Goal: Task Accomplishment & Management: Manage account settings

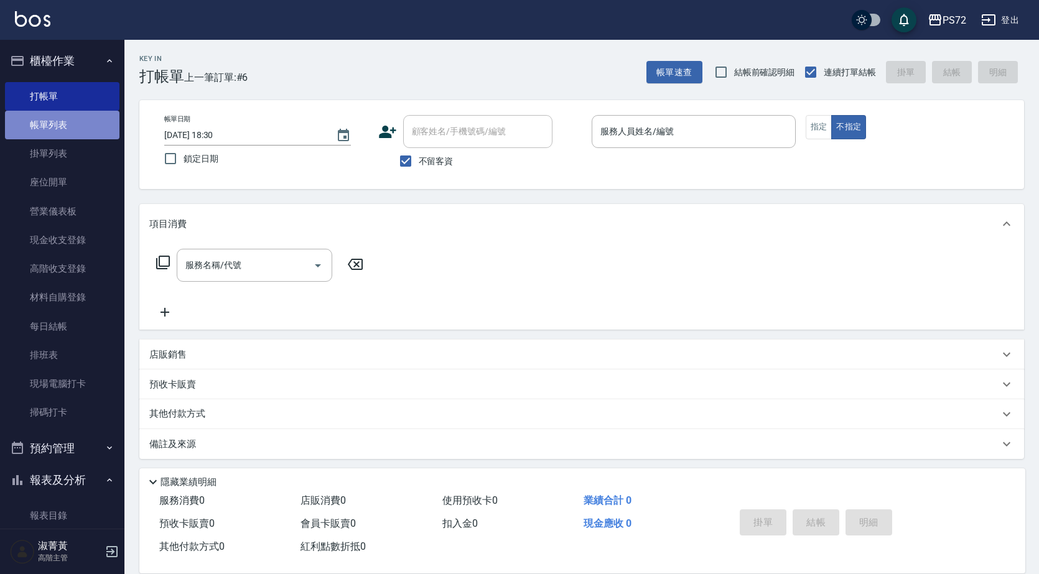
click at [92, 121] on link "帳單列表" at bounding box center [62, 125] width 114 height 29
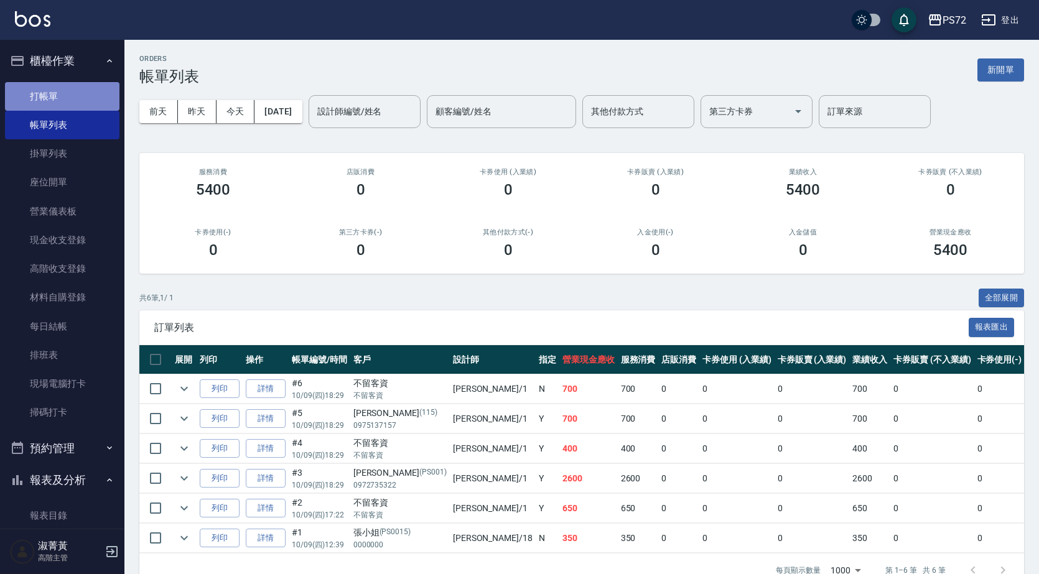
click at [85, 93] on link "打帳單" at bounding box center [62, 96] width 114 height 29
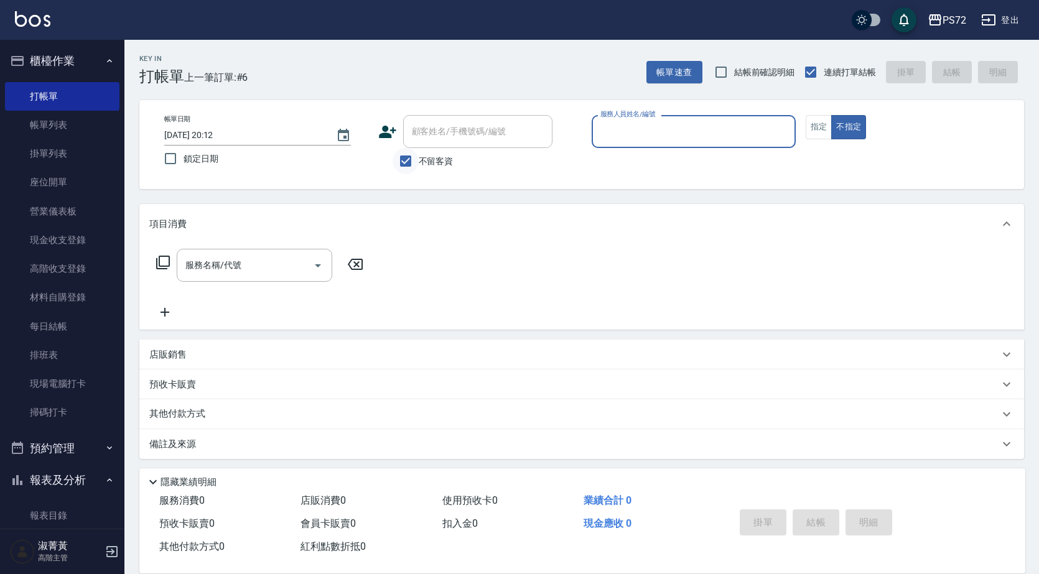
click at [405, 159] on input "不留客資" at bounding box center [406, 161] width 26 height 26
checkbox input "false"
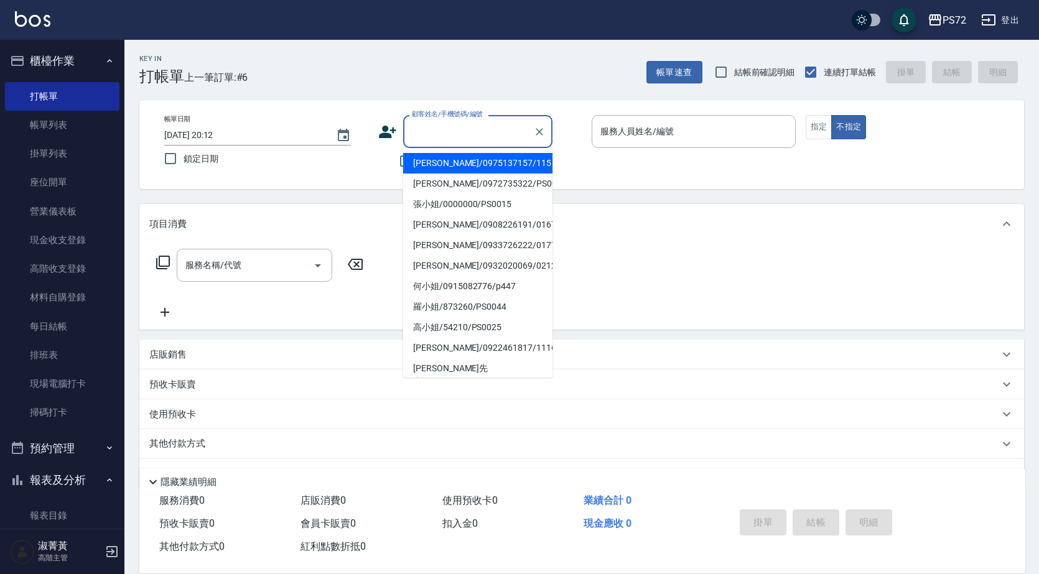
click at [440, 137] on input "顧客姓名/手機號碼/編號" at bounding box center [468, 132] width 119 height 22
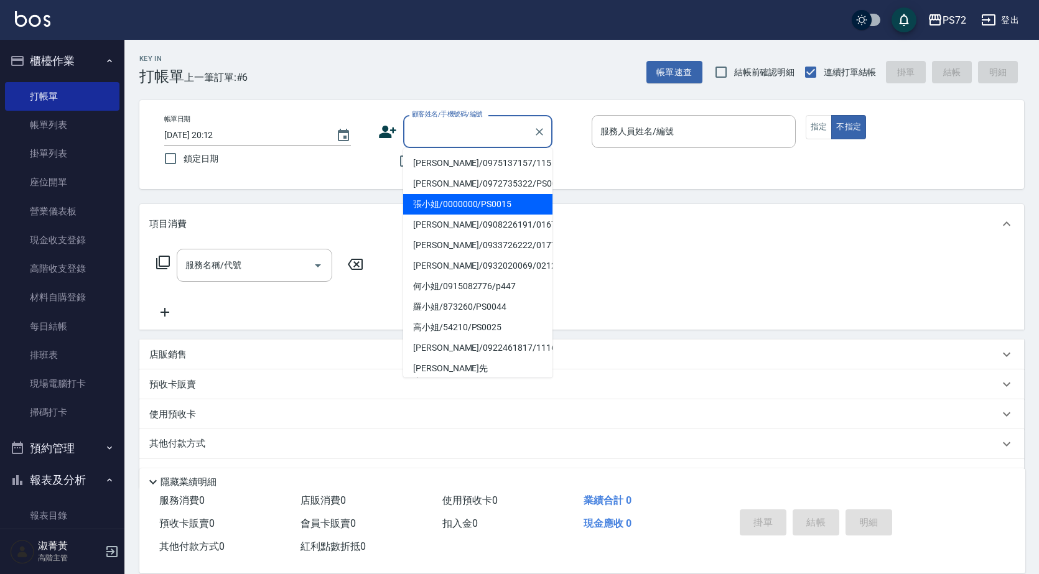
click at [470, 200] on li "張小姐/0000000/PS0015" at bounding box center [477, 204] width 149 height 21
type input "張小姐/0000000/PS0015"
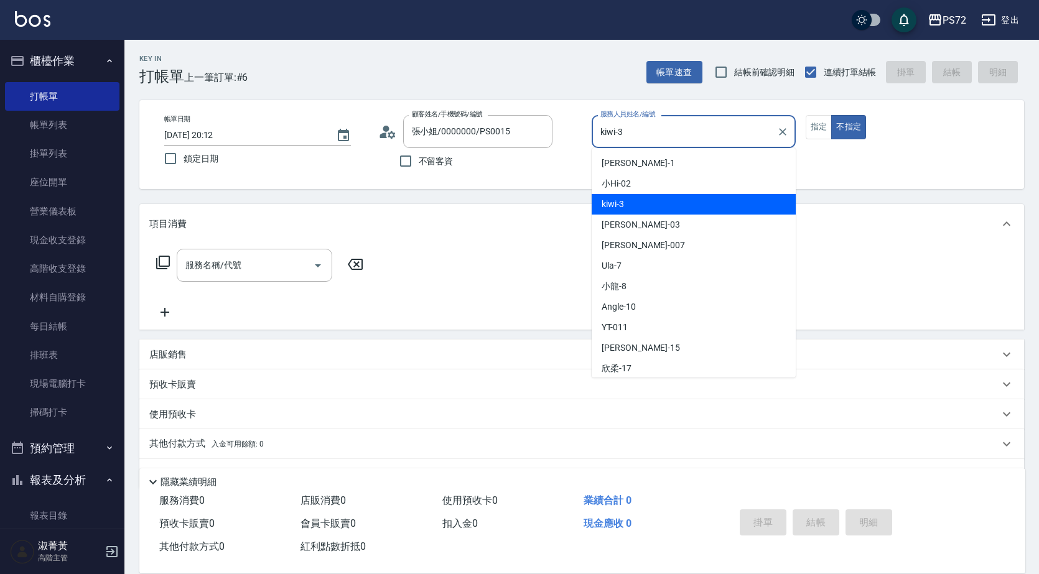
click at [671, 135] on input "kiwi-3" at bounding box center [684, 132] width 174 height 22
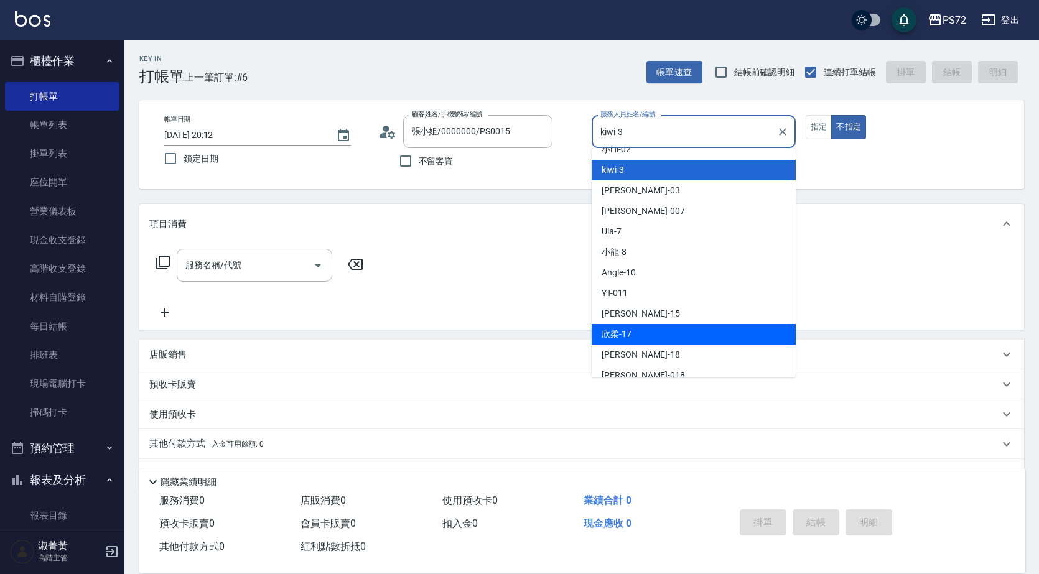
scroll to position [68, 0]
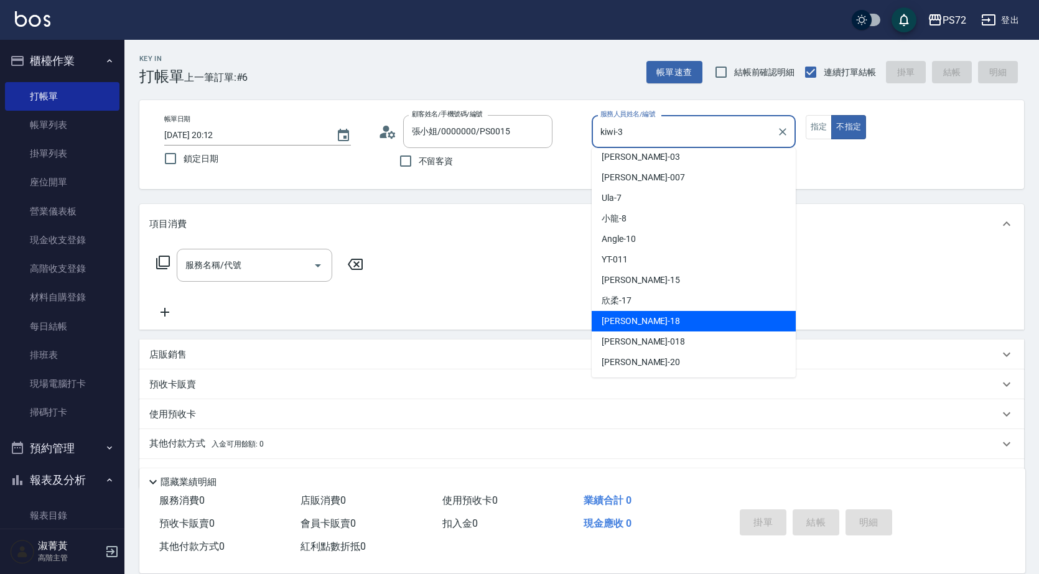
click at [694, 323] on div "[PERSON_NAME] -18" at bounding box center [694, 321] width 204 height 21
type input "[PERSON_NAME]-18"
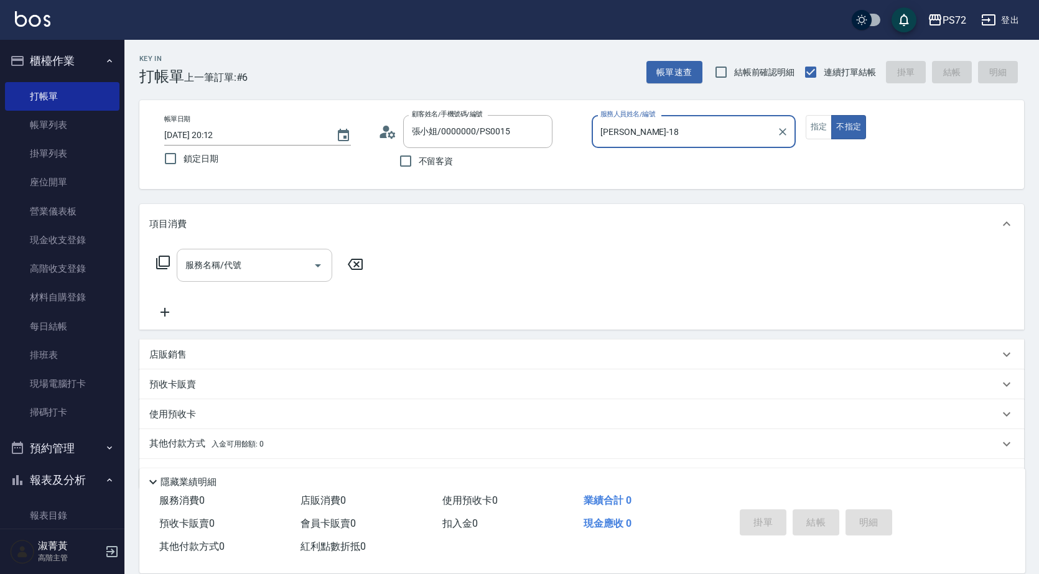
click at [296, 266] on input "服務名稱/代號" at bounding box center [245, 265] width 126 height 22
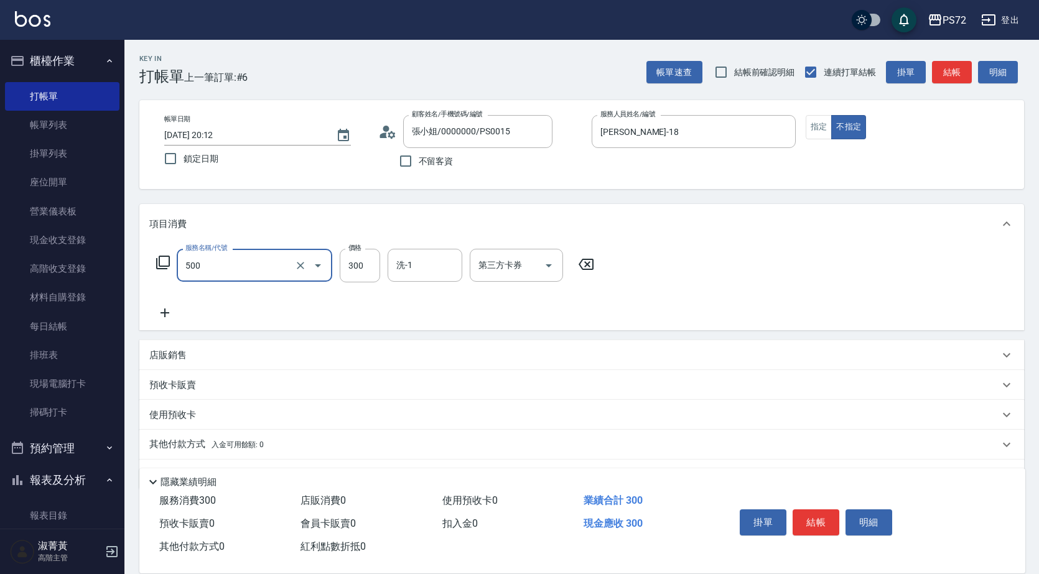
type input "洗髮(A級)(500)"
type input "350"
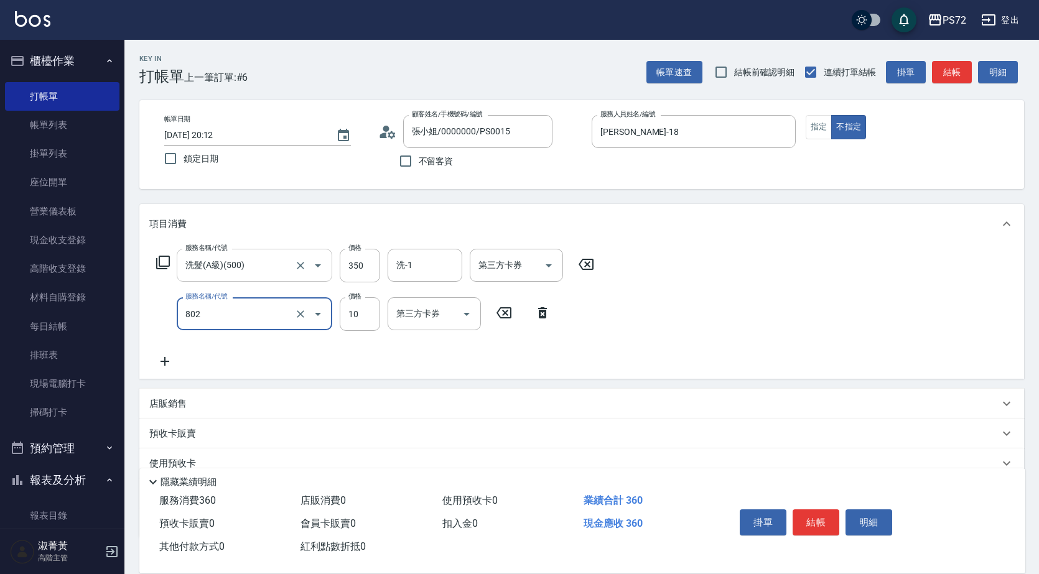
type input "潤絲(802)"
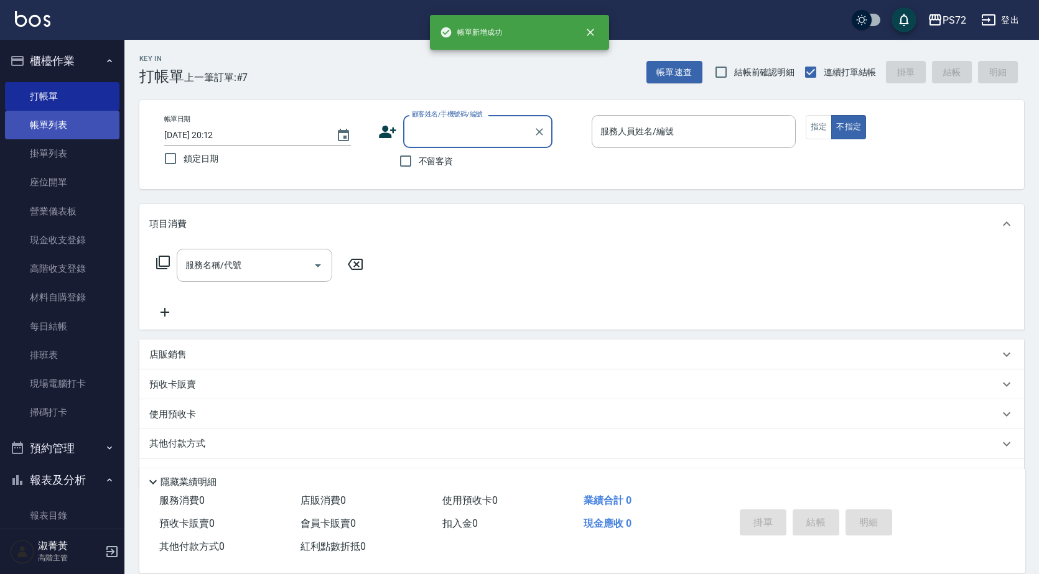
click at [57, 125] on link "帳單列表" at bounding box center [62, 125] width 114 height 29
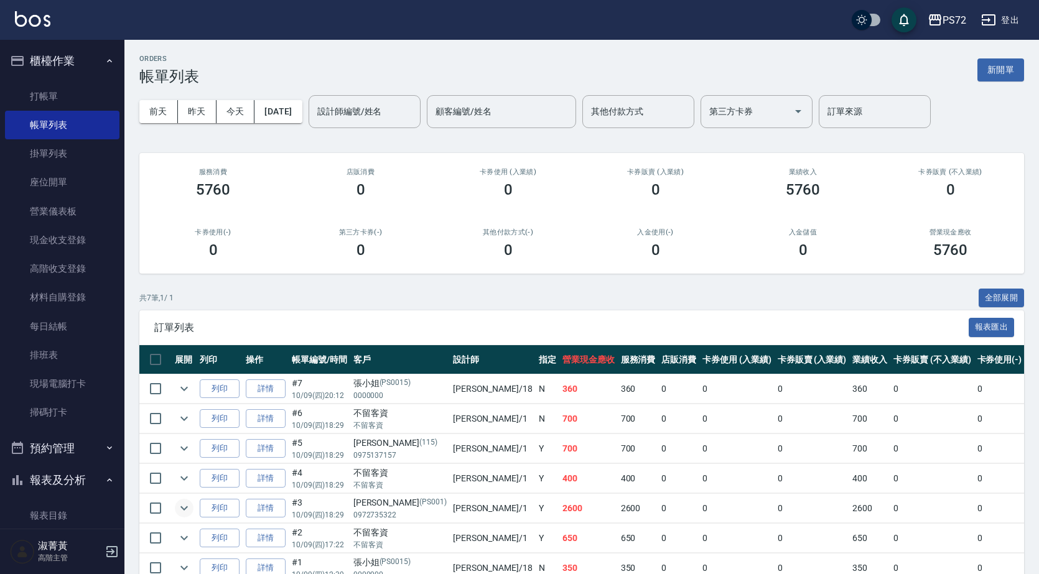
click at [189, 506] on icon "expand row" at bounding box center [184, 508] width 15 height 15
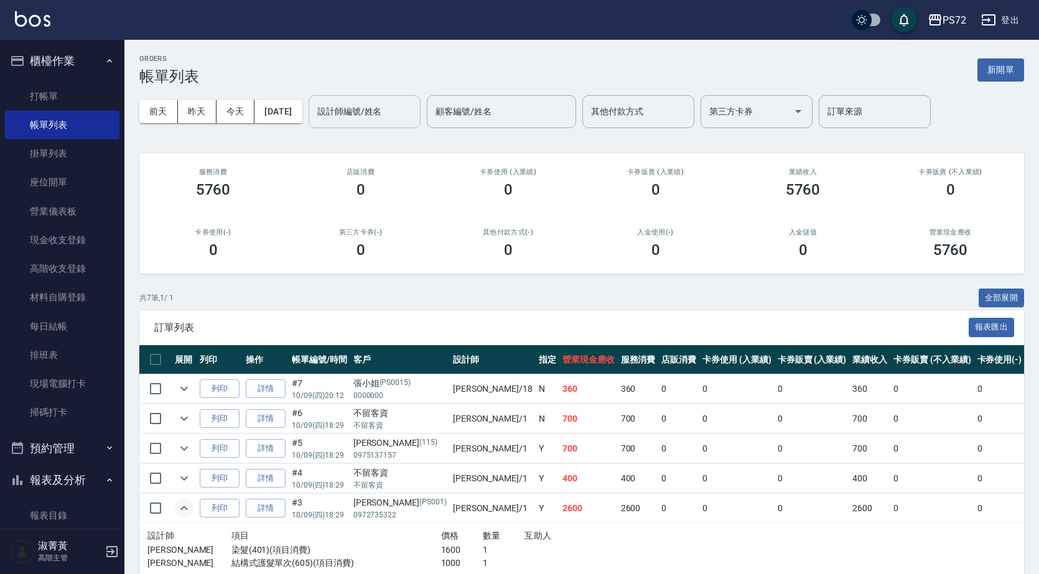
click at [378, 105] on div "設計師編號/姓名 設計師編號/姓名" at bounding box center [365, 111] width 112 height 33
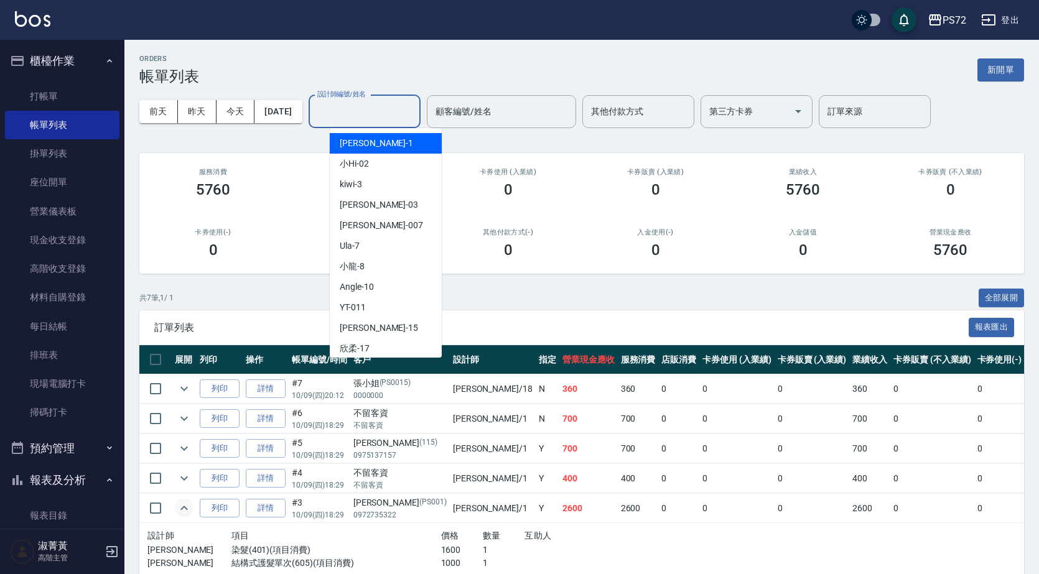
click at [352, 154] on div "小Hi -02" at bounding box center [386, 164] width 112 height 21
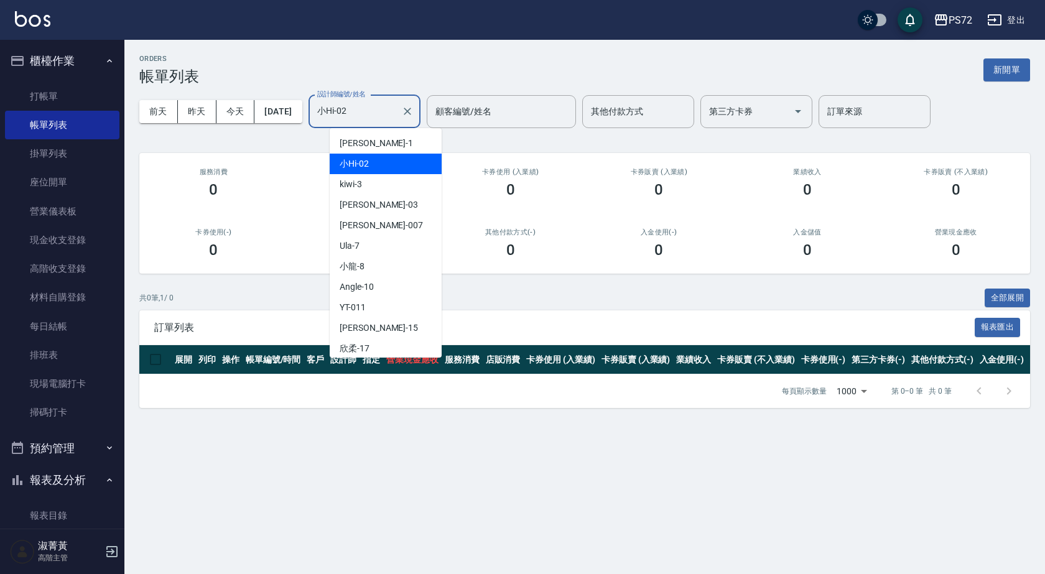
click at [370, 117] on input "小Hi-02" at bounding box center [355, 112] width 82 height 22
click at [374, 151] on div "[PERSON_NAME] -1" at bounding box center [386, 143] width 112 height 21
type input "[PERSON_NAME]-1"
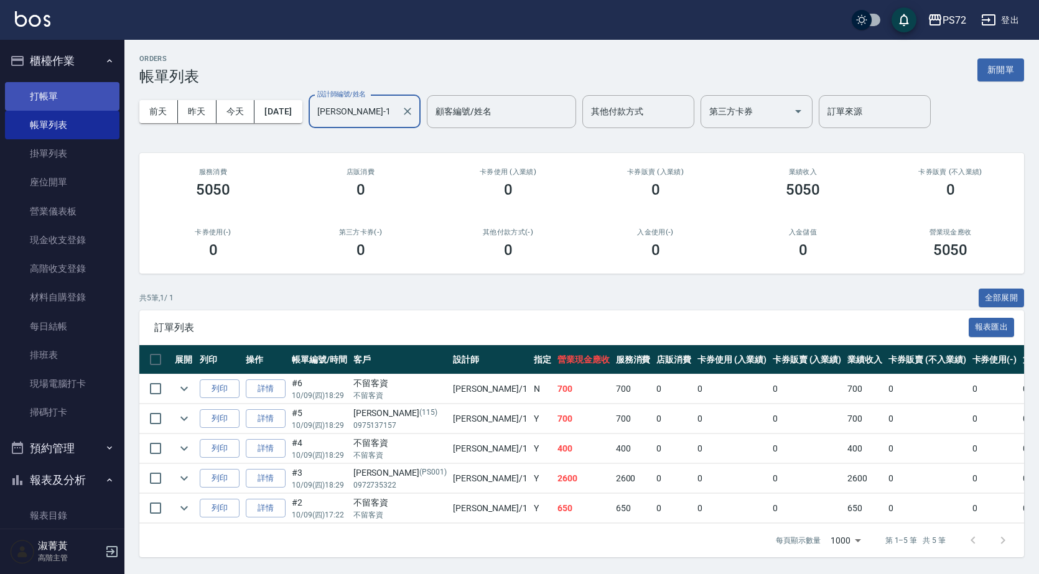
click at [49, 90] on link "打帳單" at bounding box center [62, 96] width 114 height 29
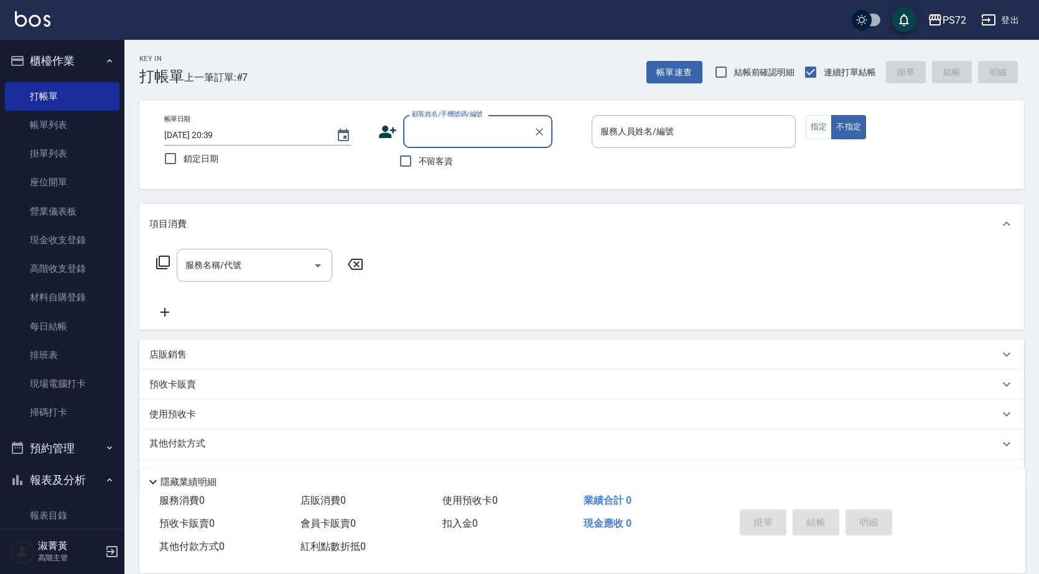
drag, startPoint x: 421, startPoint y: 126, endPoint x: 412, endPoint y: 132, distance: 10.2
click at [421, 126] on input "顧客姓名/手機號碼/編號" at bounding box center [468, 132] width 119 height 22
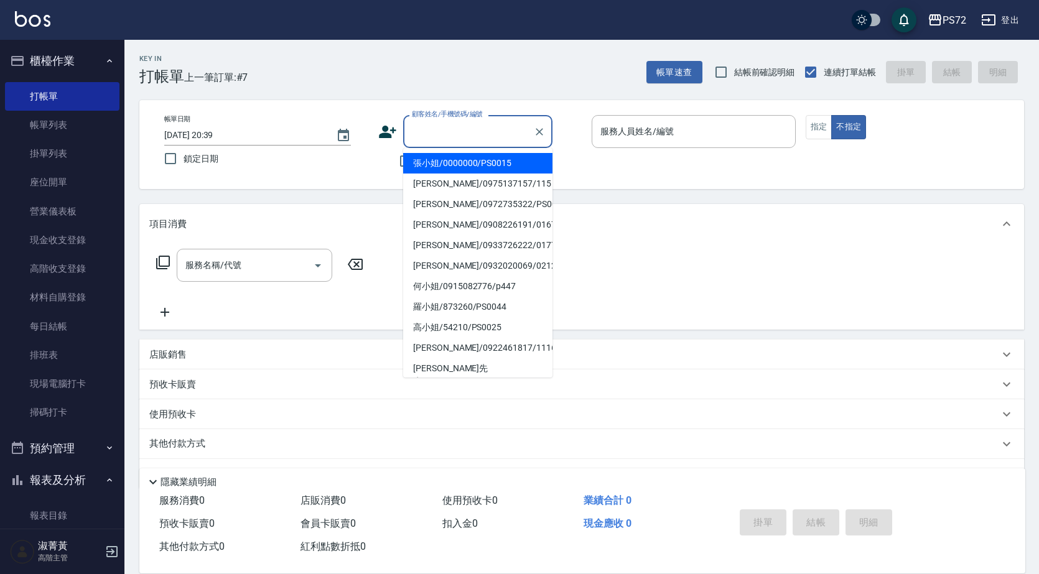
click at [380, 129] on icon at bounding box center [387, 132] width 19 height 19
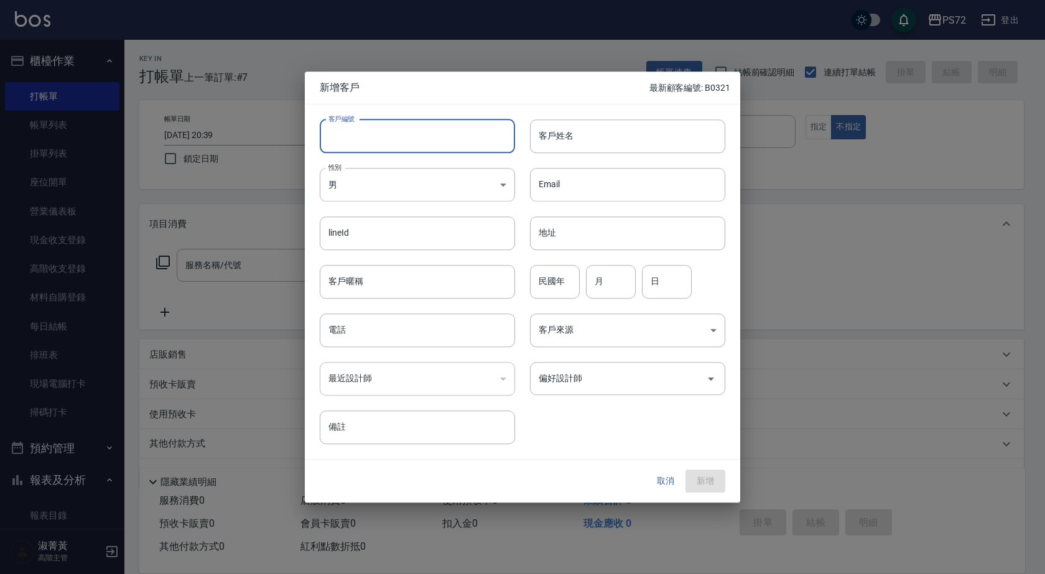
click at [454, 144] on input "客戶編號" at bounding box center [417, 136] width 195 height 34
click at [526, 41] on div at bounding box center [522, 287] width 1045 height 574
drag, startPoint x: 415, startPoint y: 129, endPoint x: 410, endPoint y: 152, distance: 23.6
click at [415, 129] on input "客戶編號" at bounding box center [417, 136] width 195 height 34
type input "K30075"
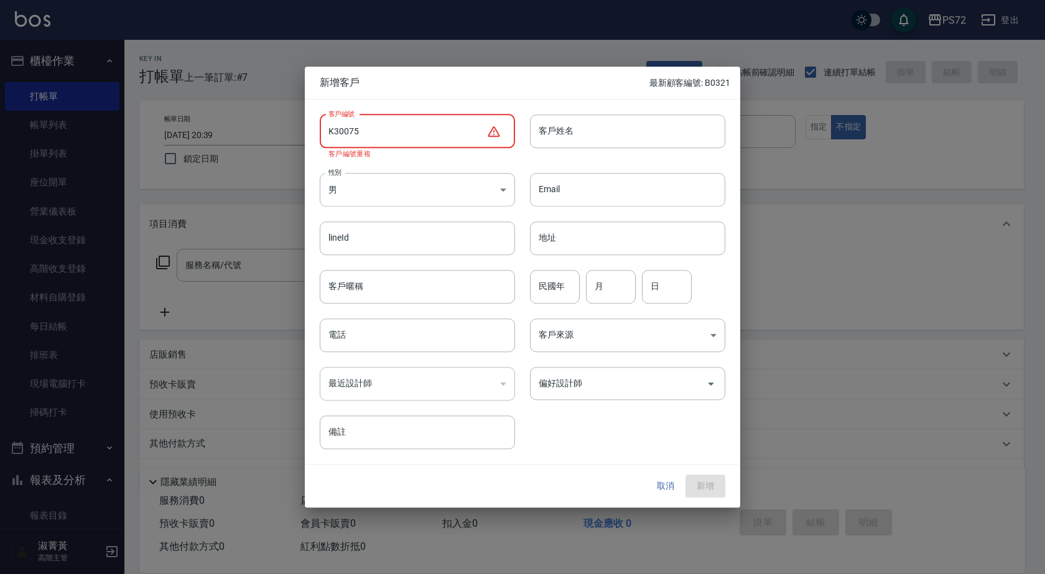
drag, startPoint x: 401, startPoint y: 133, endPoint x: 327, endPoint y: 140, distance: 74.3
click at [327, 140] on input "K30075" at bounding box center [403, 131] width 167 height 34
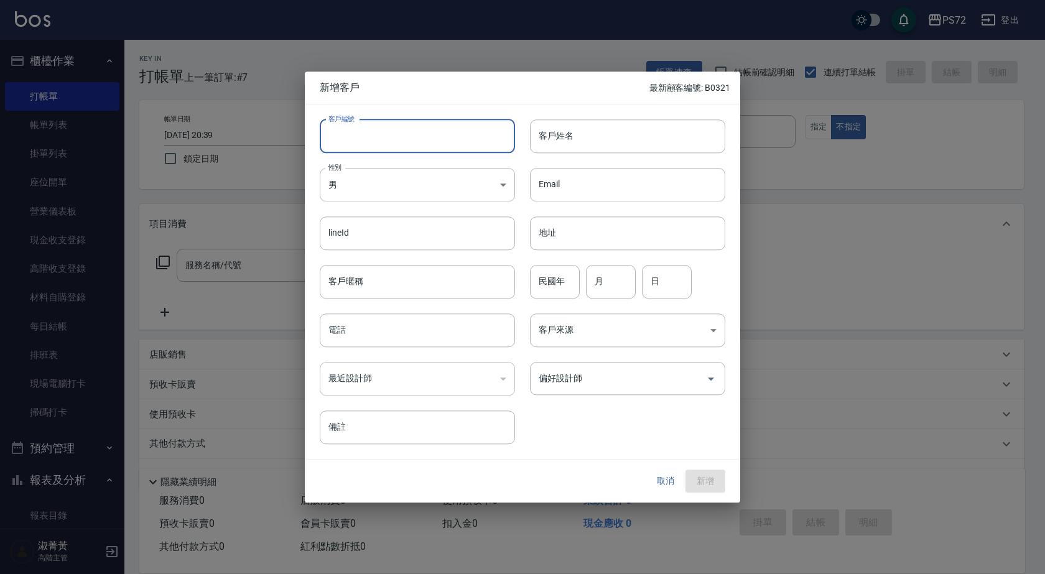
click at [664, 486] on button "取消" at bounding box center [666, 481] width 40 height 23
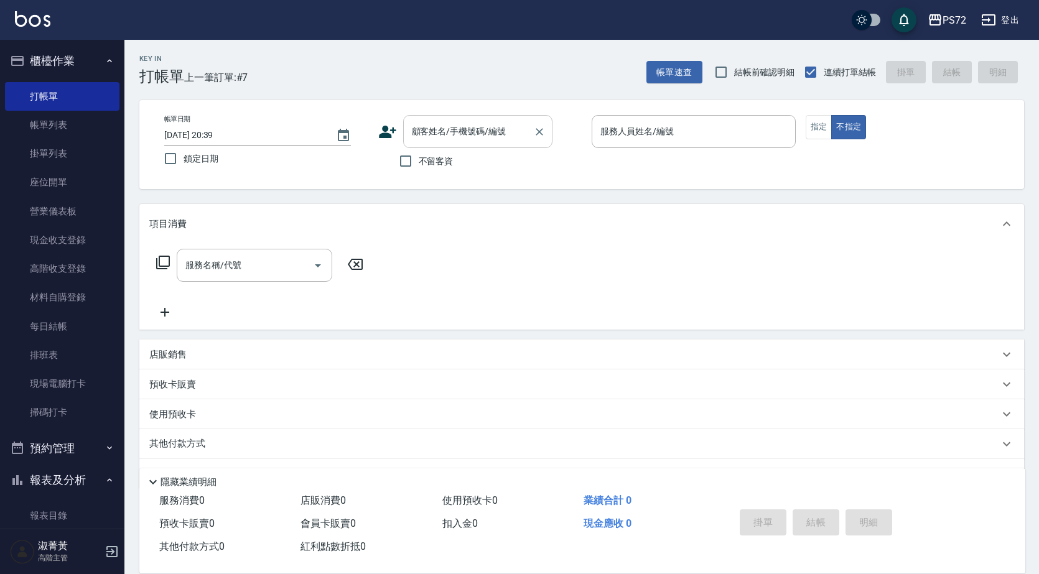
click at [427, 131] on div "顧客姓名/手機號碼/編號 顧客姓名/手機號碼/編號" at bounding box center [477, 131] width 149 height 33
paste input "K30075"
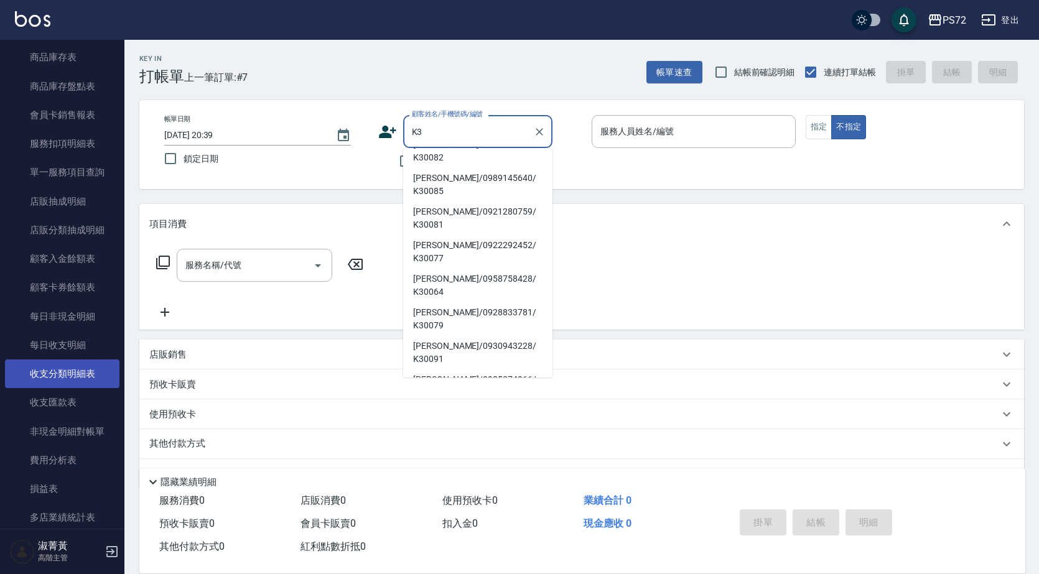
scroll to position [1431, 0]
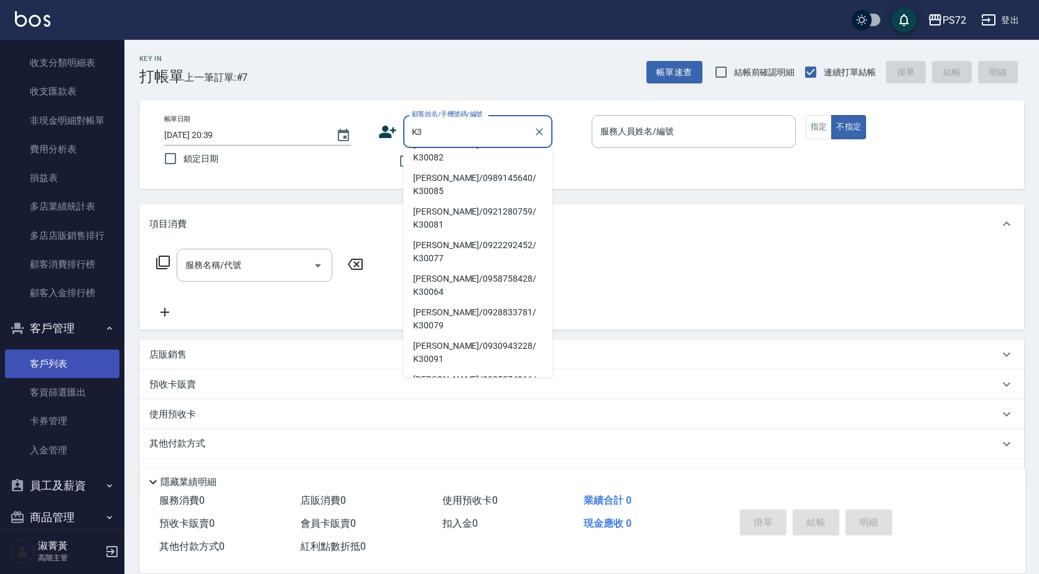
type input "K3"
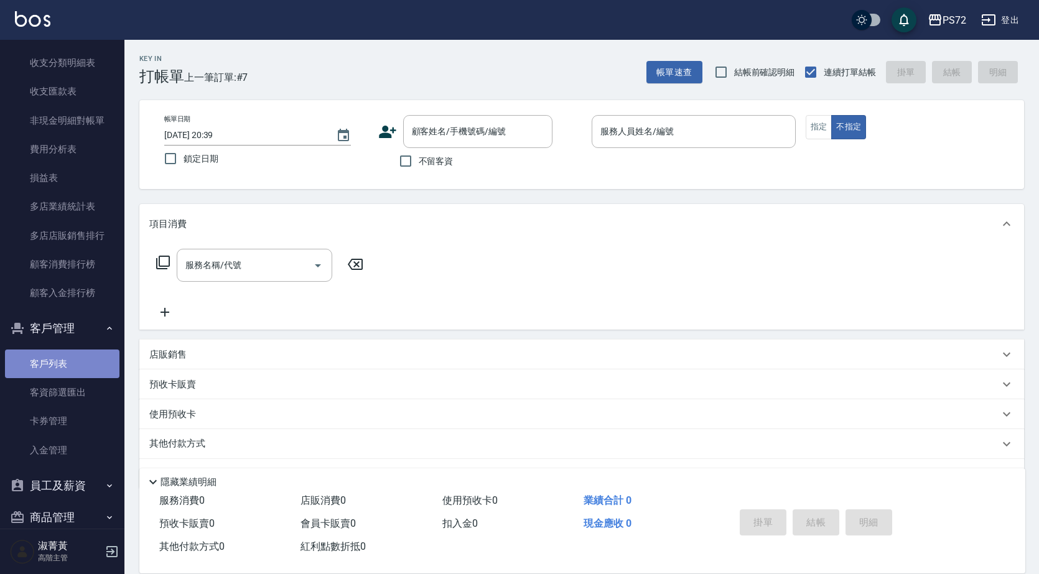
click at [88, 358] on link "客戶列表" at bounding box center [62, 364] width 114 height 29
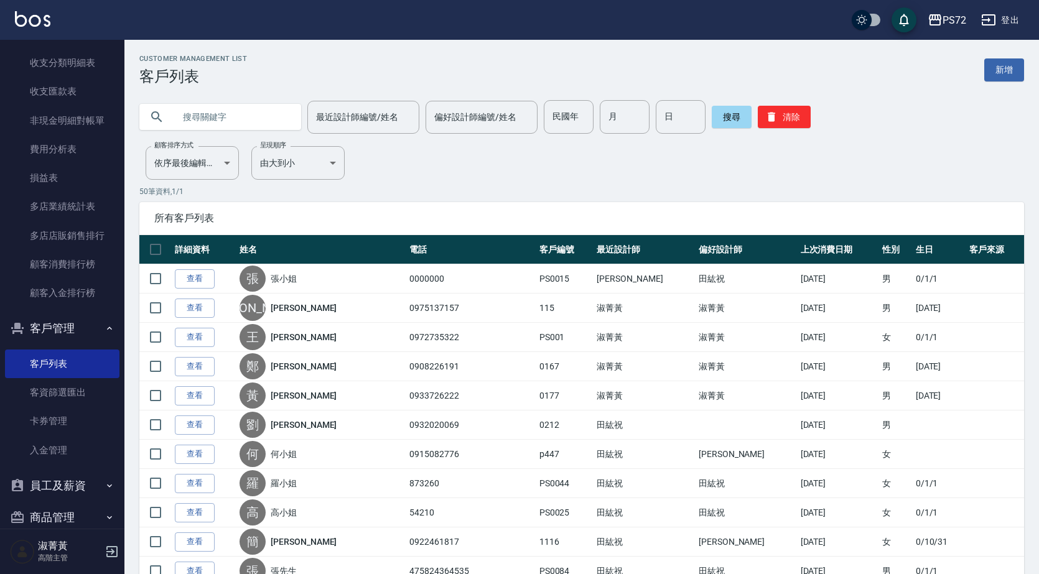
click at [248, 114] on input "text" at bounding box center [232, 117] width 117 height 34
paste input "K30075"
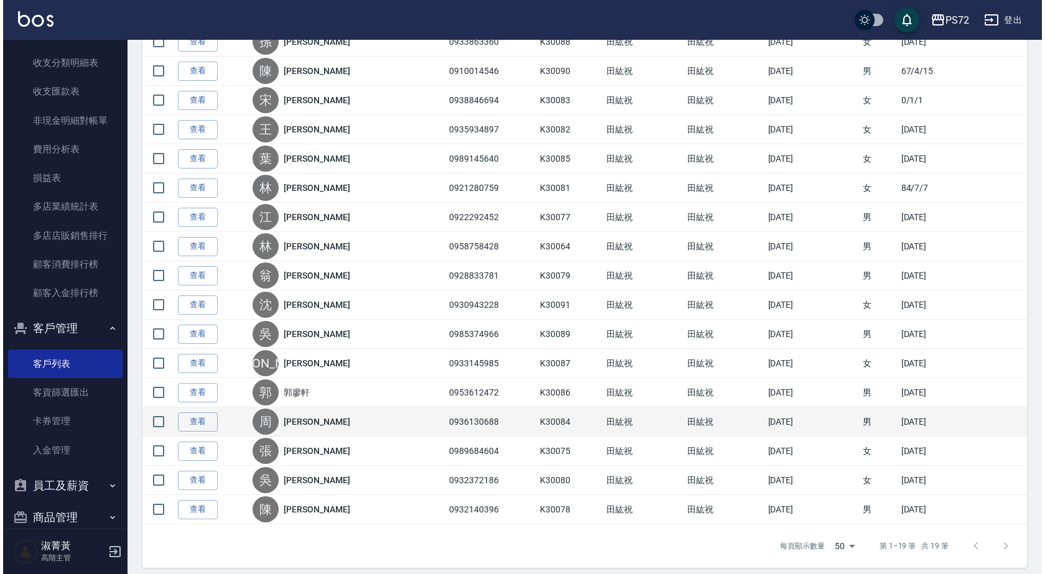
scroll to position [304, 0]
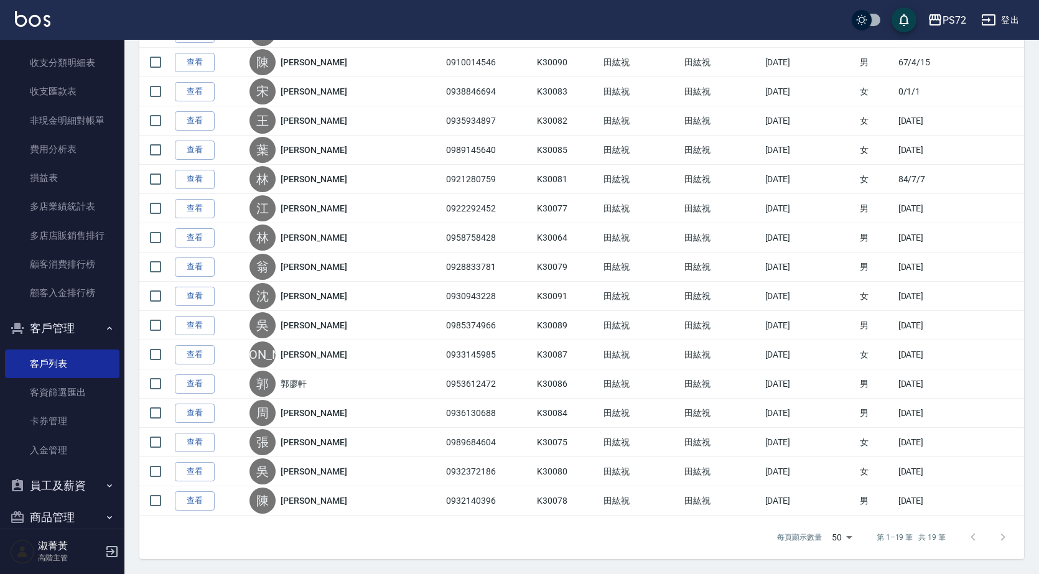
click at [849, 543] on body "PS72 登出 櫃檯作業 打帳單 帳單列表 掛單列表 座位開單 營業儀表板 現金收支登錄 高階收支登錄 材料自購登錄 每日結帳 排班表 現場電腦打卡 掃碼打卡…" at bounding box center [519, 135] width 1039 height 878
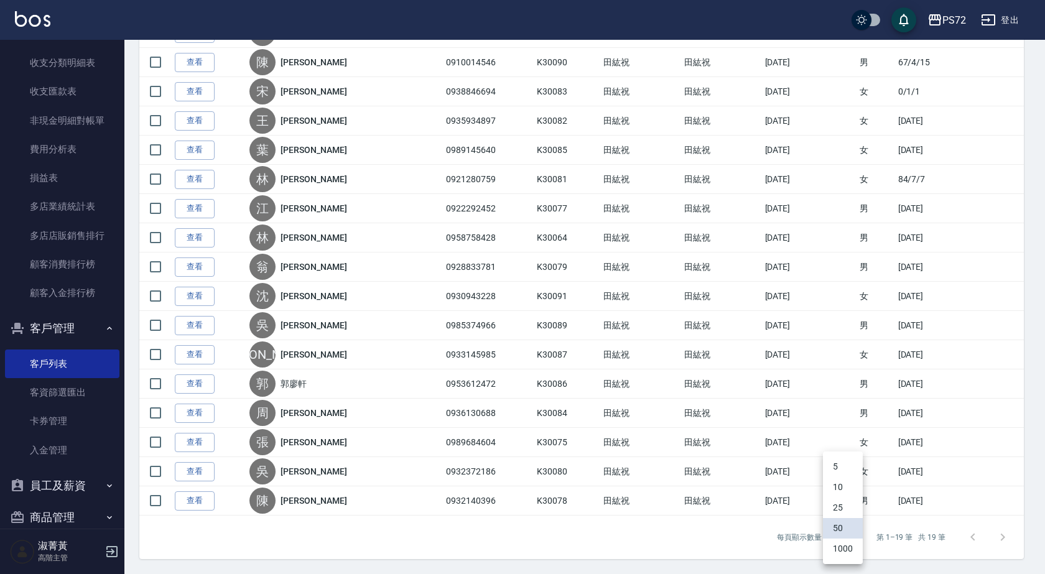
click at [851, 549] on li "1000" at bounding box center [843, 549] width 40 height 21
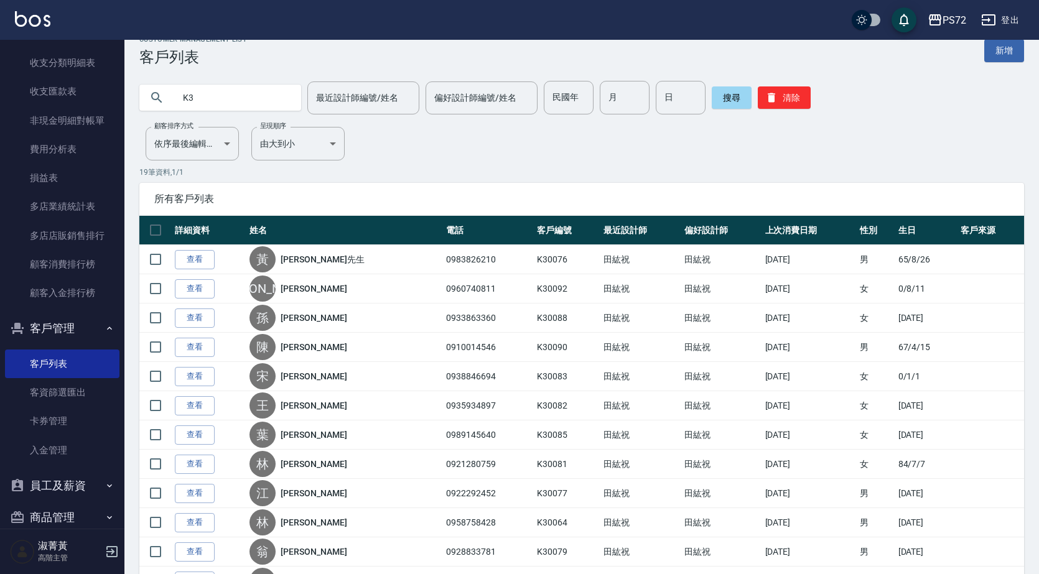
scroll to position [0, 0]
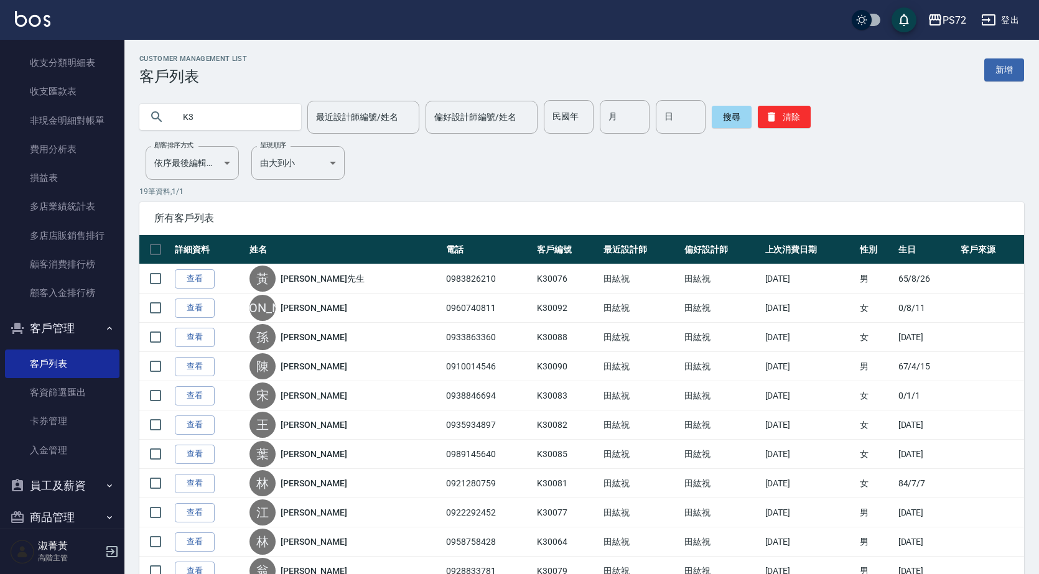
click at [232, 114] on input "K3" at bounding box center [232, 117] width 117 height 34
type input "K"
click at [730, 113] on button "搜尋" at bounding box center [732, 117] width 40 height 22
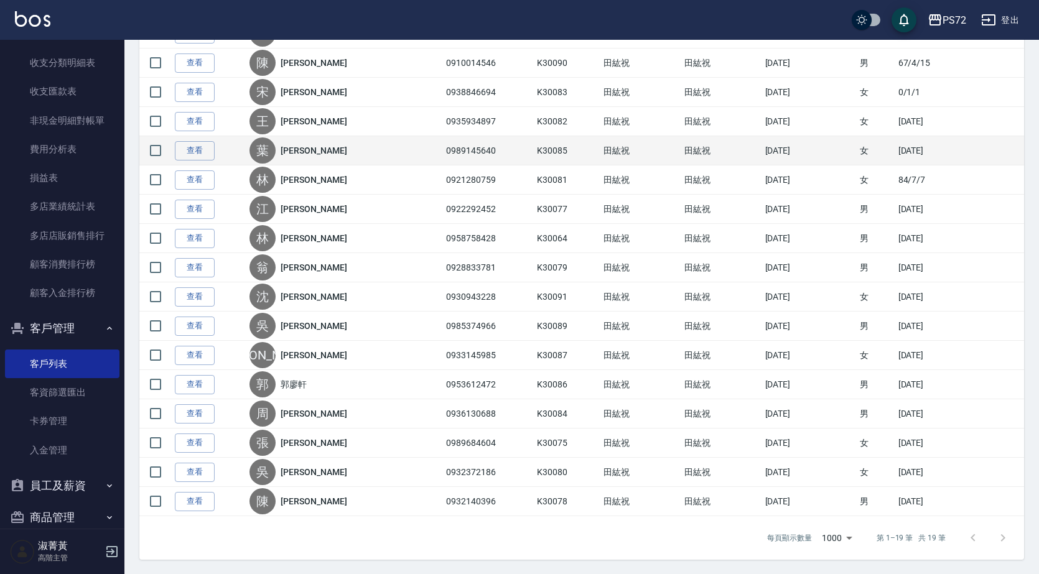
scroll to position [304, 0]
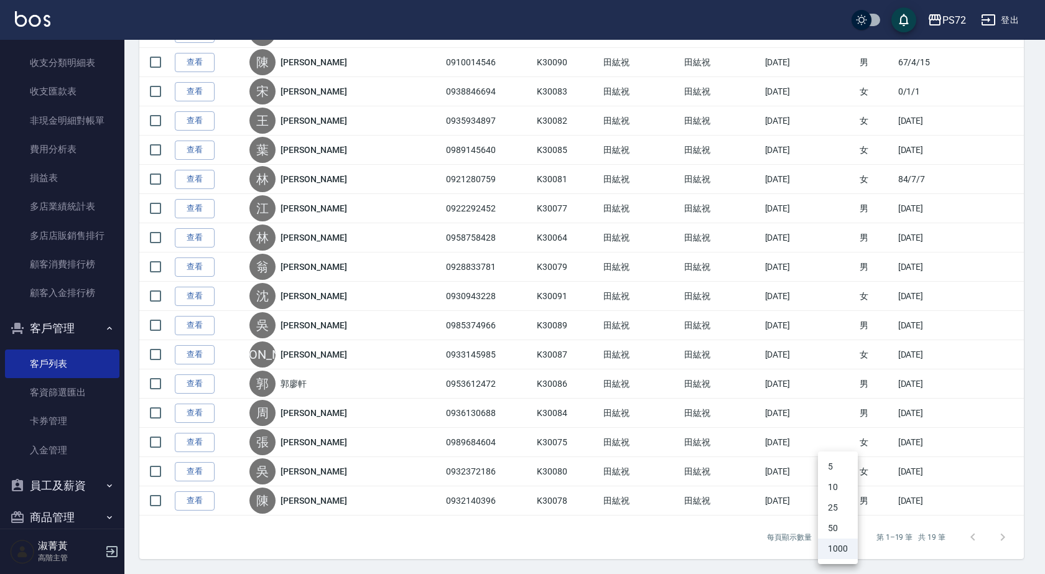
click at [834, 536] on body "PS72 登出 櫃檯作業 打帳單 帳單列表 掛單列表 座位開單 營業儀表板 現金收支登錄 高階收支登錄 材料自購登錄 每日結帳 排班表 現場電腦打卡 掃碼打卡…" at bounding box center [522, 135] width 1045 height 878
click at [847, 554] on li "1000" at bounding box center [838, 549] width 40 height 21
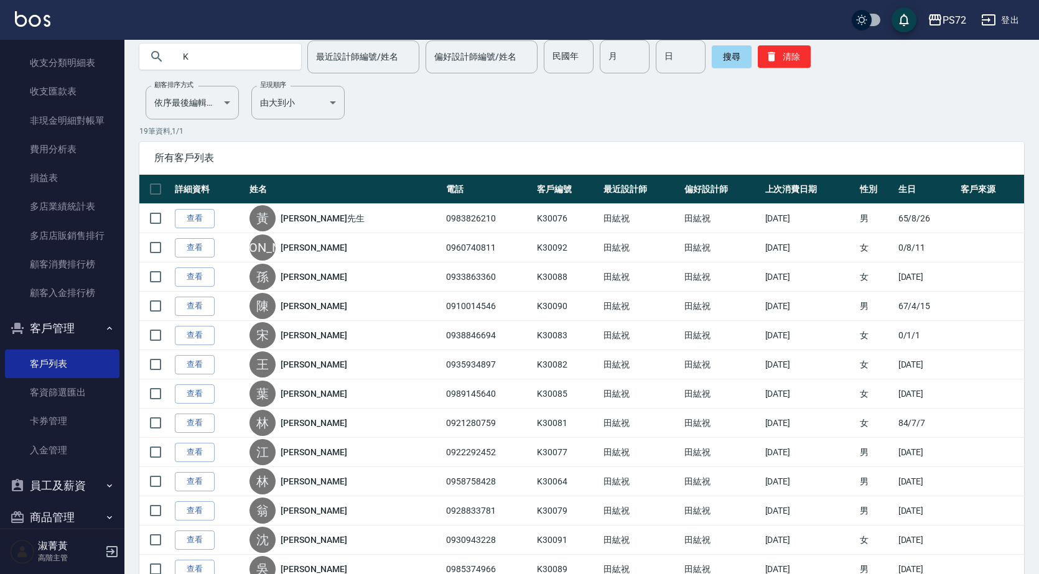
scroll to position [55, 0]
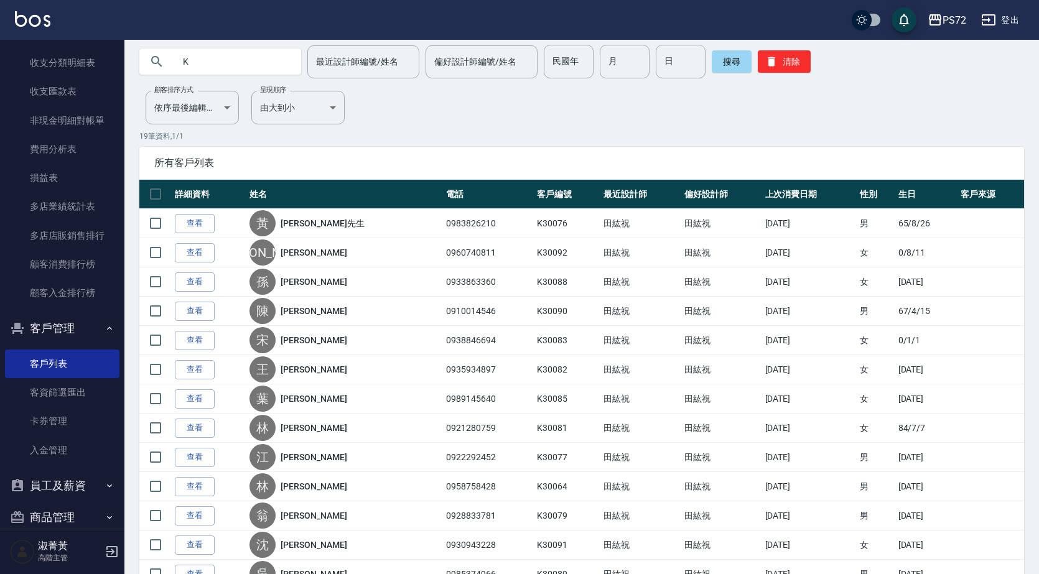
click at [214, 54] on input "K" at bounding box center [232, 62] width 117 height 34
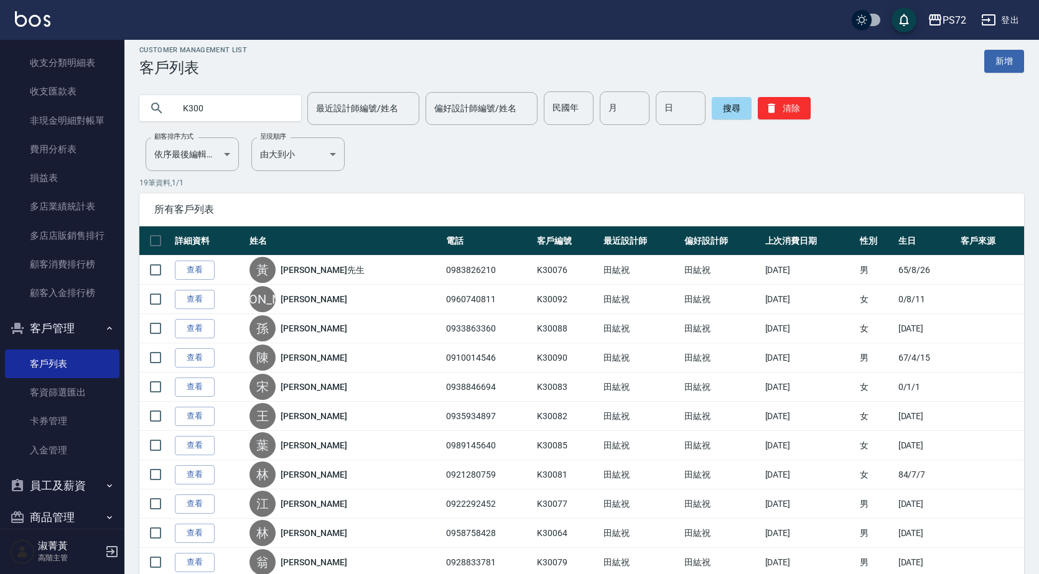
scroll to position [0, 0]
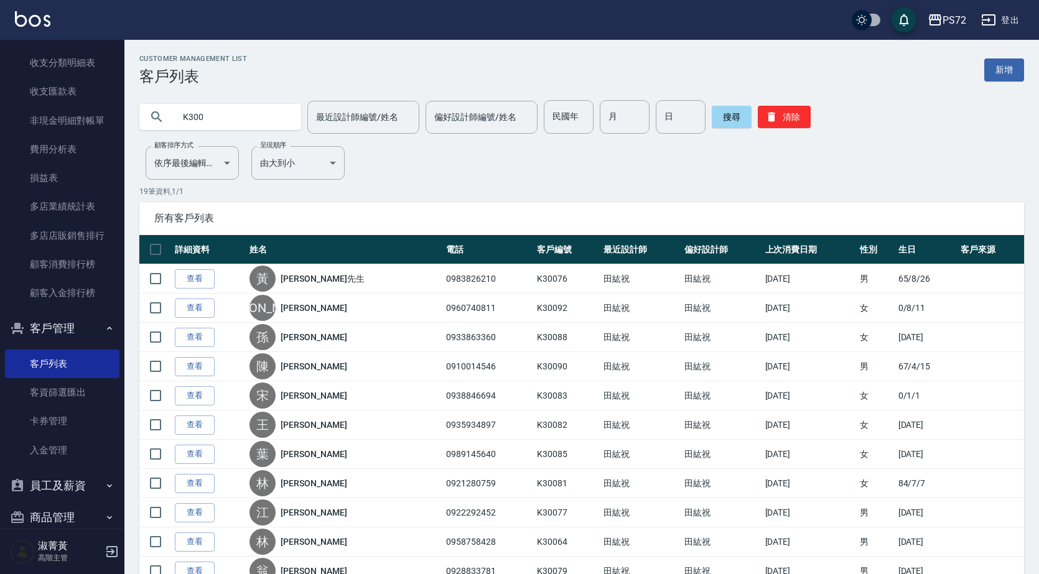
click at [233, 124] on input "K300" at bounding box center [232, 117] width 117 height 34
type input "K"
type input "ㄜ"
type input "K"
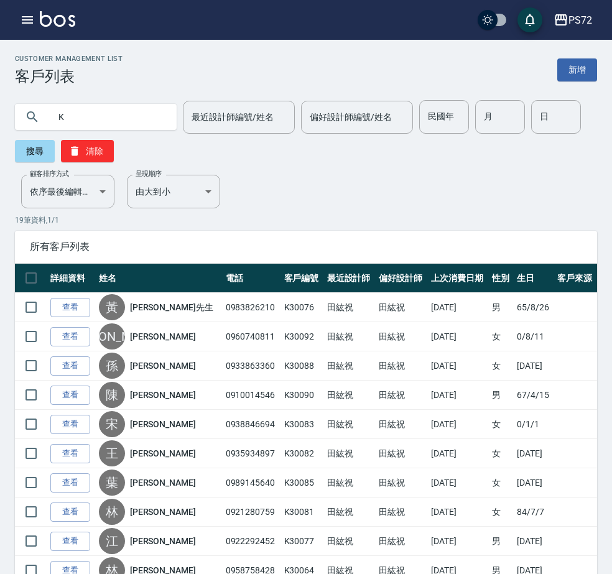
click at [409, 84] on div "Customer Management List 客戶列表 新增" at bounding box center [306, 70] width 582 height 30
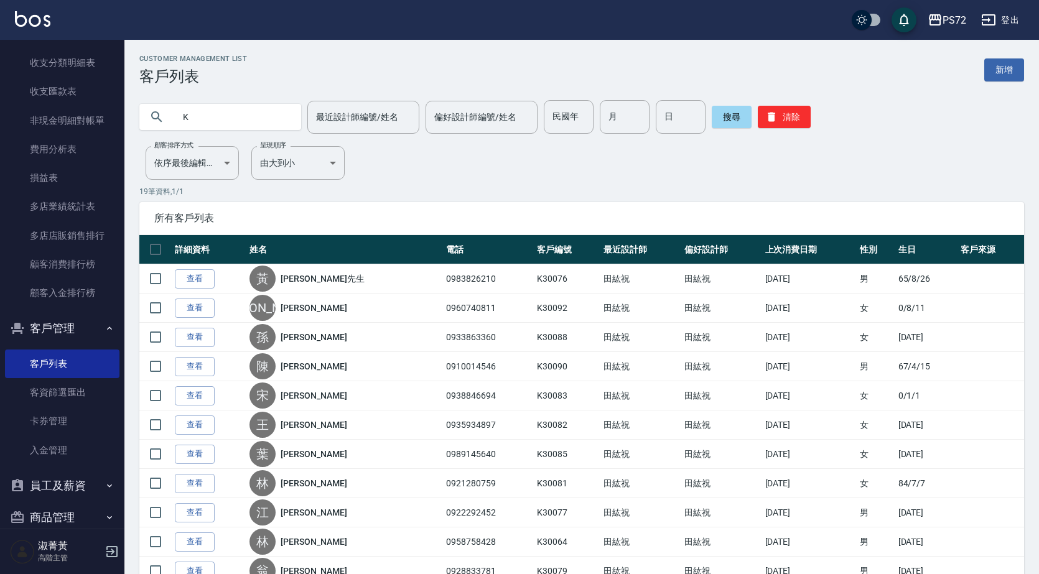
click at [208, 115] on input "K" at bounding box center [232, 117] width 117 height 34
type input "k"
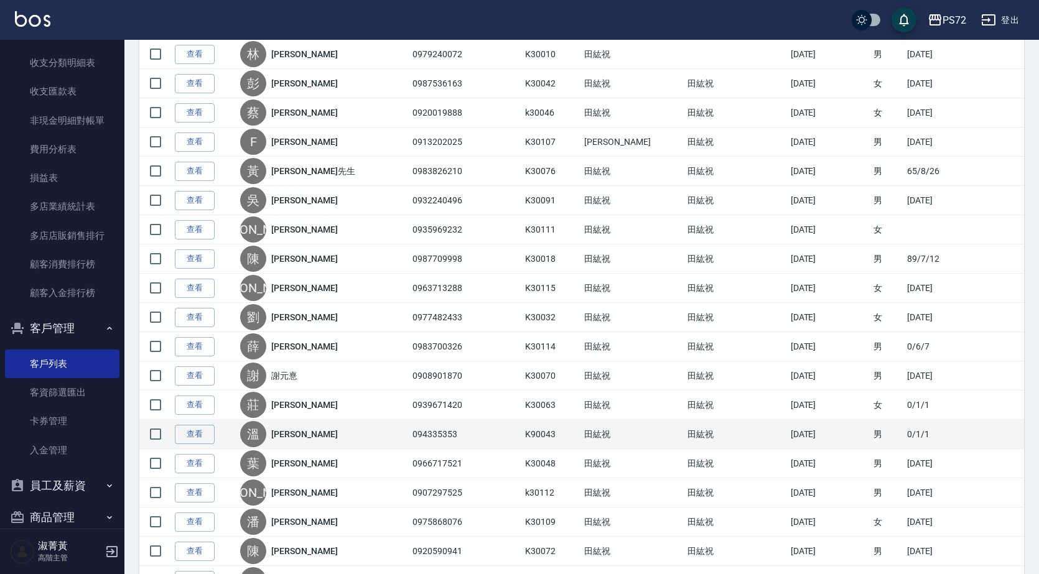
scroll to position [187, 0]
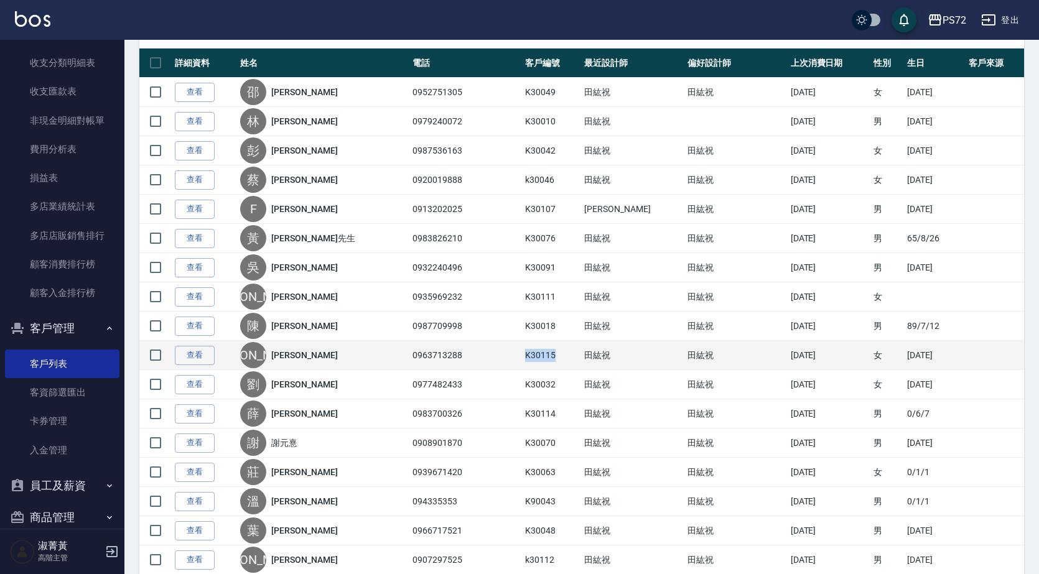
drag, startPoint x: 555, startPoint y: 351, endPoint x: 521, endPoint y: 352, distance: 34.2
click at [522, 352] on td "K30115" at bounding box center [551, 355] width 59 height 29
copy td "K30115"
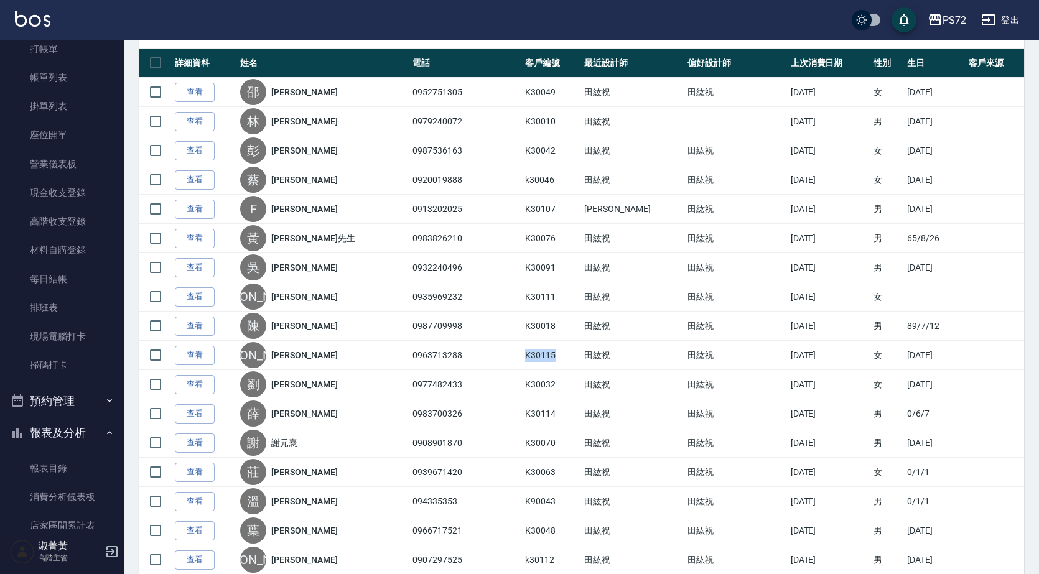
scroll to position [0, 0]
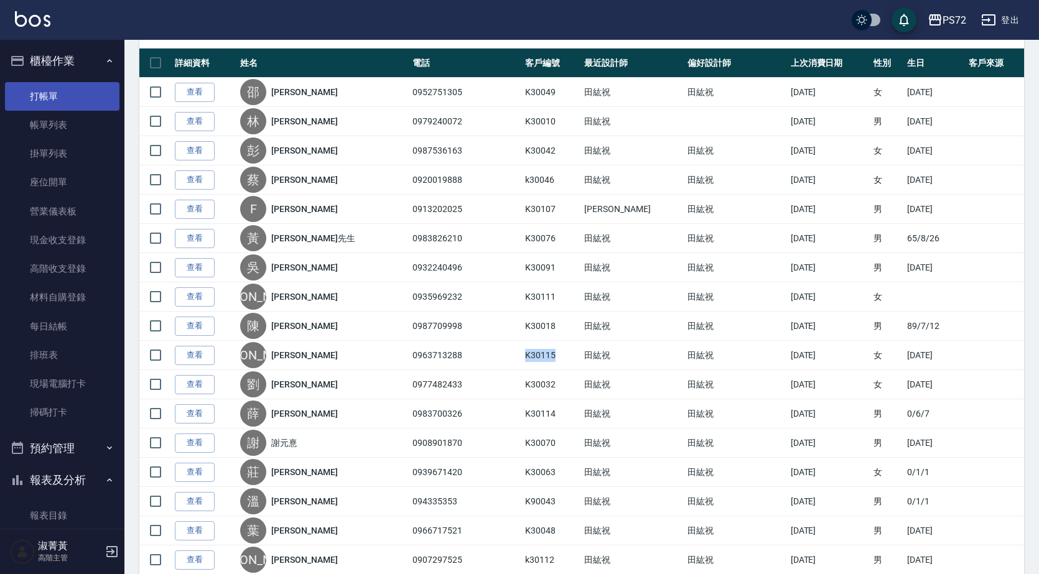
click at [42, 93] on link "打帳單" at bounding box center [62, 96] width 114 height 29
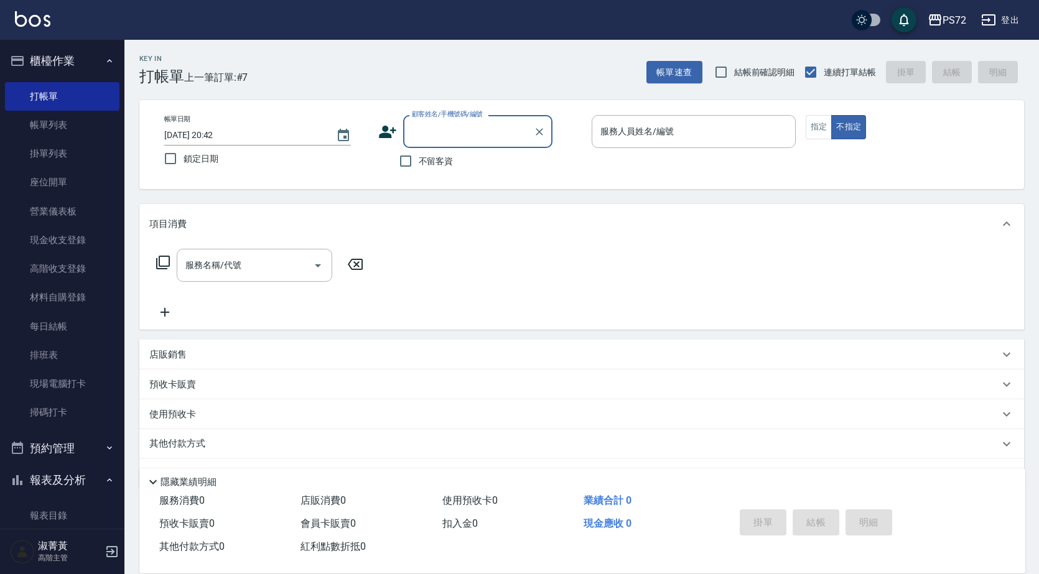
click at [475, 130] on input "顧客姓名/手機號碼/編號" at bounding box center [468, 132] width 119 height 22
type input "K30116"
drag, startPoint x: 445, startPoint y: 129, endPoint x: 413, endPoint y: 126, distance: 32.6
click at [368, 132] on div "帳單日期 [DATE] 20:42 鎖定日期 顧客姓名/手機號碼/編號 K30116 顧客姓名/手機號碼/編號 不留客資 服務人員姓名/編號 服務人員姓名/編…" at bounding box center [581, 144] width 855 height 59
click at [390, 133] on icon at bounding box center [387, 132] width 19 height 19
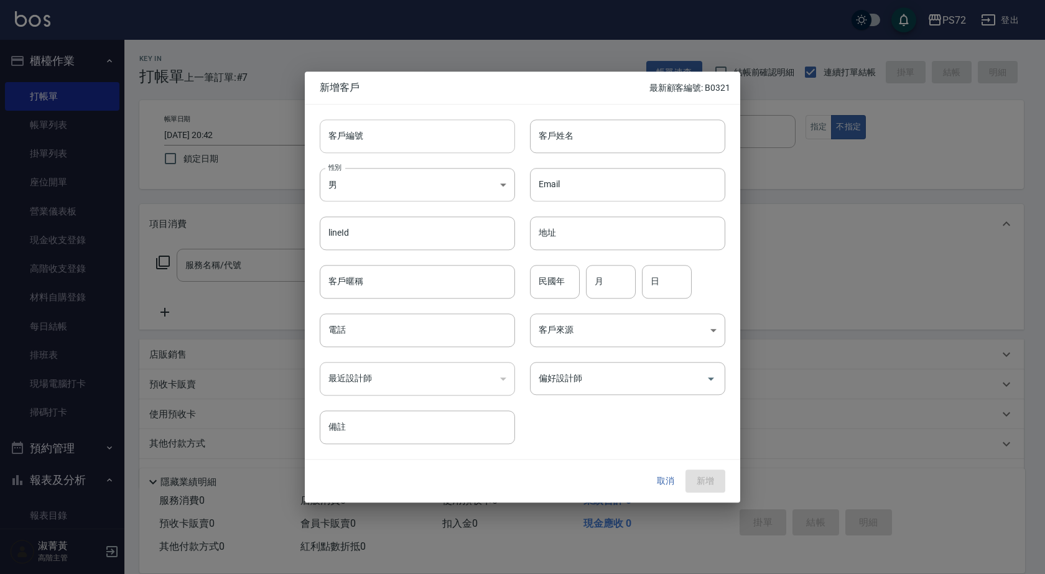
click at [383, 138] on input "客戶編號" at bounding box center [417, 136] width 195 height 34
paste input "K30116"
type input "K30116"
click at [545, 148] on input "客戶姓名" at bounding box center [627, 136] width 195 height 34
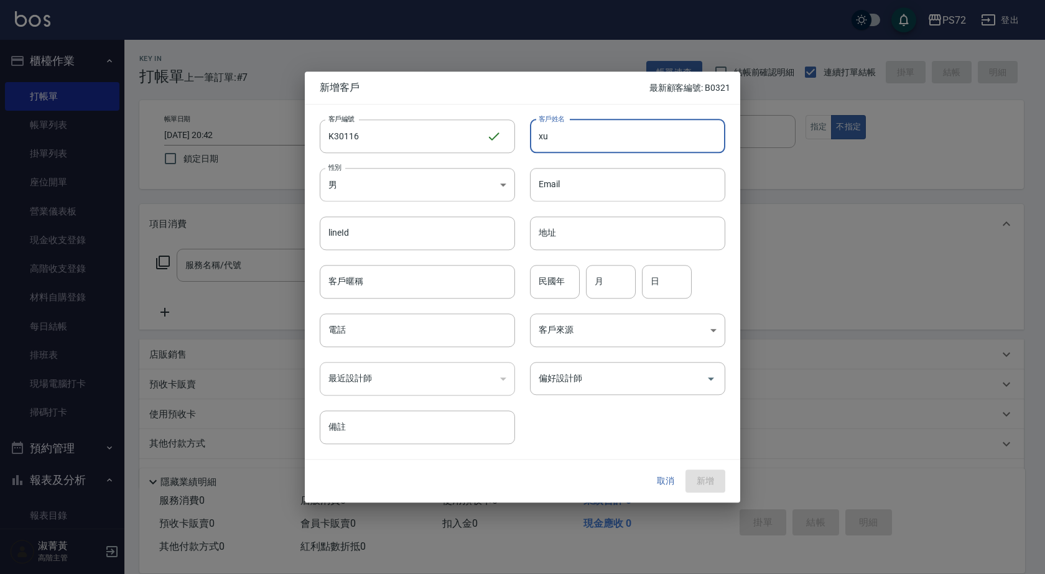
type input "x"
type input "[PERSON_NAME]"
click at [567, 279] on input "民國年" at bounding box center [555, 282] width 50 height 34
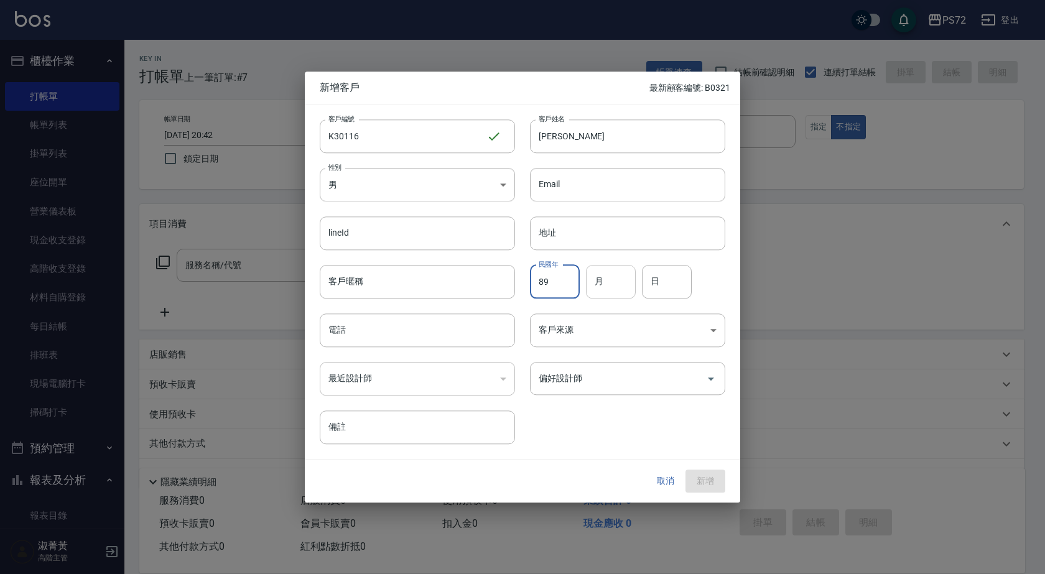
type input "89"
click at [617, 268] on input "月" at bounding box center [611, 282] width 50 height 34
type input "9"
type input "11"
click at [391, 340] on input "電話" at bounding box center [417, 331] width 195 height 34
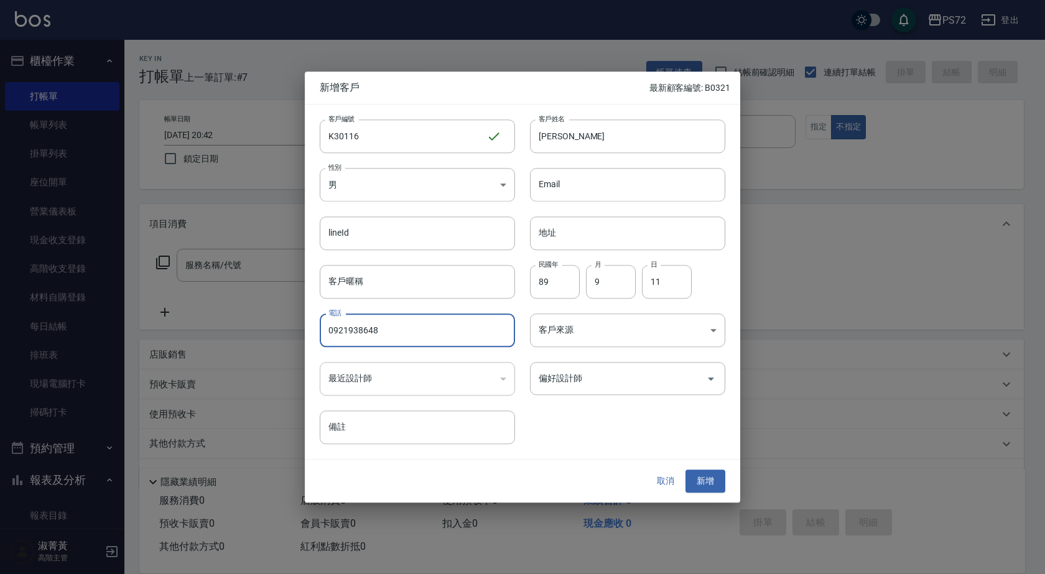
type input "0921938648"
click at [619, 396] on div "客戶編號 K30116 ​ 客戶編號 客戶姓名 [PERSON_NAME]姓名 性別 男 [DEMOGRAPHIC_DATA] 性別 Email Email …" at bounding box center [515, 275] width 421 height 340
click at [622, 384] on input "偏好設計師" at bounding box center [618, 379] width 165 height 22
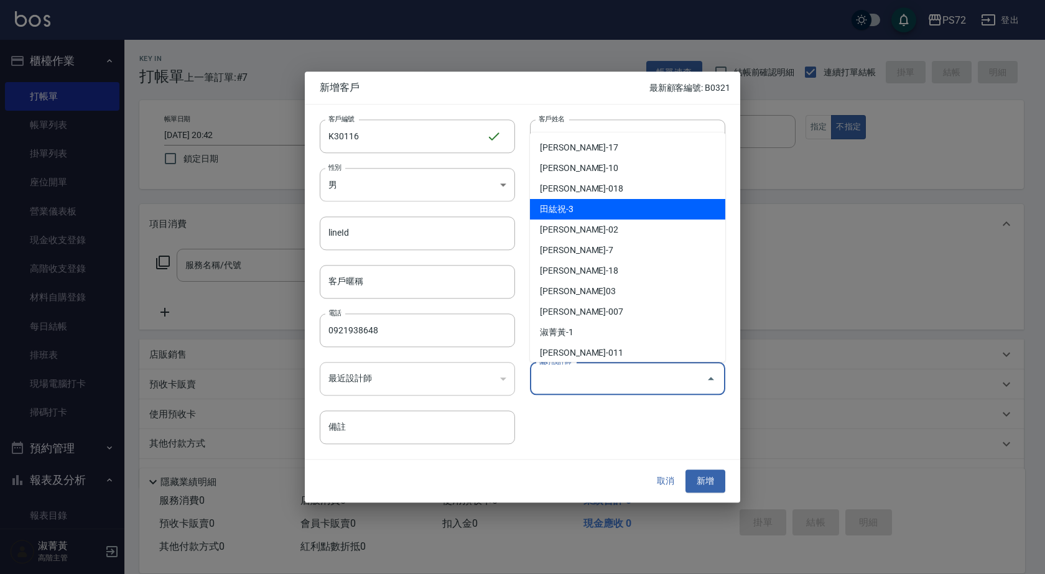
click at [591, 205] on li "田紘祝-3" at bounding box center [627, 209] width 195 height 21
type input "田紘祝"
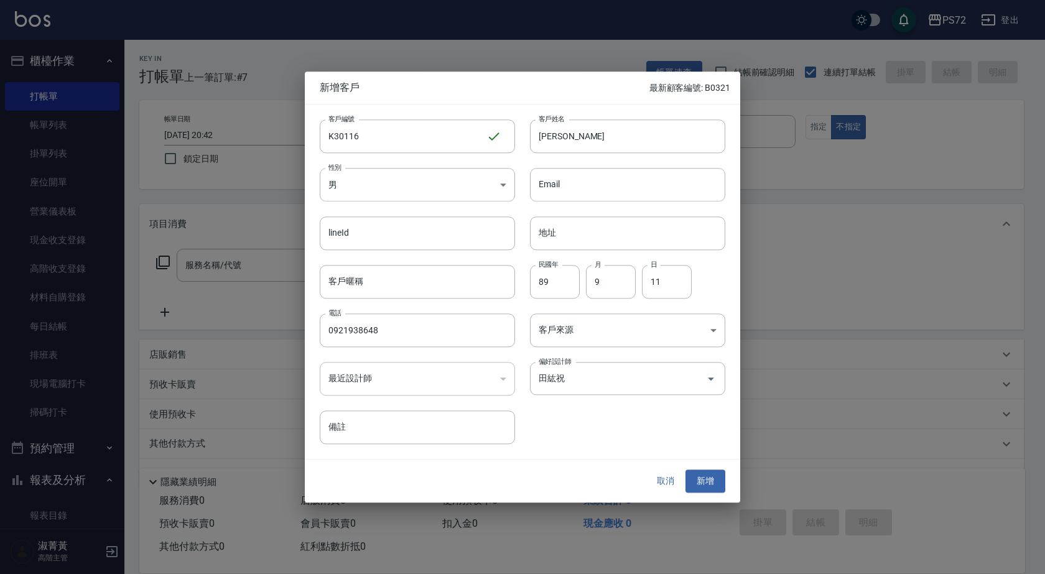
click at [705, 496] on div "取消 新增" at bounding box center [522, 481] width 435 height 43
click at [706, 490] on button "新增" at bounding box center [706, 481] width 40 height 23
click at [411, 135] on input "K30116" at bounding box center [403, 136] width 167 height 34
click at [342, 133] on input "K30116" at bounding box center [403, 136] width 167 height 34
type input "K300116"
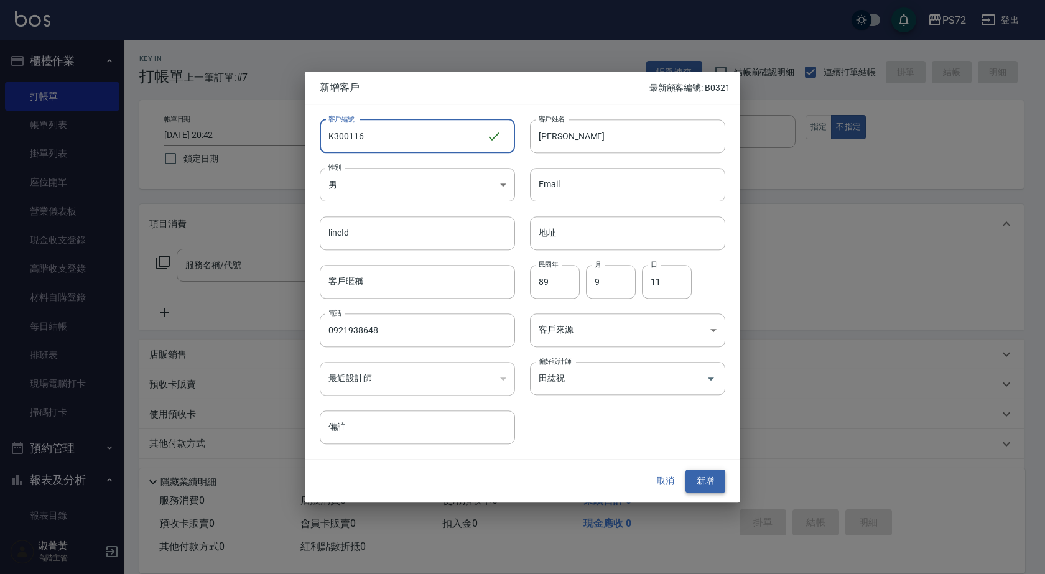
click at [697, 474] on button "新增" at bounding box center [706, 481] width 40 height 23
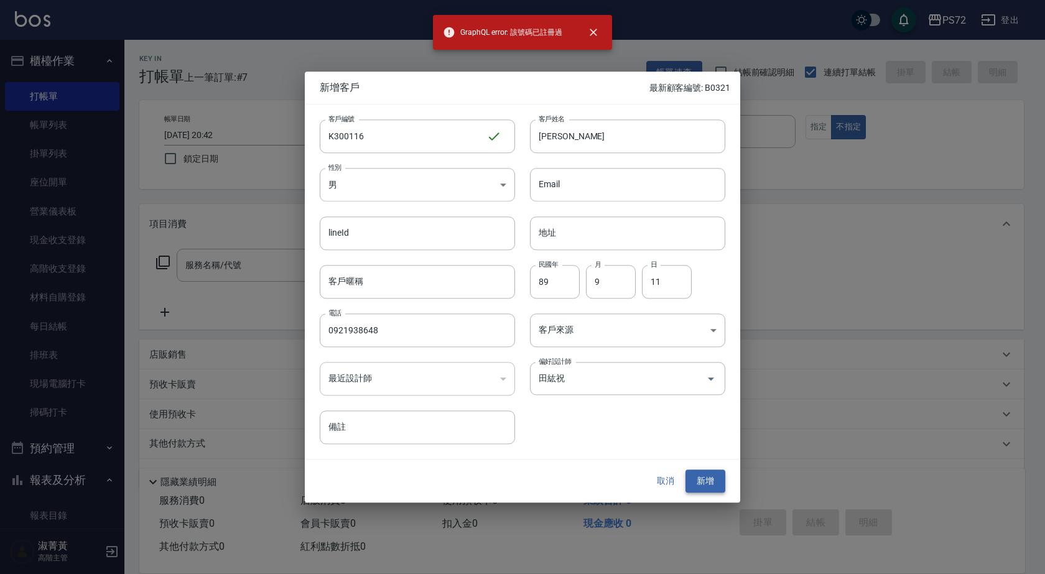
click at [701, 481] on button "新增" at bounding box center [706, 481] width 40 height 23
click at [349, 134] on input "K300116" at bounding box center [403, 136] width 167 height 34
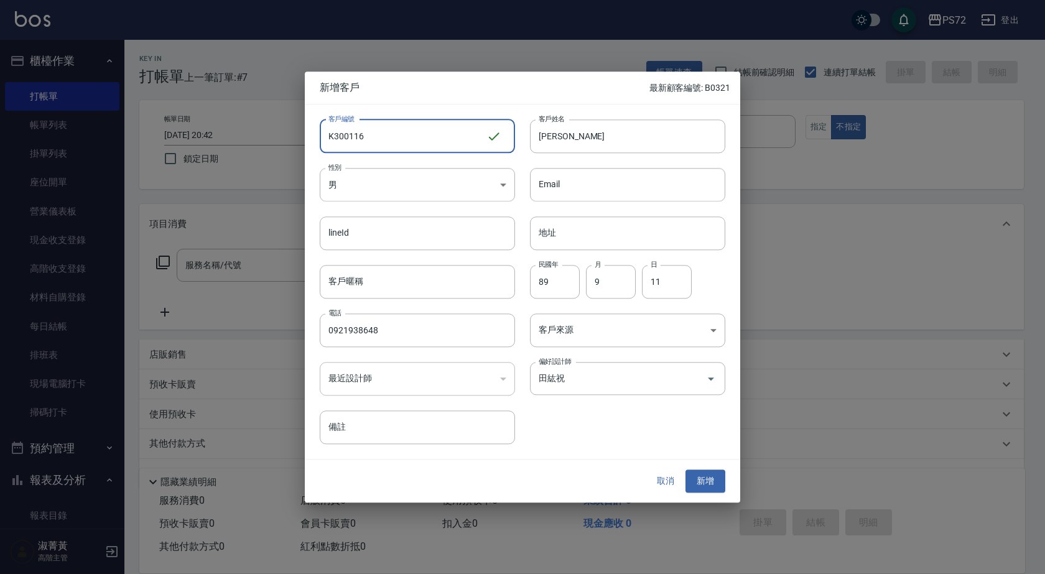
drag, startPoint x: 374, startPoint y: 136, endPoint x: 332, endPoint y: 131, distance: 42.7
click at [302, 138] on div "新增客戶 最新顧客編號: B0321 客戶編號 K300116 ​ 客戶編號 客戶姓名 [PERSON_NAME] 客戶姓名 性別 男 [DEMOGRAPHI…" at bounding box center [522, 287] width 1045 height 574
paste input "K30116"
type input "K30116"
click at [697, 484] on button "新增" at bounding box center [706, 481] width 40 height 23
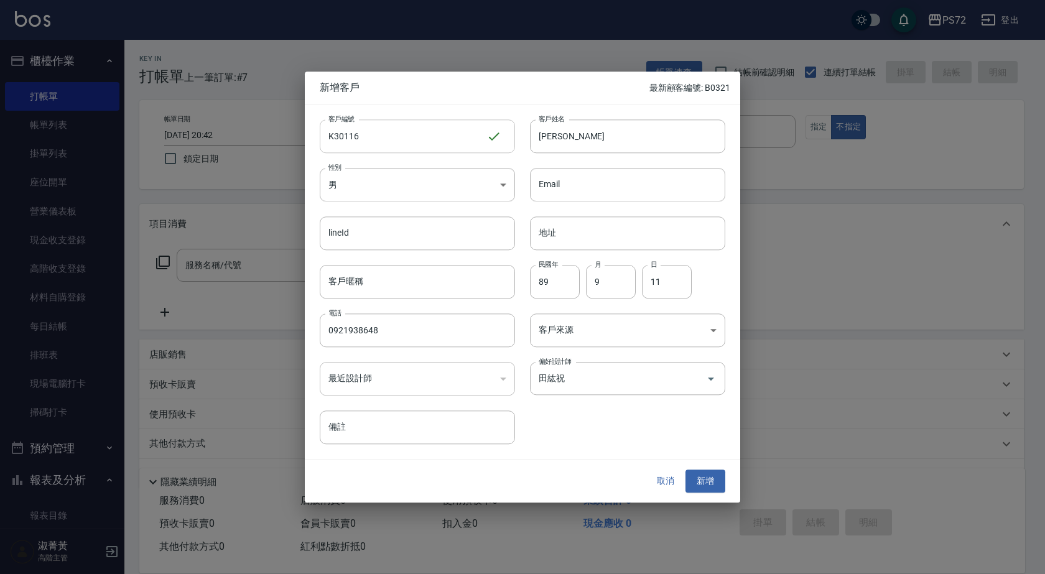
click at [343, 137] on input "K30116" at bounding box center [403, 136] width 167 height 34
click at [407, 142] on input "K30116" at bounding box center [403, 136] width 167 height 34
click at [709, 485] on button "新增" at bounding box center [706, 481] width 40 height 23
drag, startPoint x: 367, startPoint y: 327, endPoint x: 309, endPoint y: 324, distance: 57.9
click at [309, 324] on div "電話 [PHONE_NUMBER] 電話" at bounding box center [410, 323] width 210 height 49
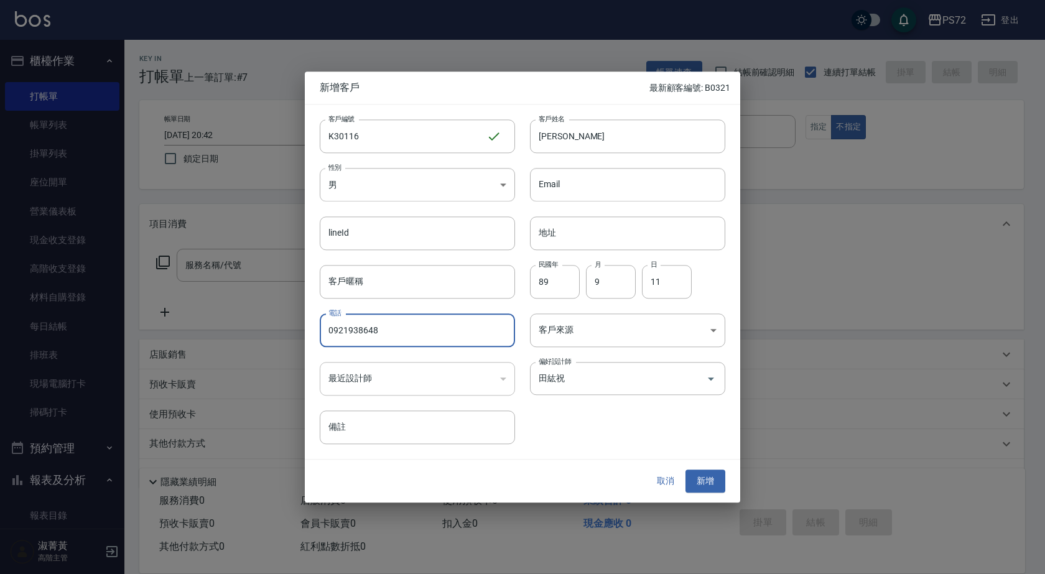
click at [669, 482] on button "取消" at bounding box center [666, 481] width 40 height 23
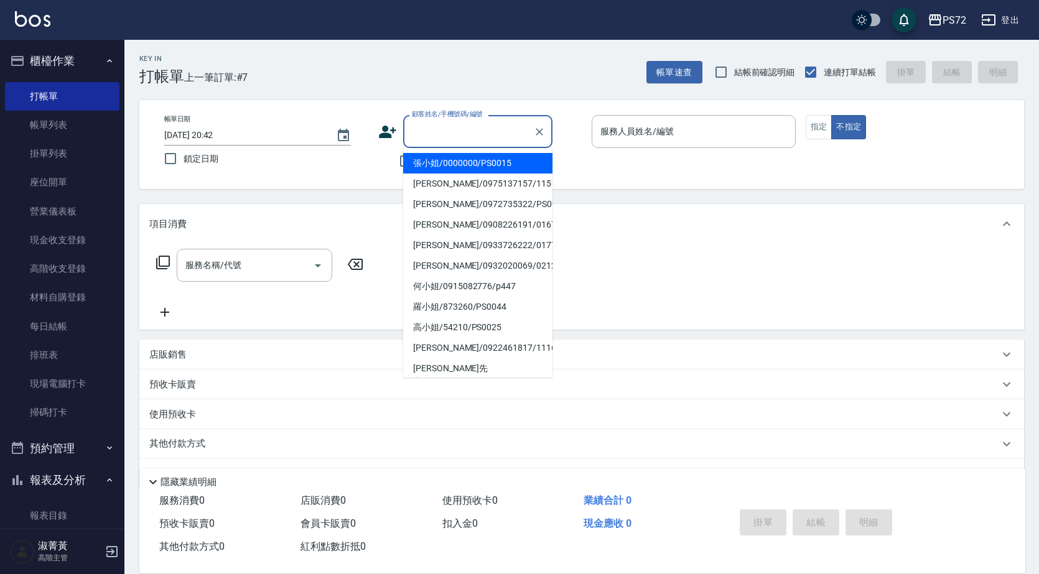
paste input "0921938648"
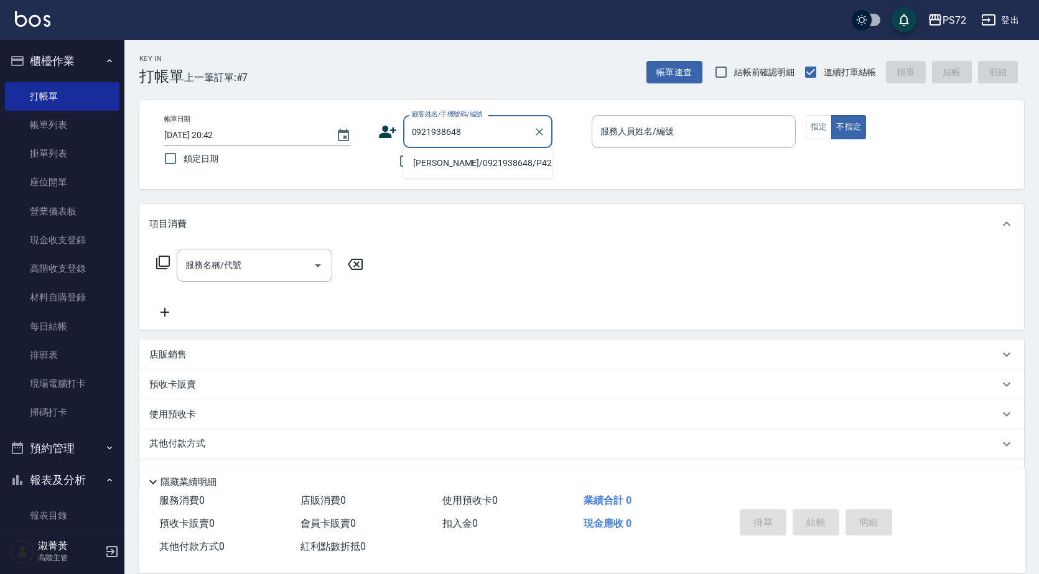
click at [478, 166] on li "[PERSON_NAME]/0921938648/P427" at bounding box center [477, 163] width 149 height 21
type input "[PERSON_NAME]/0921938648/P427"
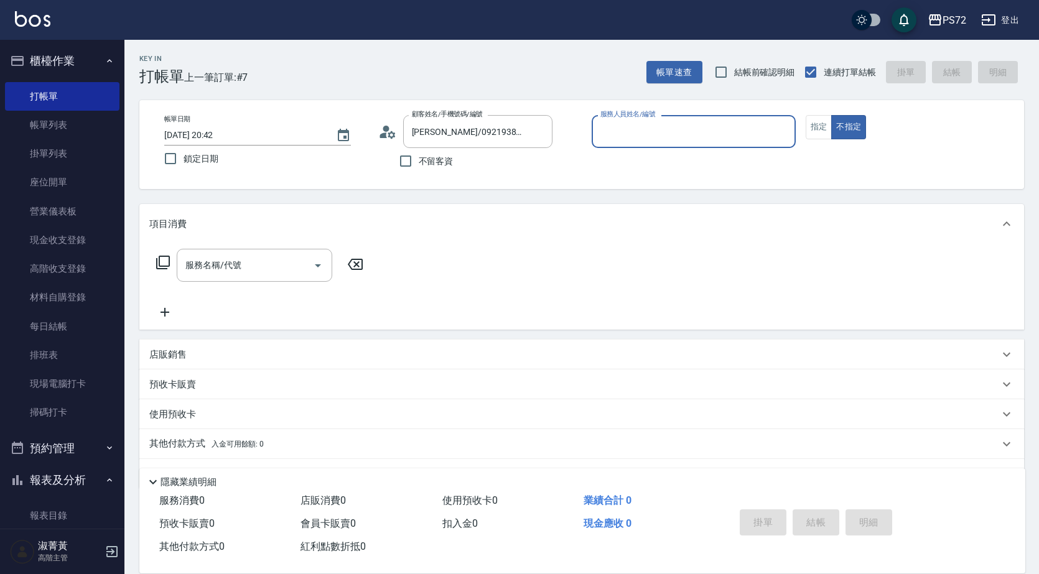
click at [389, 129] on icon at bounding box center [387, 132] width 19 height 19
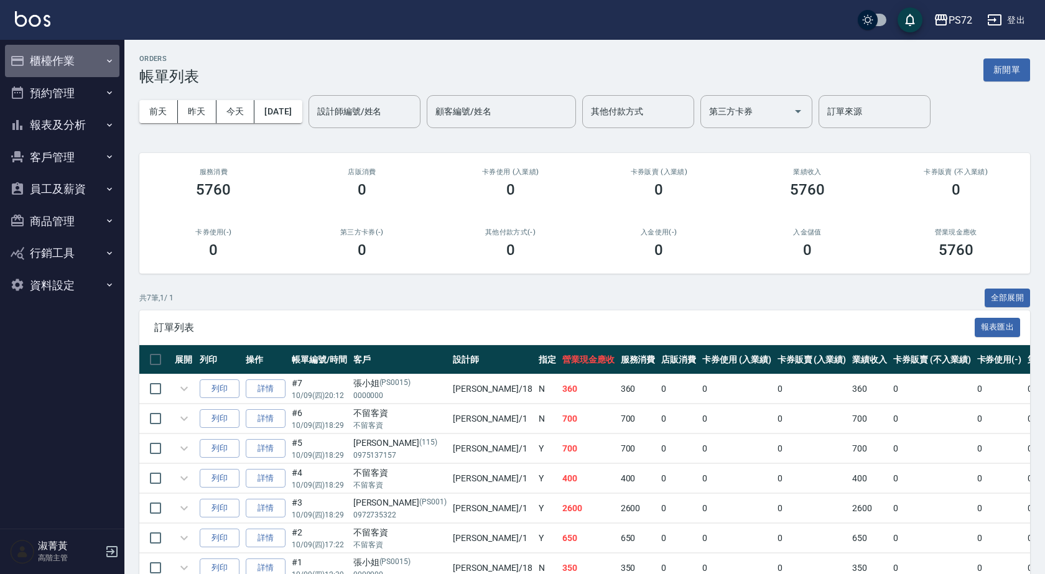
click at [97, 62] on button "櫃檯作業" at bounding box center [62, 61] width 114 height 32
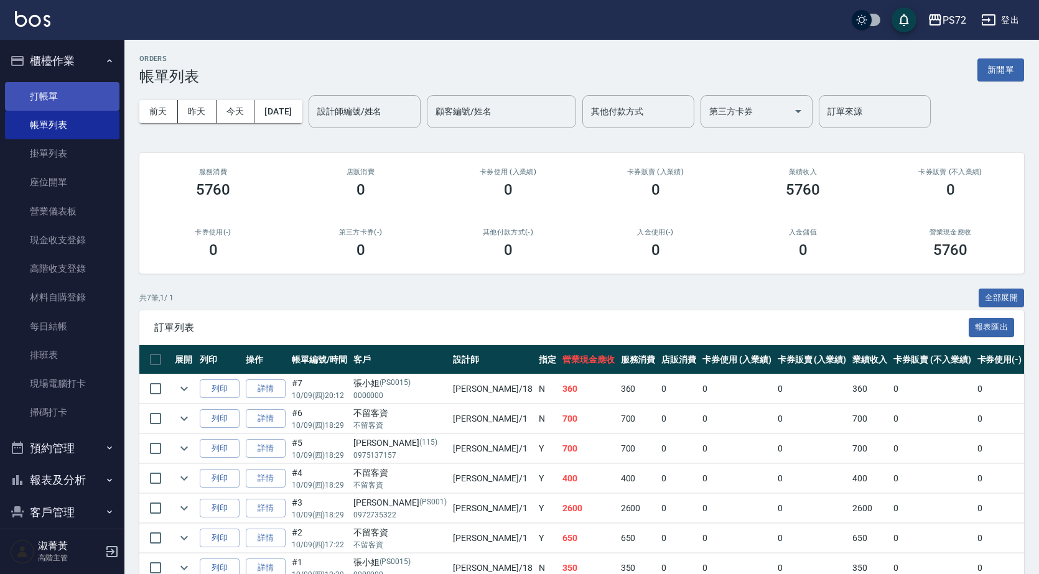
click at [52, 103] on link "打帳單" at bounding box center [62, 96] width 114 height 29
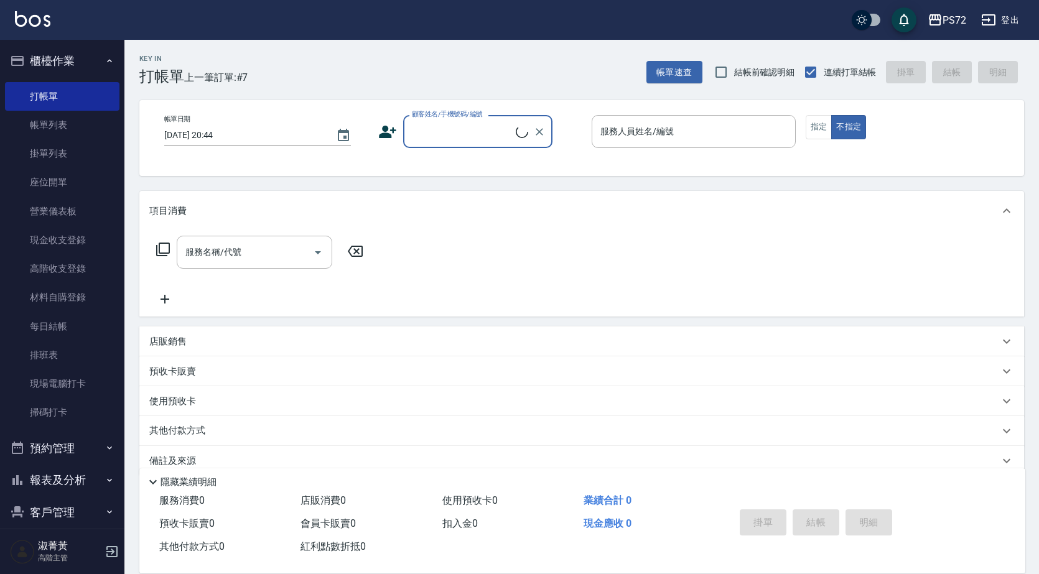
click at [465, 124] on input "顧客姓名/手機號碼/編號" at bounding box center [462, 132] width 107 height 22
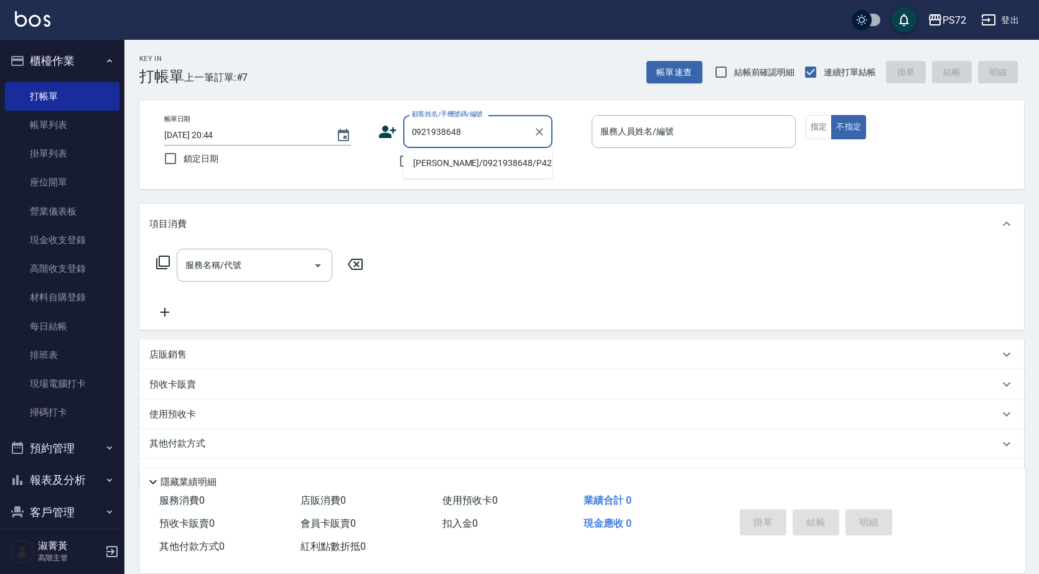
click at [471, 158] on li "[PERSON_NAME]/0921938648/P427" at bounding box center [477, 163] width 149 height 21
type input "[PERSON_NAME]/0921938648/P427"
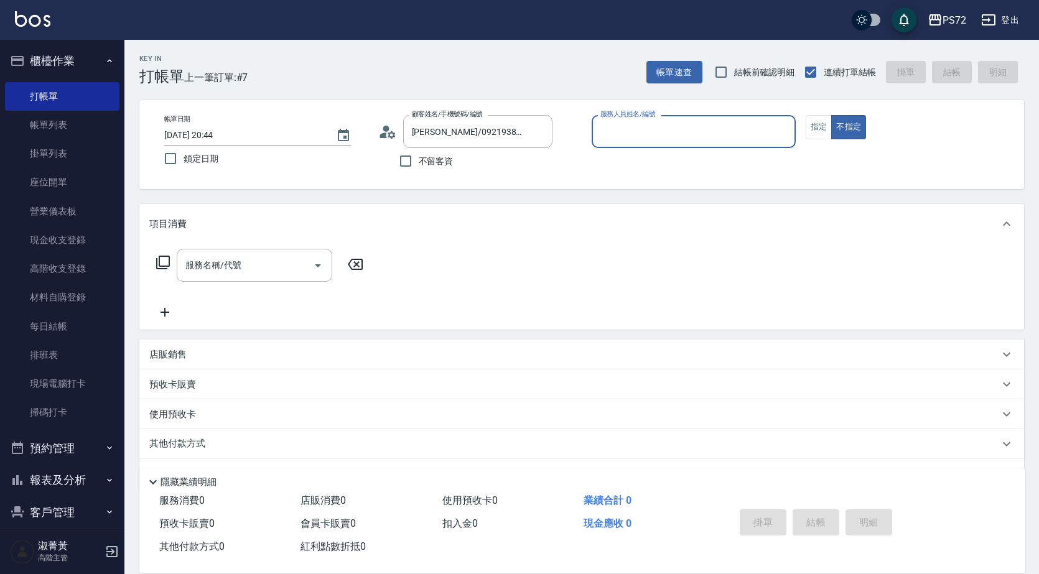
click at [631, 130] on input "服務人員姓名/編號" at bounding box center [693, 132] width 193 height 22
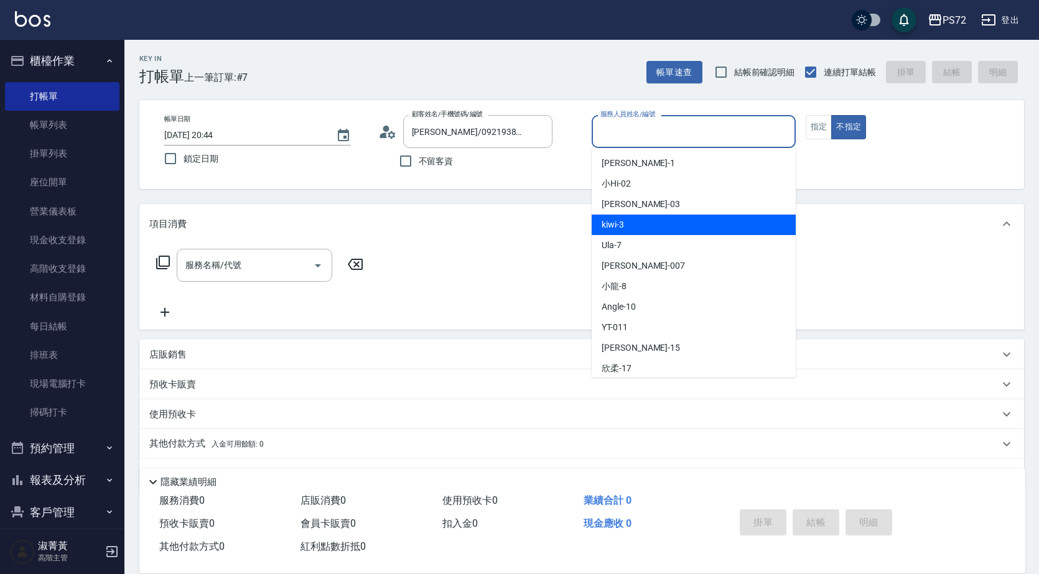
click at [648, 225] on div "kiwi -3" at bounding box center [694, 225] width 204 height 21
type input "kiwi-3"
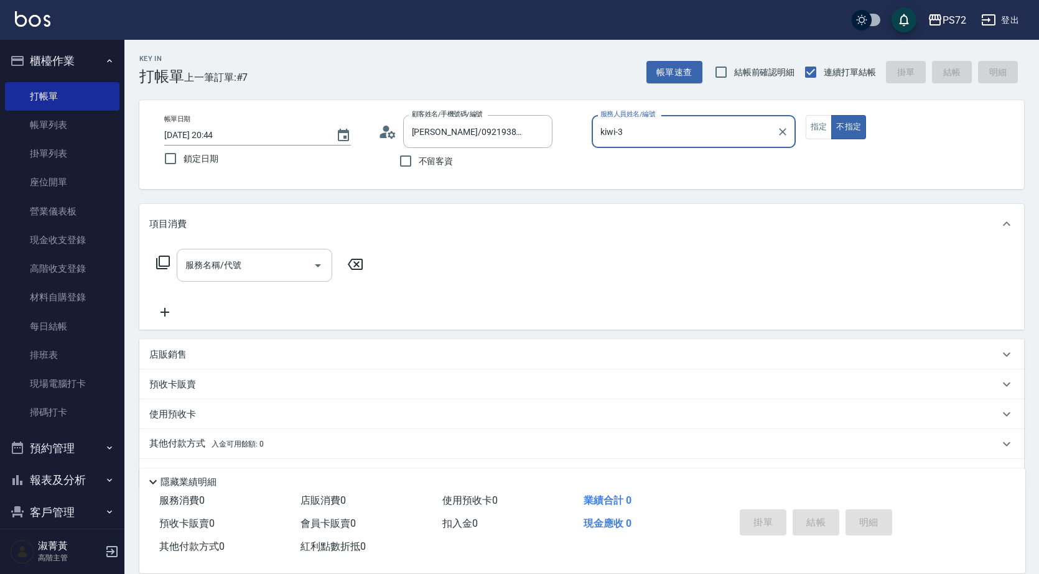
click at [269, 249] on div "服務名稱/代號" at bounding box center [255, 265] width 156 height 33
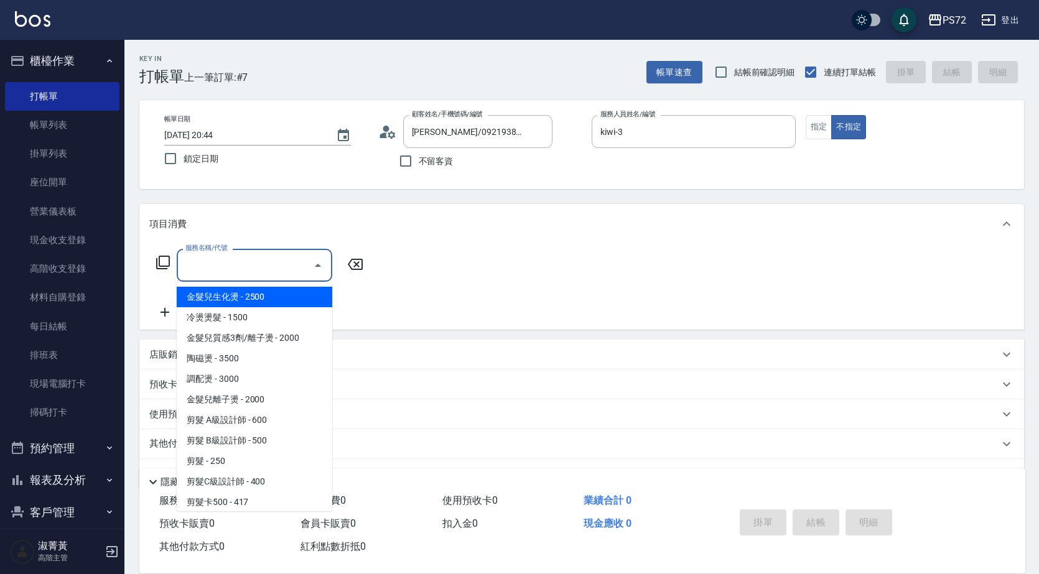
type input "4"
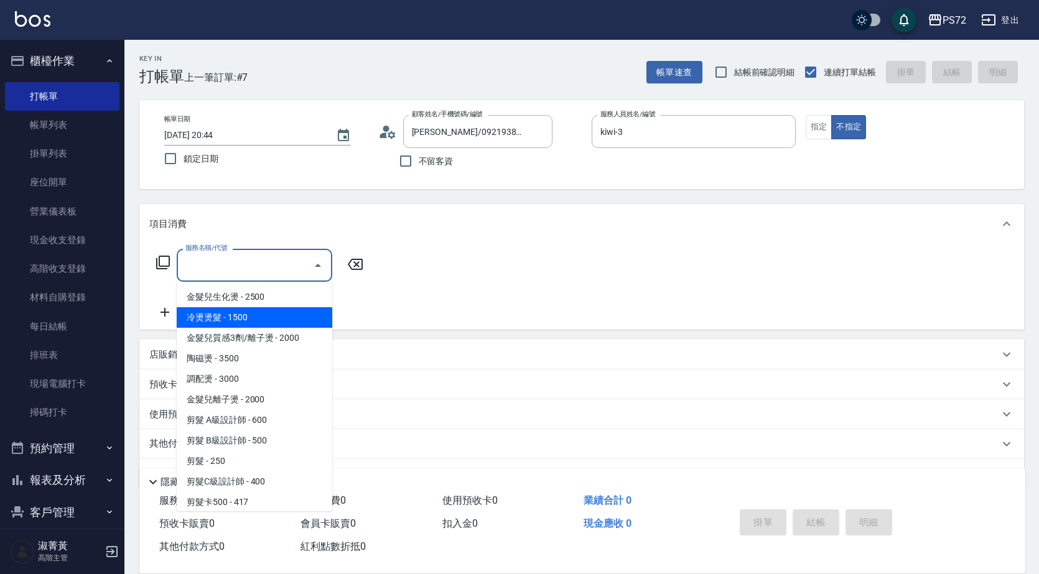
click at [277, 313] on span "冷燙燙髮 - 1500" at bounding box center [255, 317] width 156 height 21
type input "冷燙燙髮(200)"
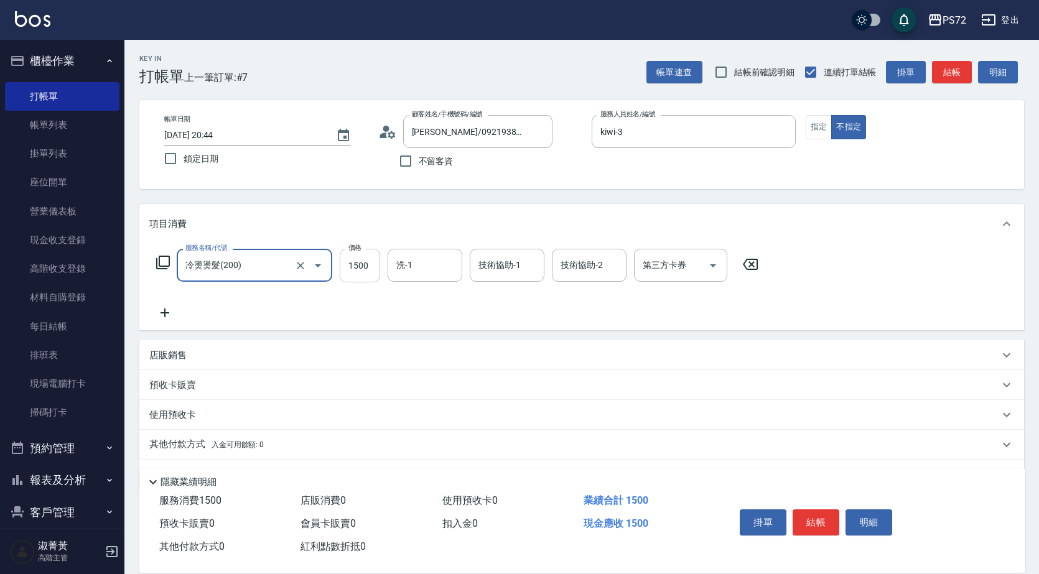
click at [356, 270] on input "1500" at bounding box center [360, 266] width 40 height 34
type input "2000"
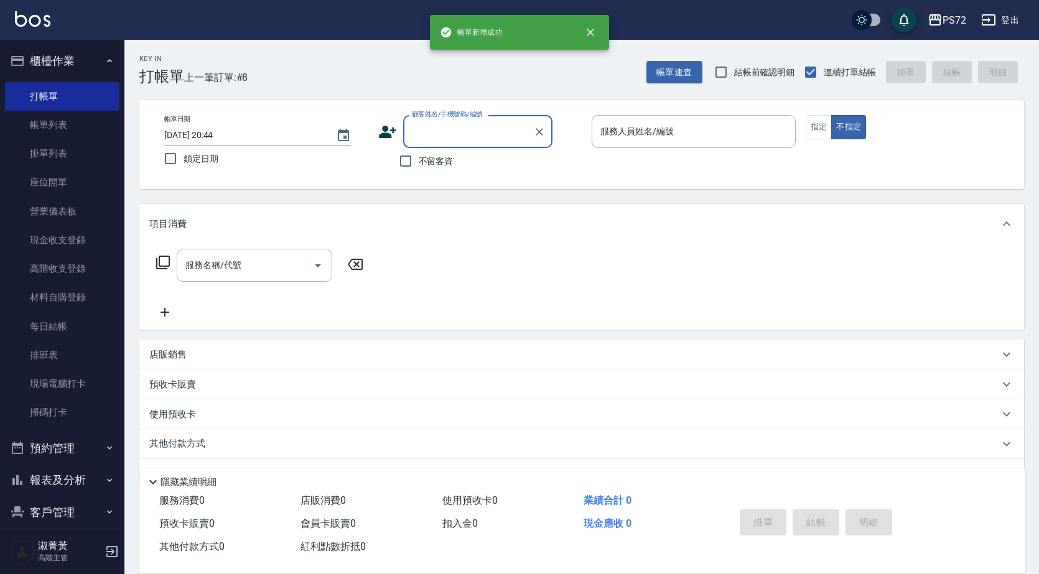
click at [445, 133] on input "顧客姓名/手機號碼/編號" at bounding box center [468, 132] width 119 height 22
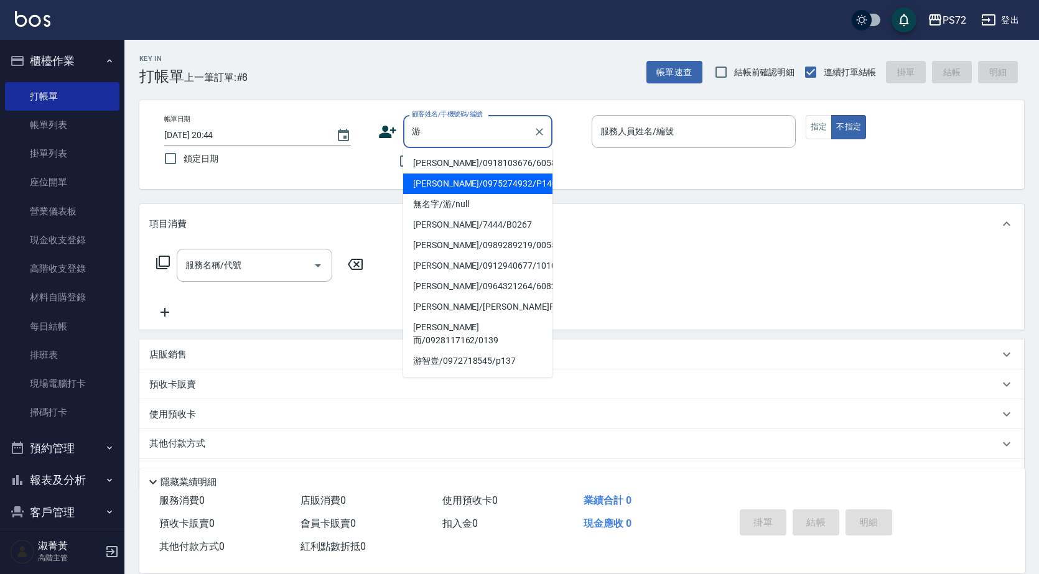
click at [472, 185] on li "游仁瑋/0975274932/P140" at bounding box center [477, 184] width 149 height 21
type input "游仁瑋/0975274932/P140"
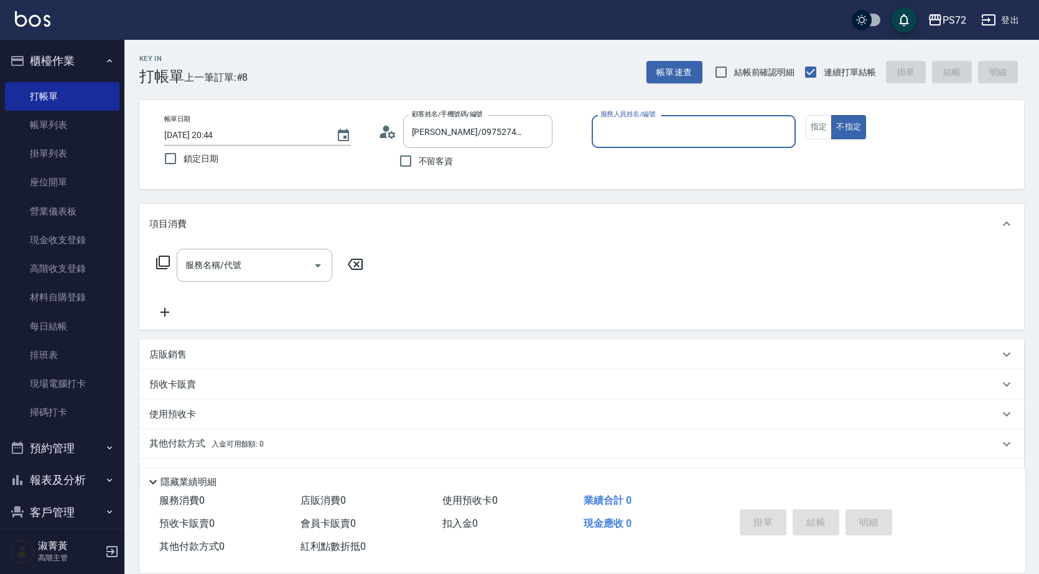
click at [702, 123] on input "服務人員姓名/編號" at bounding box center [693, 132] width 193 height 22
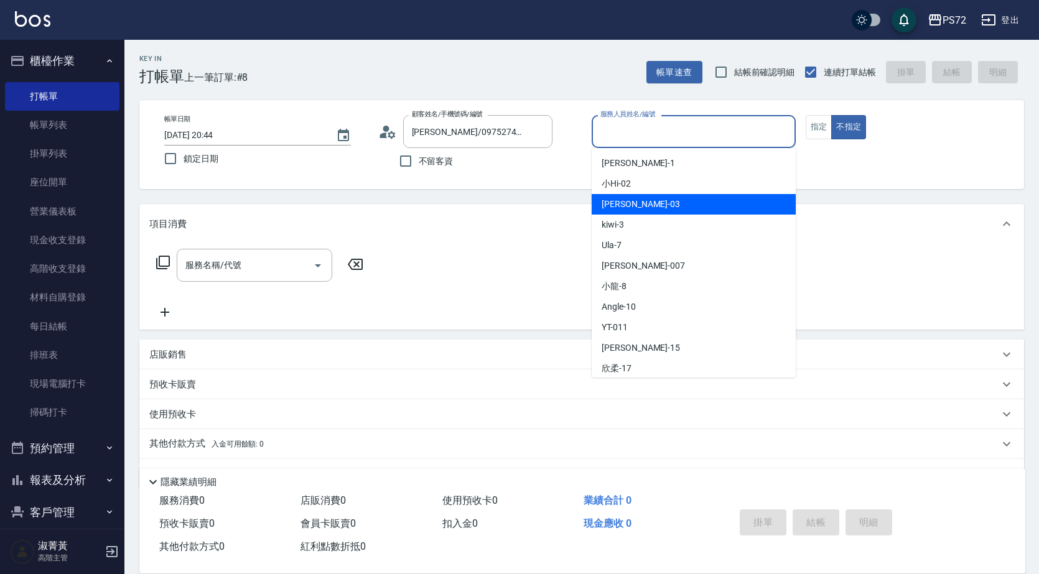
click at [671, 227] on div "kiwi -3" at bounding box center [694, 225] width 204 height 21
type input "kiwi-3"
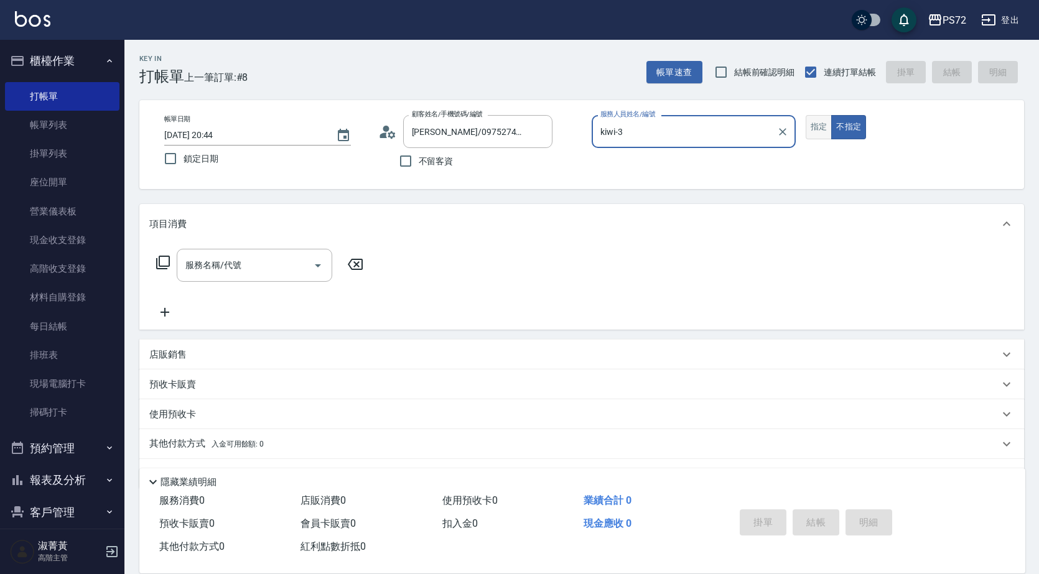
click at [816, 135] on button "指定" at bounding box center [819, 127] width 27 height 24
drag, startPoint x: 222, startPoint y: 283, endPoint x: 207, endPoint y: 276, distance: 16.4
click at [214, 282] on div "服務名稱/代號 服務名稱/代號" at bounding box center [259, 284] width 221 height 71
click at [204, 272] on input "服務名稱/代號" at bounding box center [245, 265] width 126 height 22
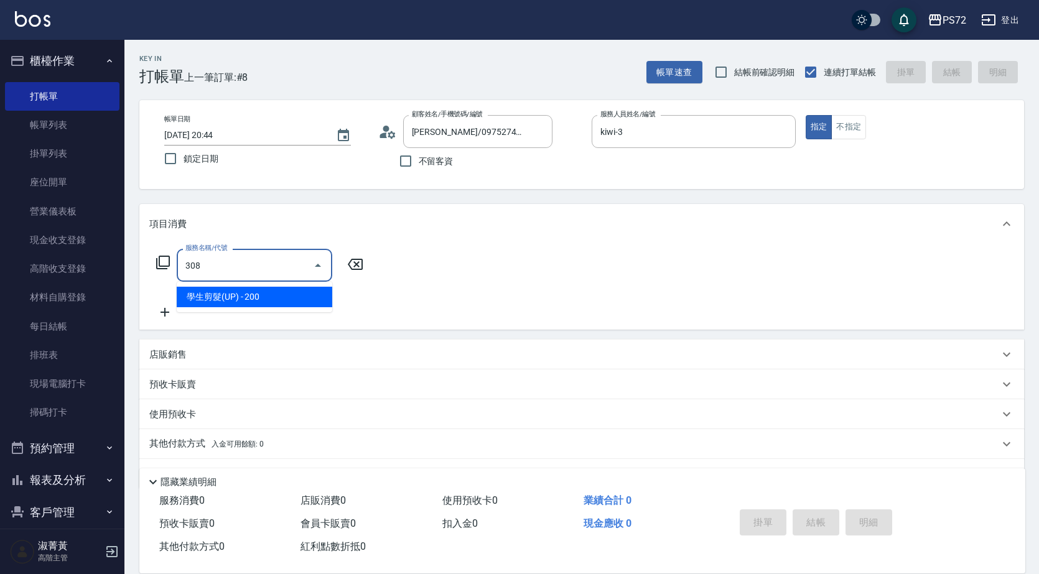
type input "學生剪髮(UP)(308)"
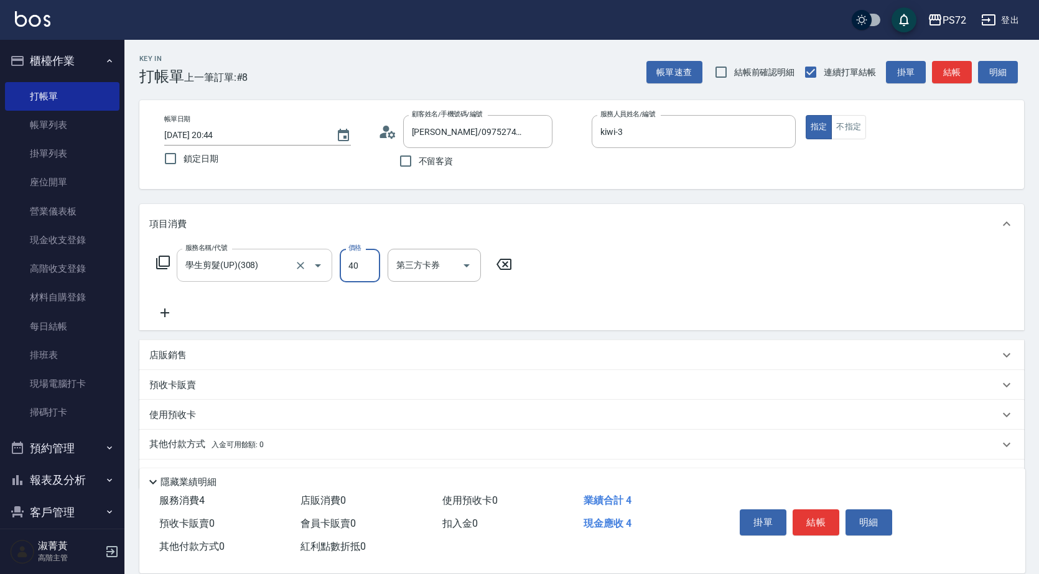
type input "400"
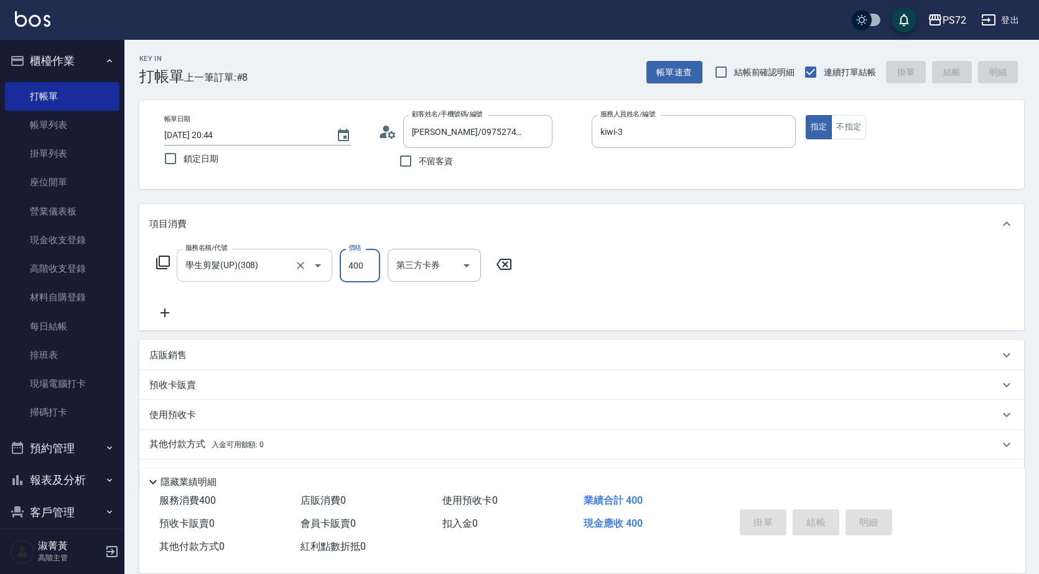
type input "2025/10/09 20:45"
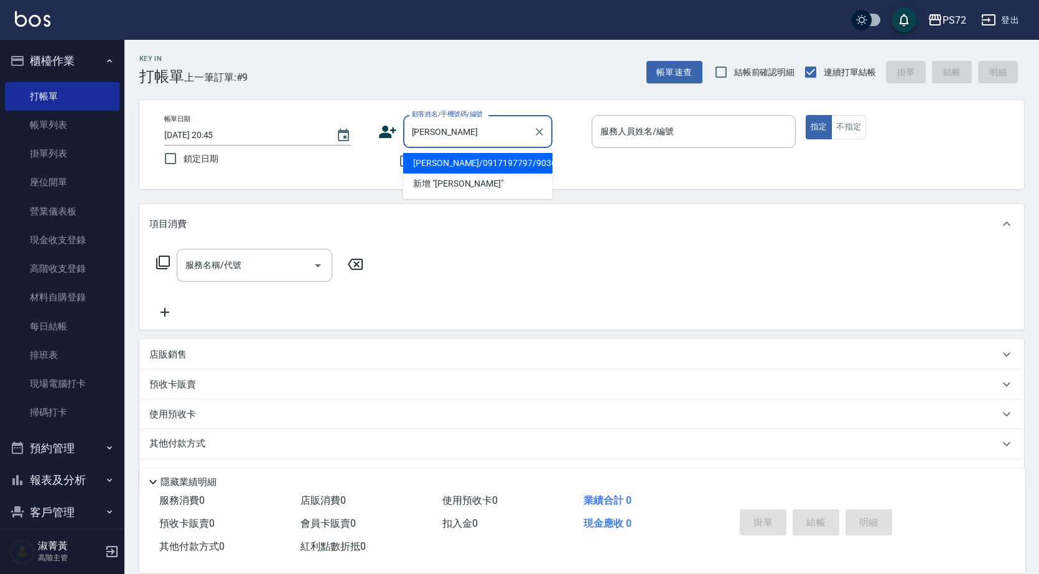
click at [466, 165] on li "張芷研/0917197797/9036" at bounding box center [477, 163] width 149 height 21
type input "張芷研/0917197797/9036"
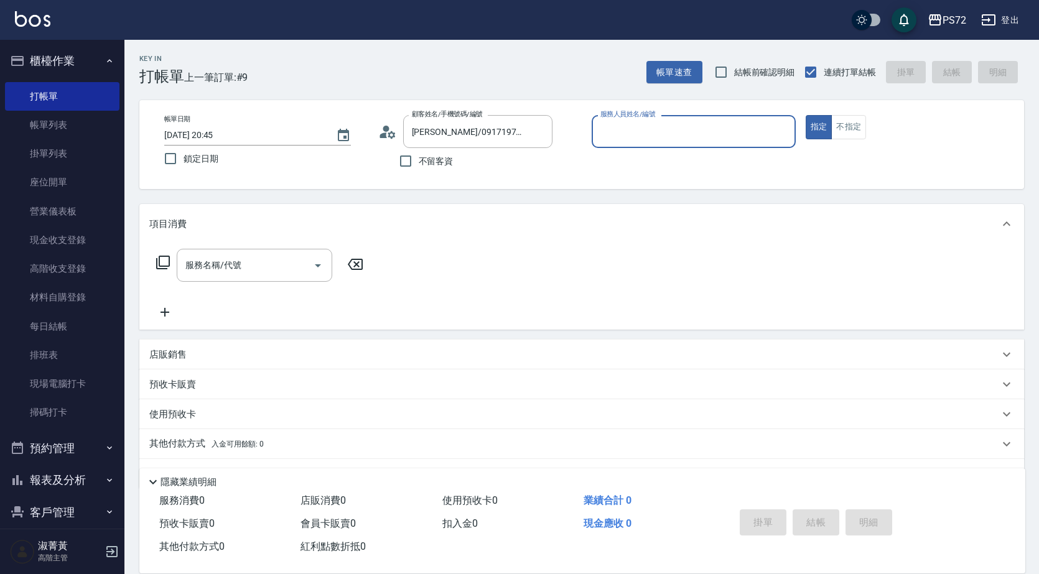
click at [635, 137] on input "服務人員姓名/編號" at bounding box center [693, 132] width 193 height 22
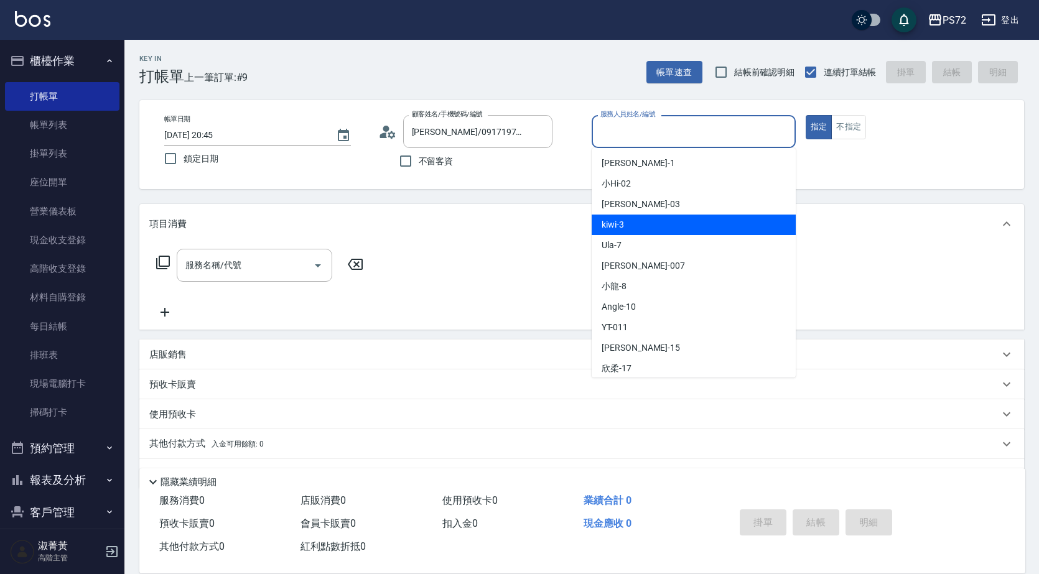
click at [656, 228] on div "kiwi -3" at bounding box center [694, 225] width 204 height 21
type input "kiwi-3"
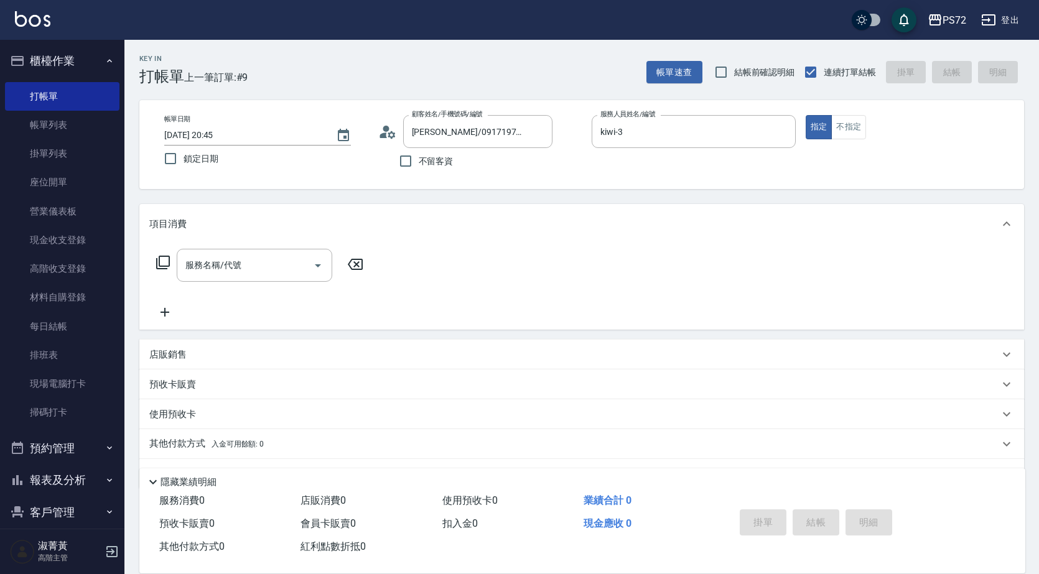
click at [261, 286] on div "服務名稱/代號 服務名稱/代號" at bounding box center [259, 284] width 221 height 71
click at [238, 260] on input "服務名稱/代號" at bounding box center [245, 265] width 126 height 22
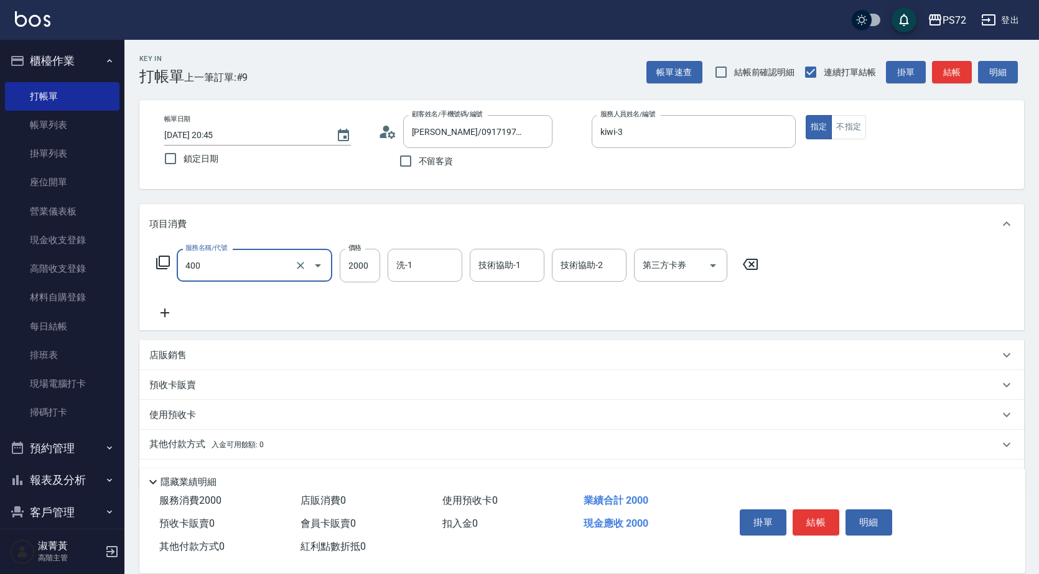
type input "染髮1500up(400)"
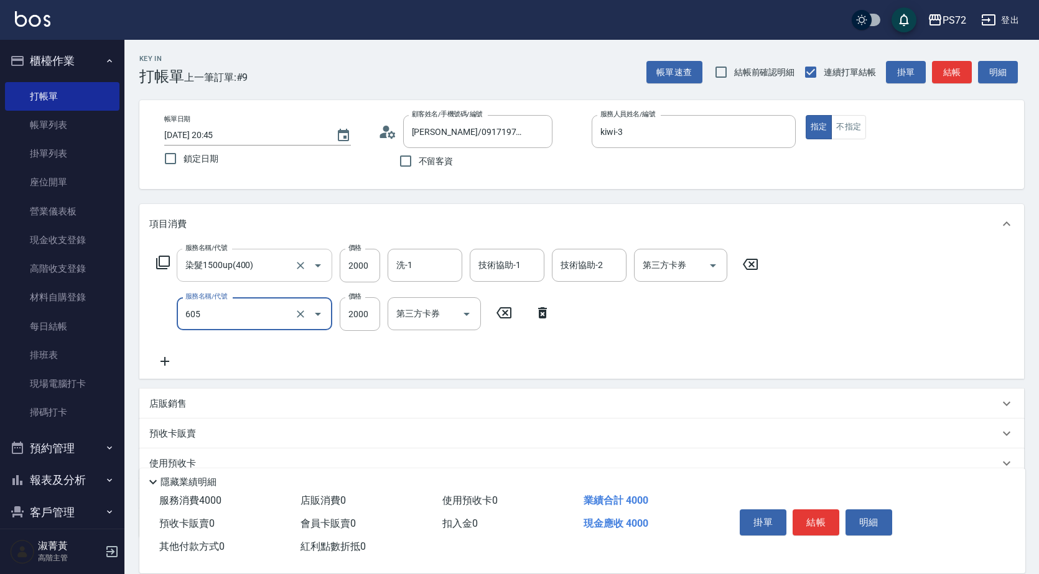
type input "結構式護髮單次(605)"
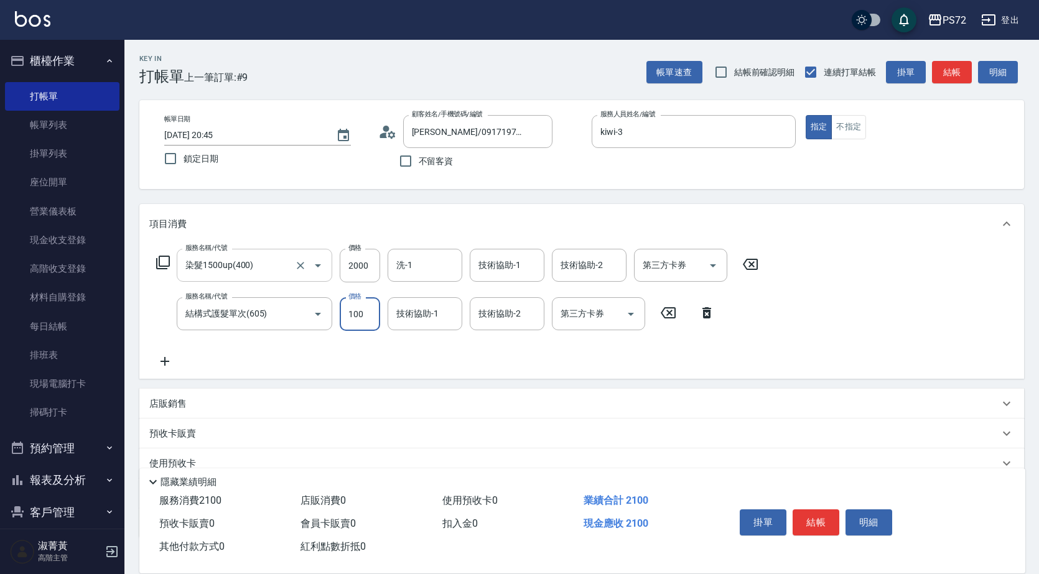
type input "1000"
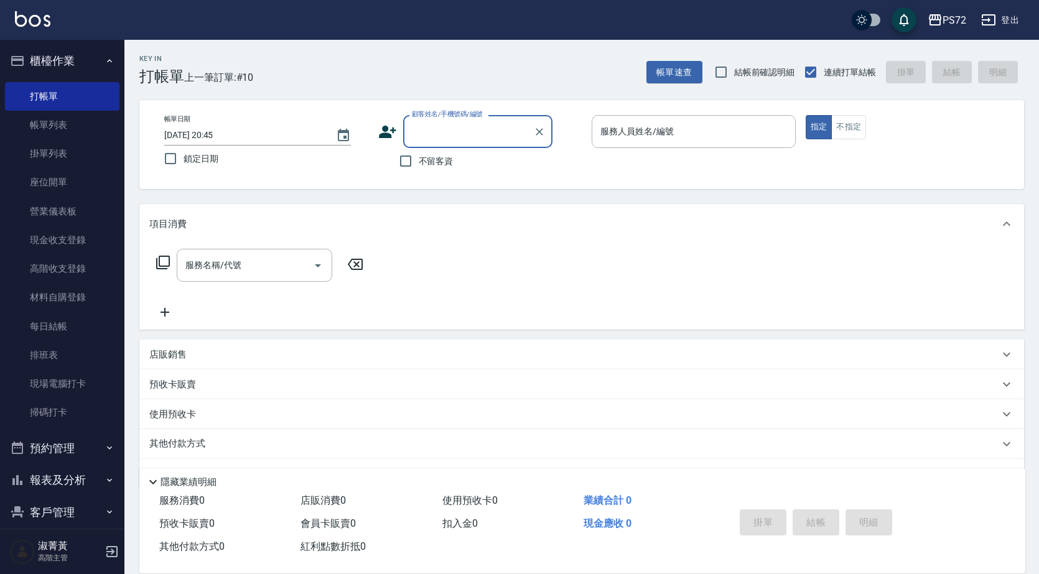
click at [461, 121] on div "顧客姓名/手機號碼/編號" at bounding box center [477, 131] width 149 height 33
click at [534, 131] on icon "Clear" at bounding box center [539, 132] width 12 height 12
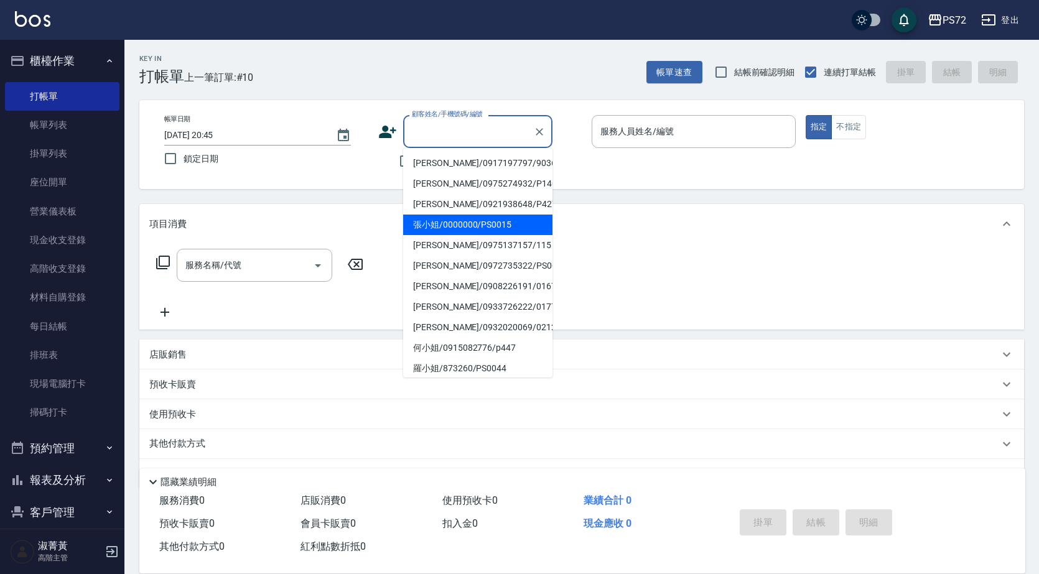
click at [428, 132] on input "顧客姓名/手機號碼/編號" at bounding box center [468, 132] width 119 height 22
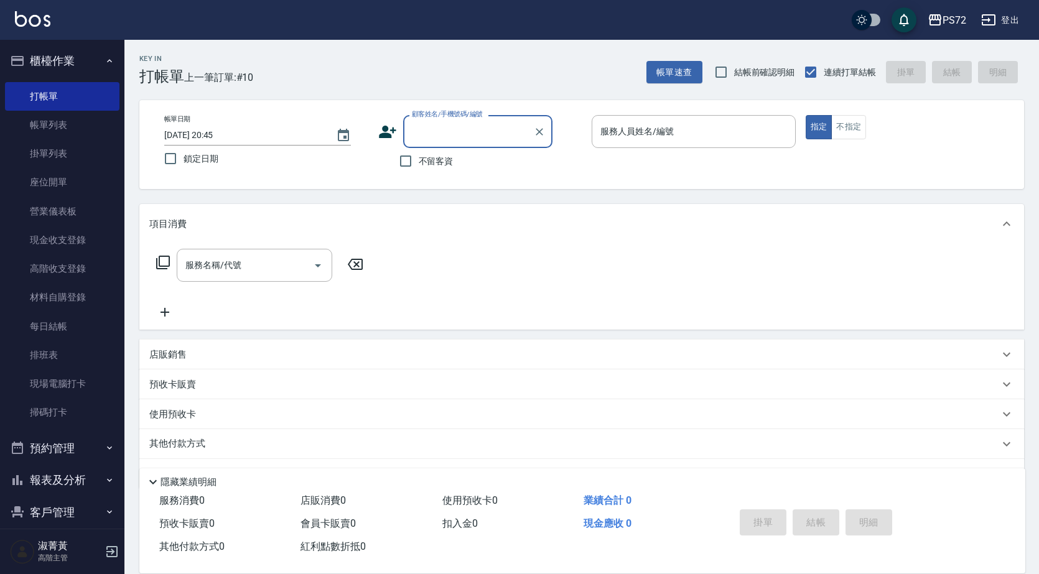
click at [428, 132] on input "顧客姓名/手機號碼/編號" at bounding box center [468, 132] width 119 height 22
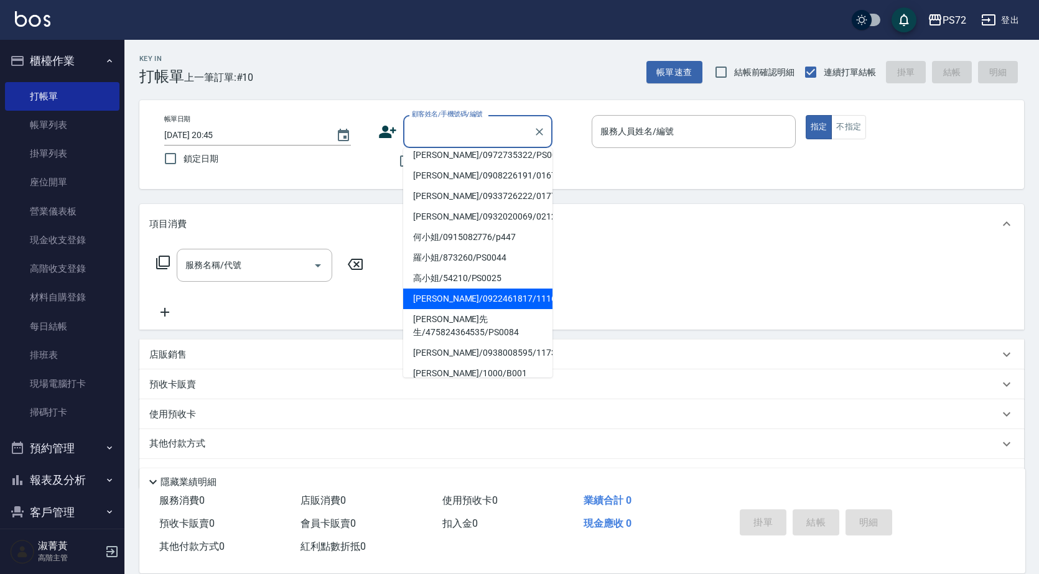
scroll to position [191, 0]
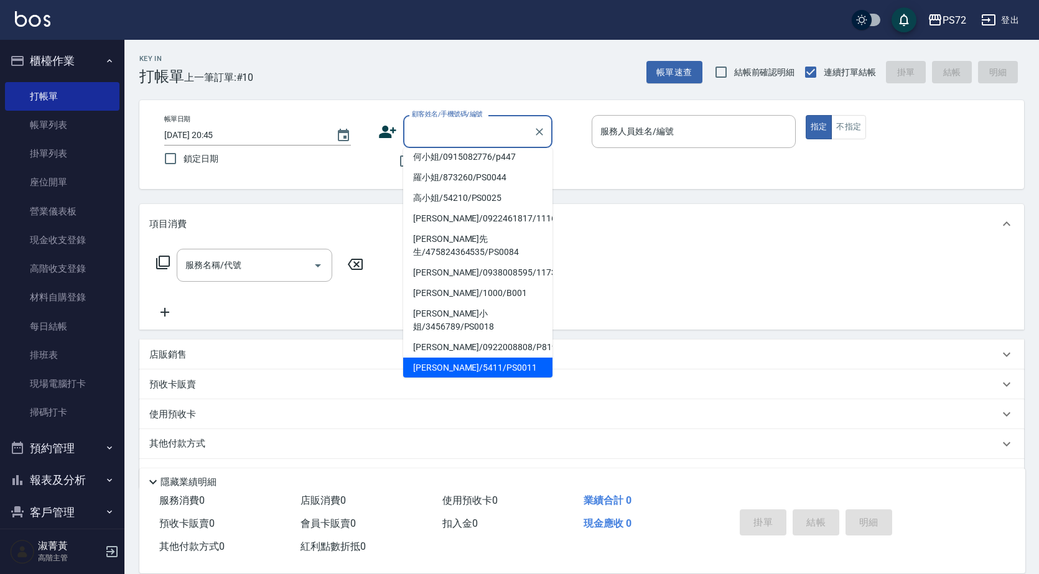
drag, startPoint x: 434, startPoint y: 361, endPoint x: 445, endPoint y: 346, distance: 19.5
click at [445, 346] on ul "張芷研/0917197797/9036 游仁瑋/0975274932/P140 林昱婕/0921938648/P427 張小姐/0000000/PS0015 …" at bounding box center [477, 263] width 149 height 230
click at [445, 358] on li "[PERSON_NAME]/5411/PS0011" at bounding box center [477, 368] width 149 height 21
type input "[PERSON_NAME]/5411/PS0011"
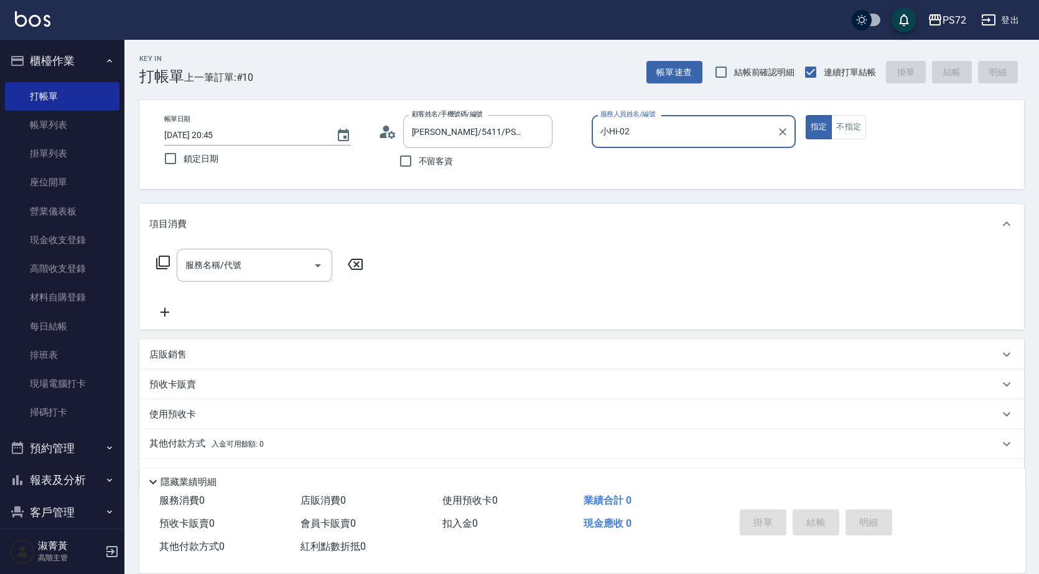
click at [630, 131] on input "小Hi-02" at bounding box center [684, 132] width 174 height 22
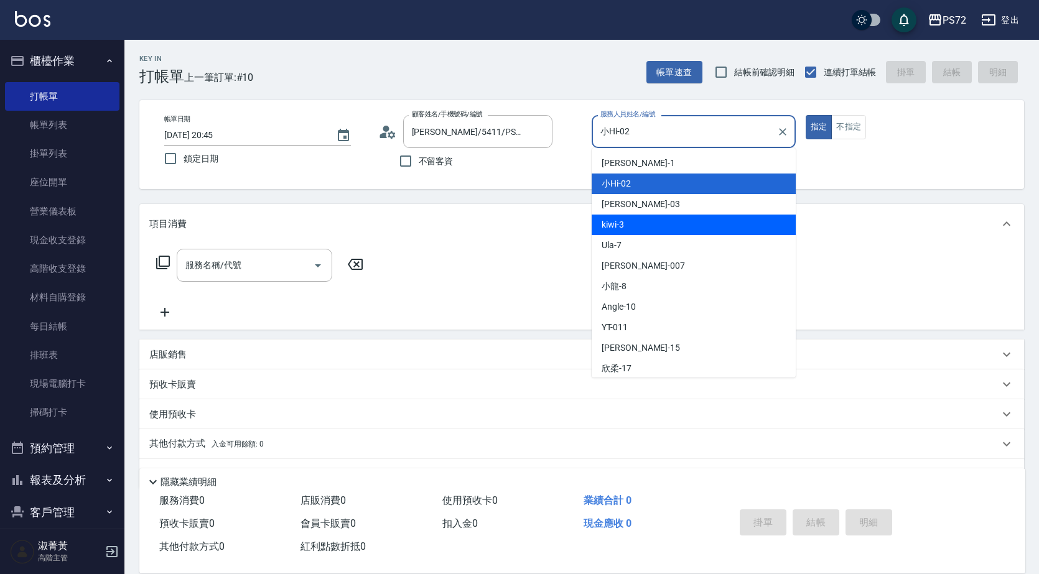
click at [657, 223] on div "kiwi -3" at bounding box center [694, 225] width 204 height 21
type input "kiwi-3"
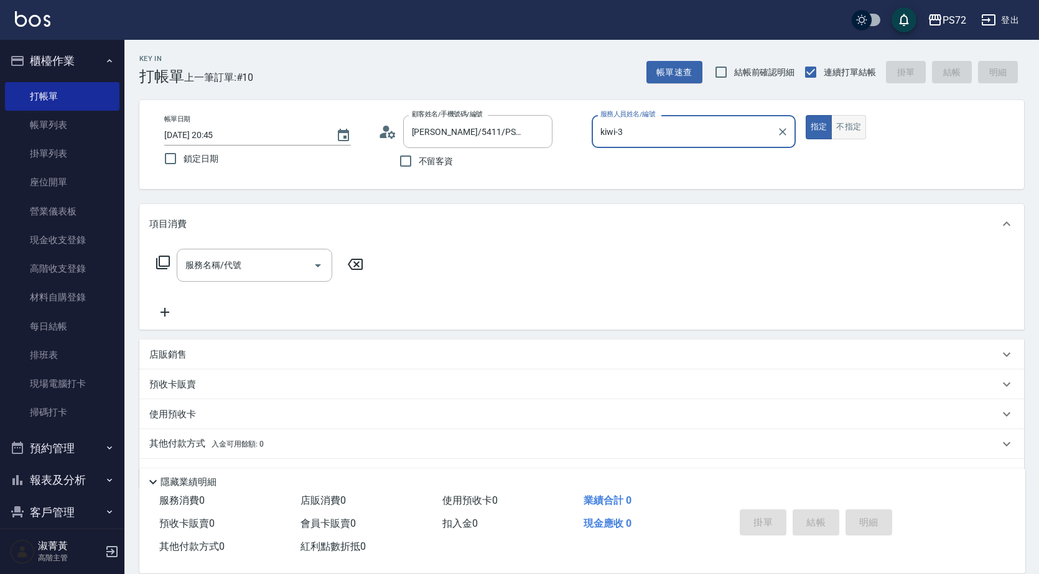
click at [859, 133] on button "不指定" at bounding box center [848, 127] width 35 height 24
click at [236, 264] on div "服務名稱/代號 服務名稱/代號" at bounding box center [255, 265] width 156 height 33
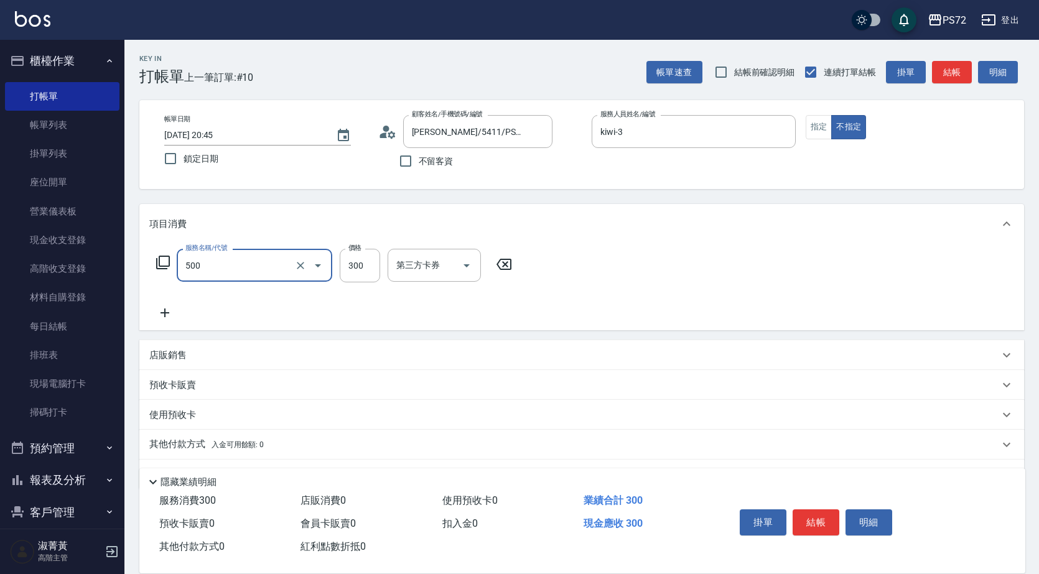
type input "洗髮(A級)(500)"
type input "350"
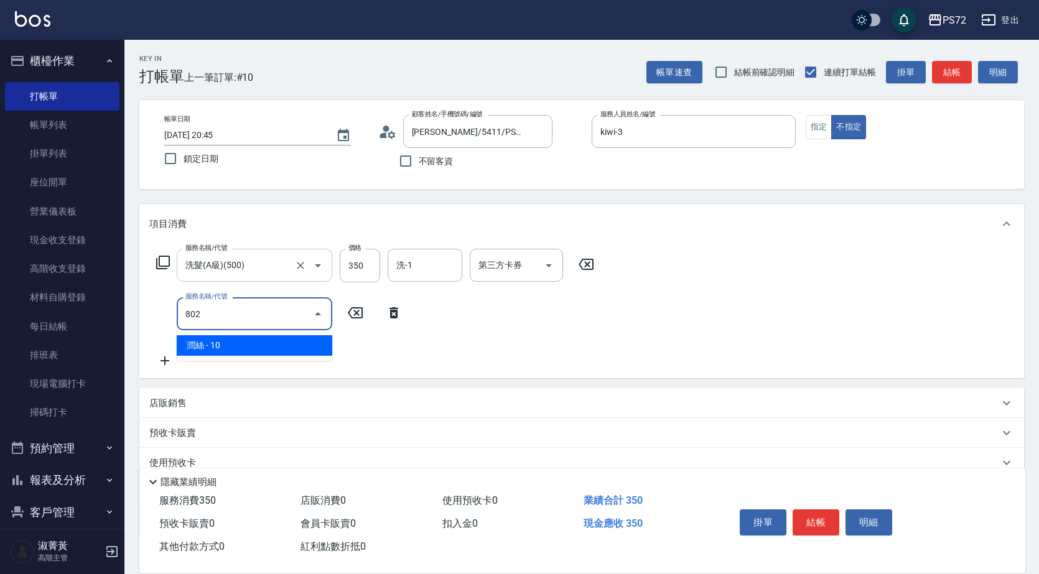
type input "潤絲(802)"
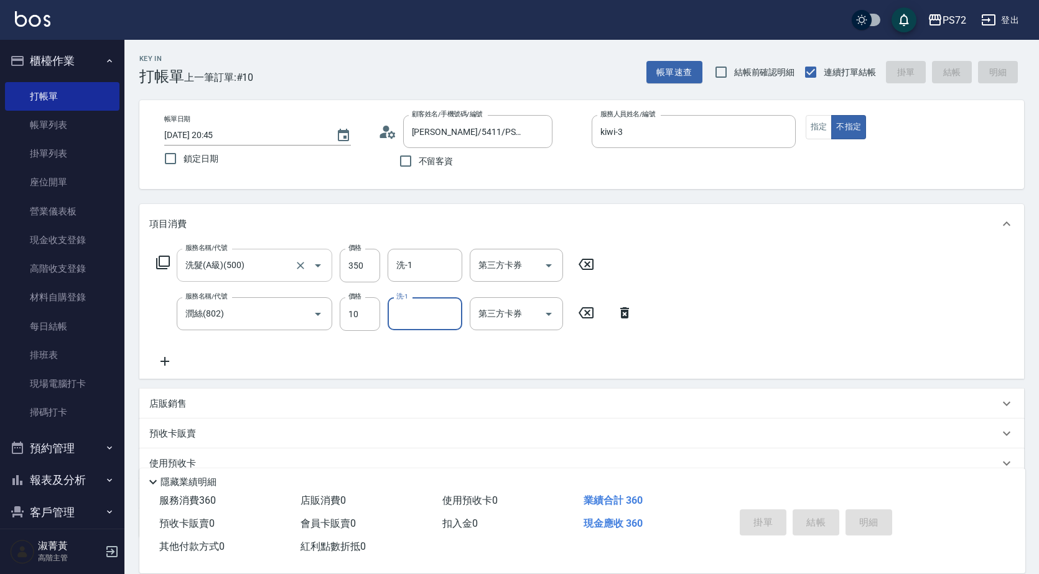
type input "2025/10/09 20:46"
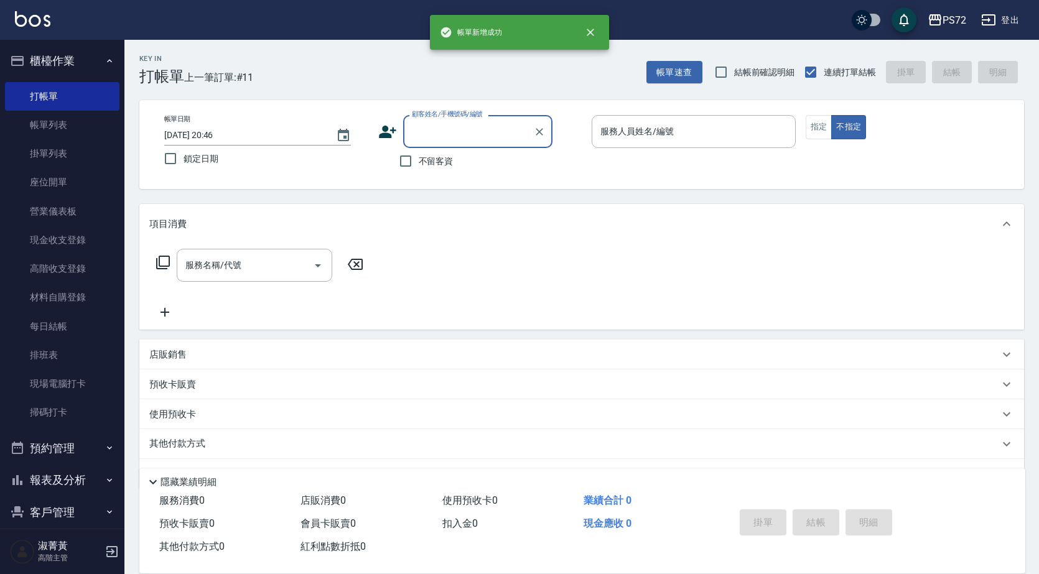
click at [422, 124] on input "顧客姓名/手機號碼/編號" at bounding box center [468, 132] width 119 height 22
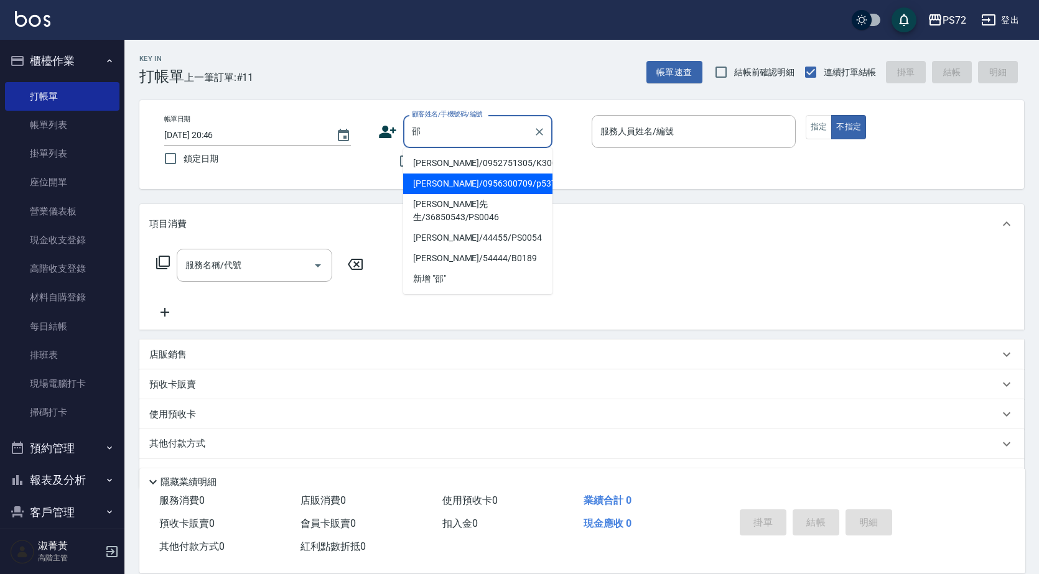
click at [475, 178] on li "聶邵揚/0956300709/p537" at bounding box center [477, 184] width 149 height 21
type input "聶邵揚/0956300709/p537"
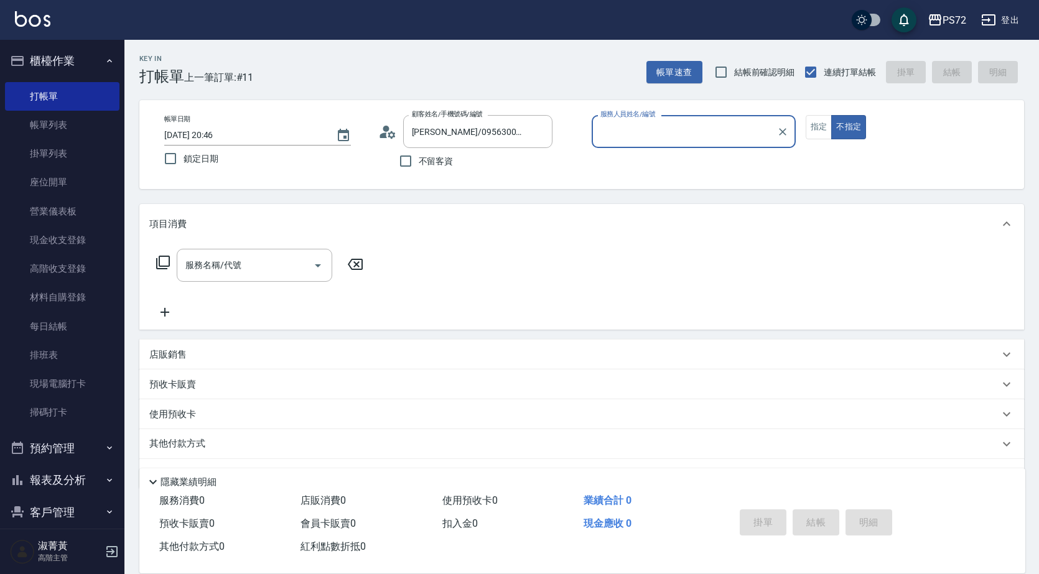
type input "kiwi-3"
click at [480, 138] on input "聶邵揚/0956300709/p537" at bounding box center [468, 132] width 119 height 22
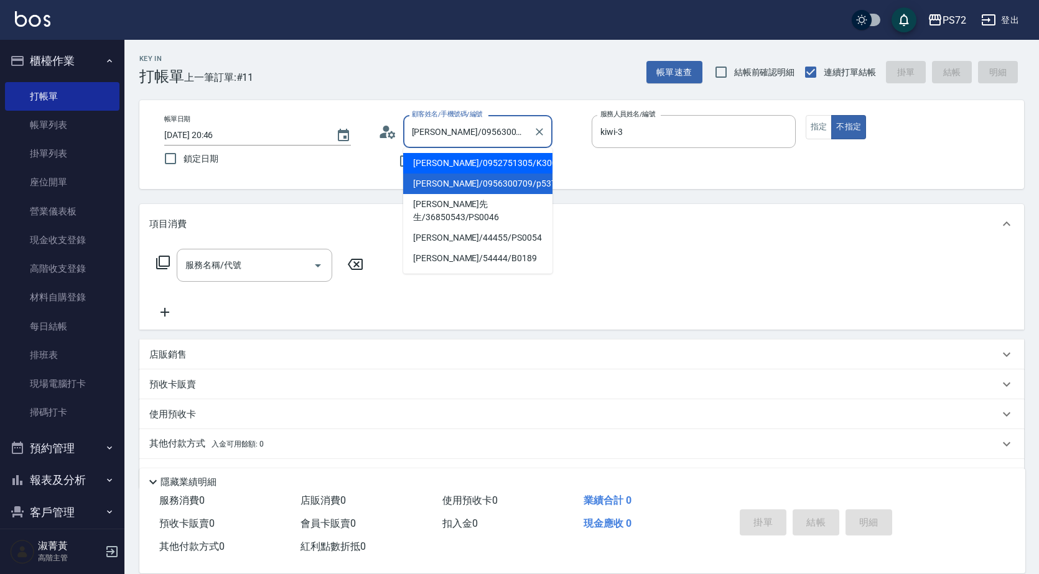
click at [447, 170] on li "邵玉琴/0952751305/K30049" at bounding box center [477, 163] width 149 height 21
type input "邵玉琴/0952751305/K30049"
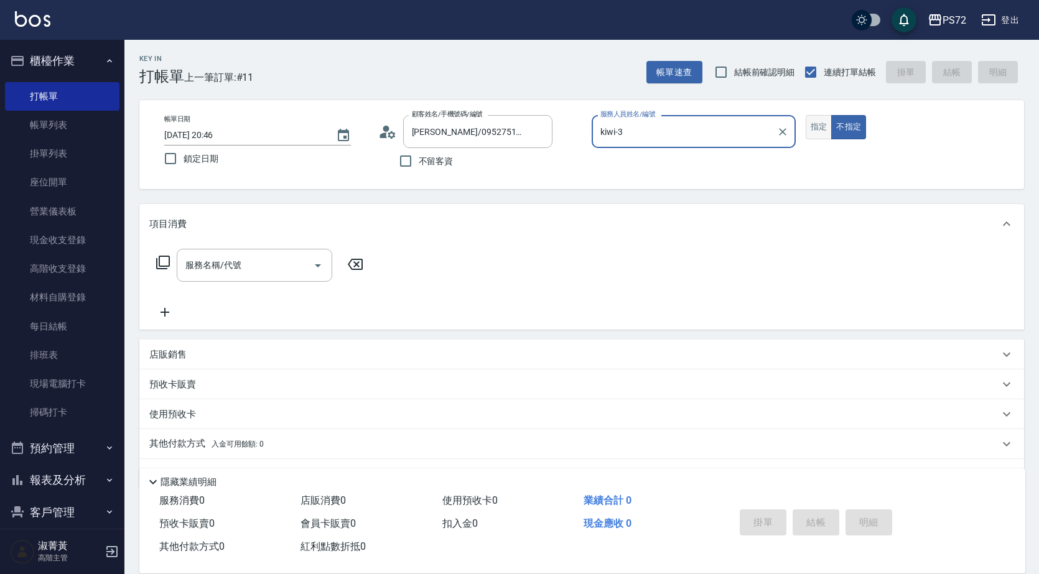
click at [814, 124] on button "指定" at bounding box center [819, 127] width 27 height 24
click at [205, 272] on input "服務名稱/代號" at bounding box center [245, 265] width 126 height 22
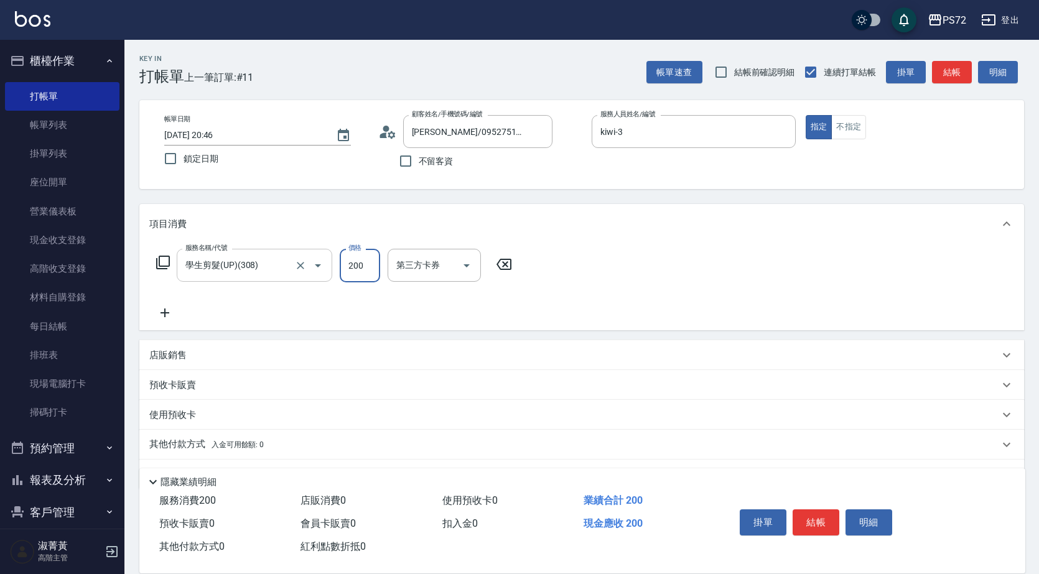
click at [205, 272] on input "學生剪髮(UP)(308)" at bounding box center [236, 265] width 109 height 22
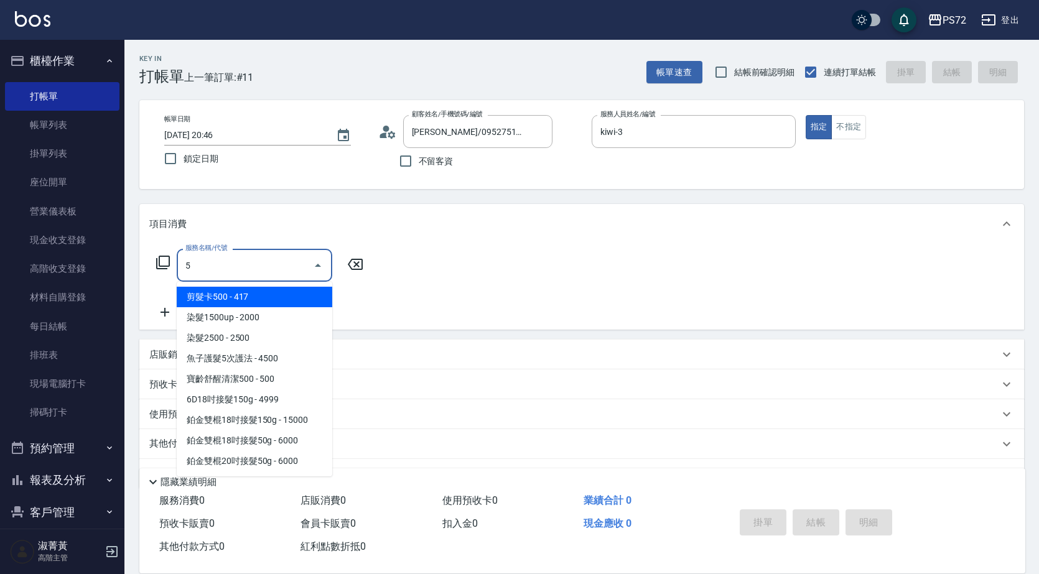
scroll to position [0, 0]
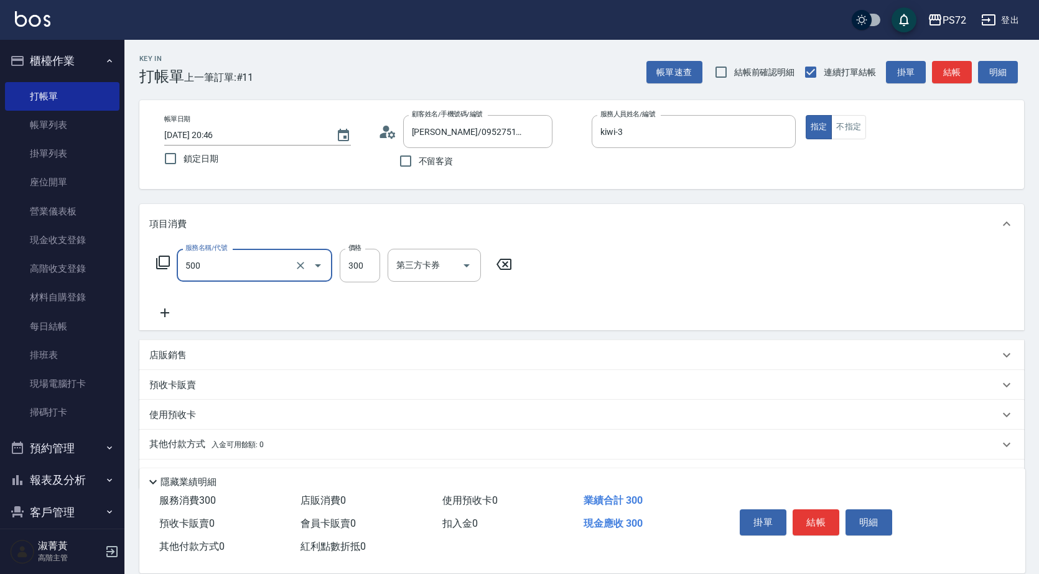
type input "洗髮(A級)(500)"
type input "350"
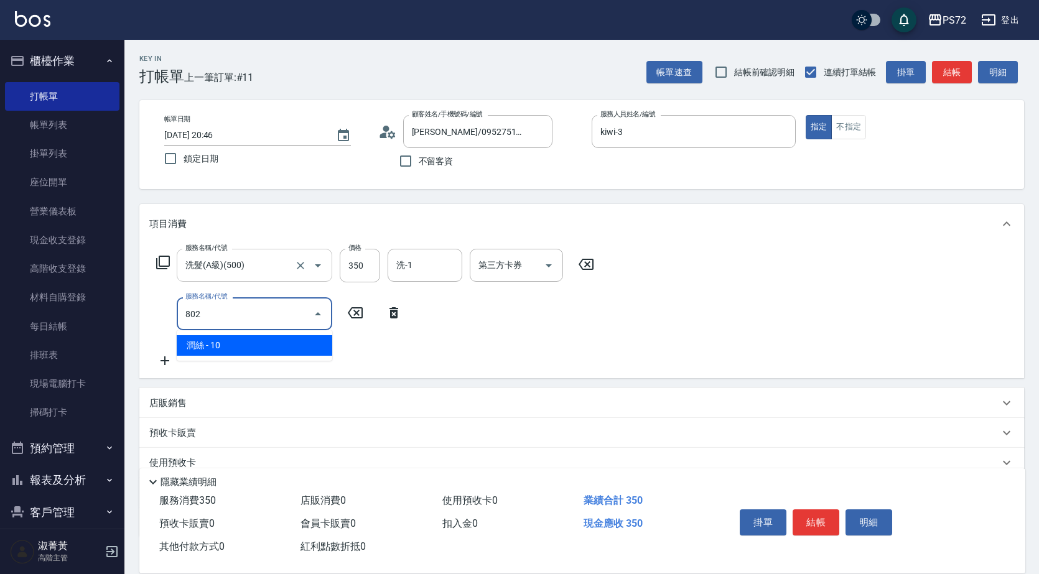
type input "潤絲(802)"
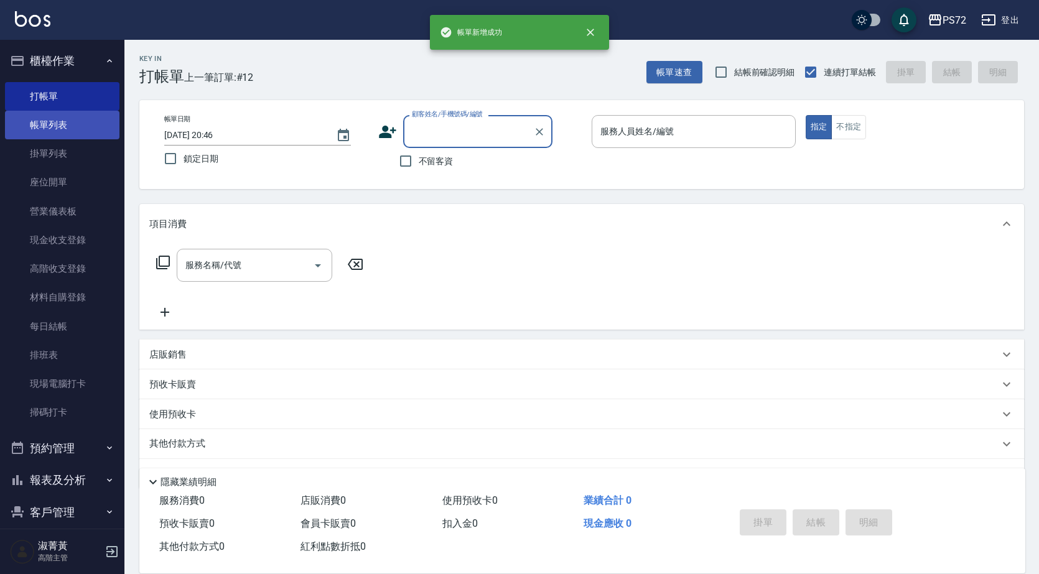
click at [49, 125] on link "帳單列表" at bounding box center [62, 125] width 114 height 29
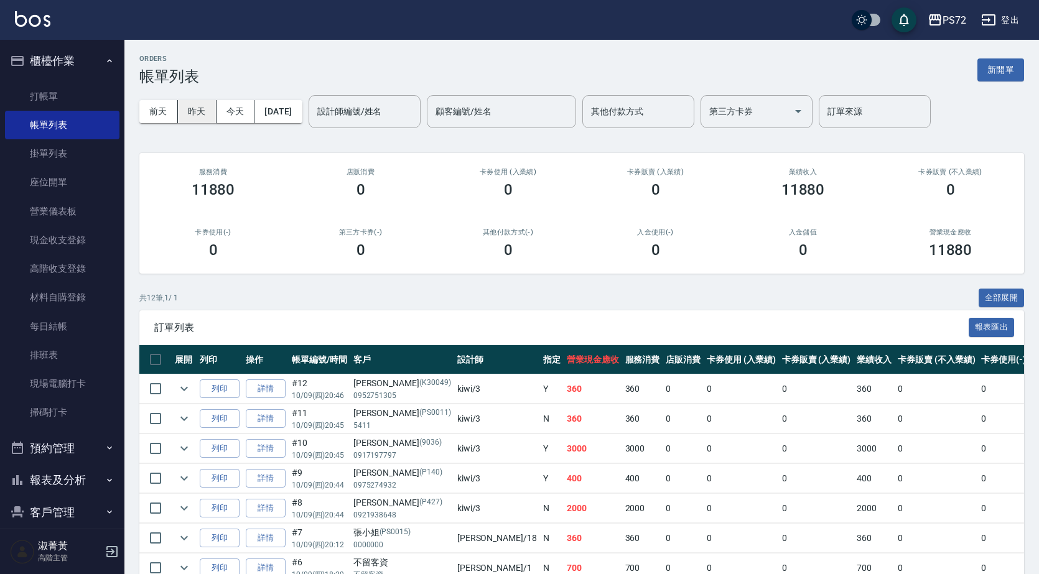
click at [202, 113] on button "昨天" at bounding box center [197, 111] width 39 height 23
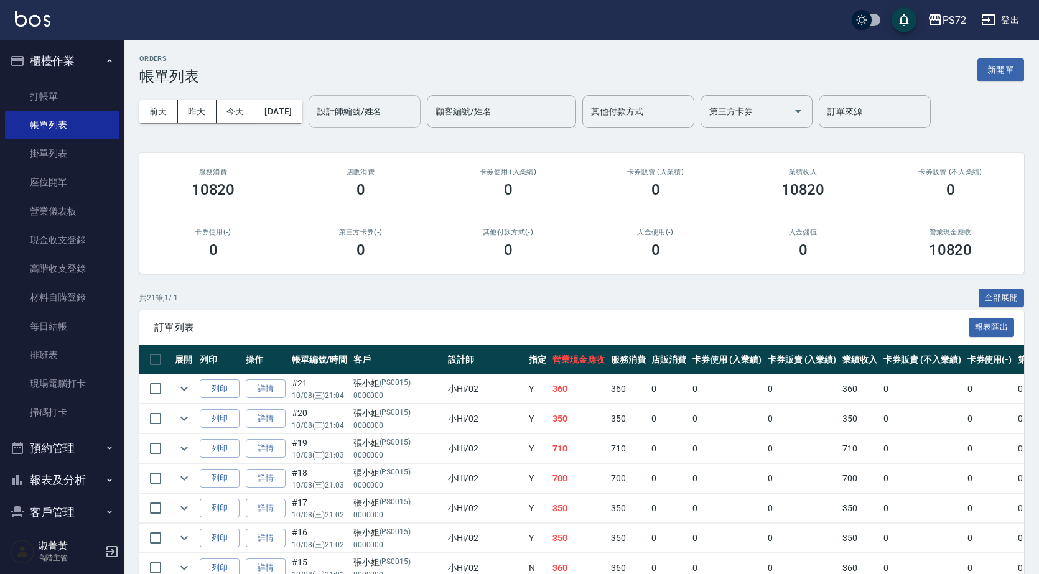
click at [400, 123] on div "設計師編號/姓名" at bounding box center [365, 111] width 112 height 33
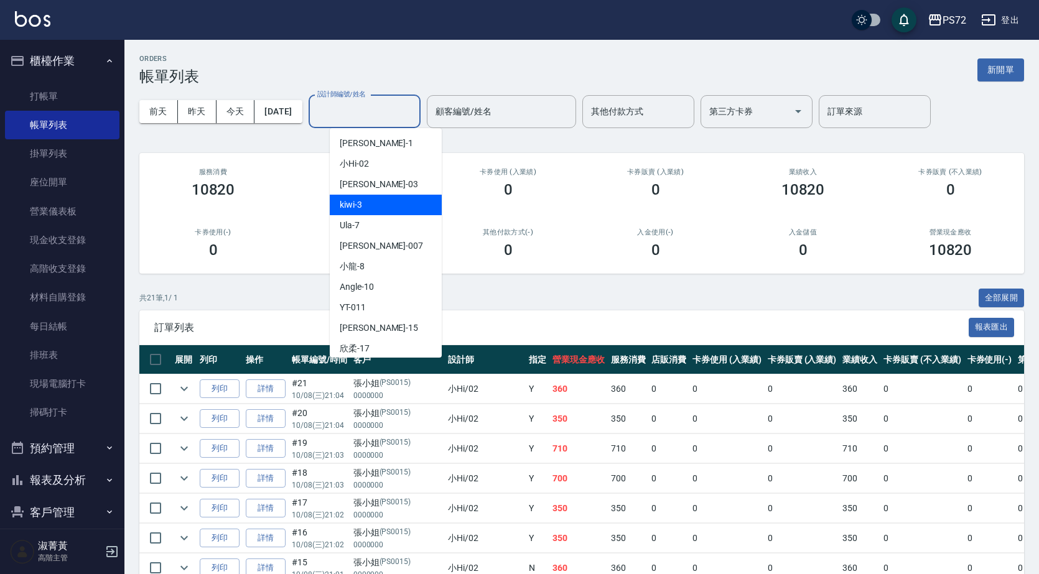
click at [389, 203] on div "kiwi -3" at bounding box center [386, 205] width 112 height 21
type input "kiwi-3"
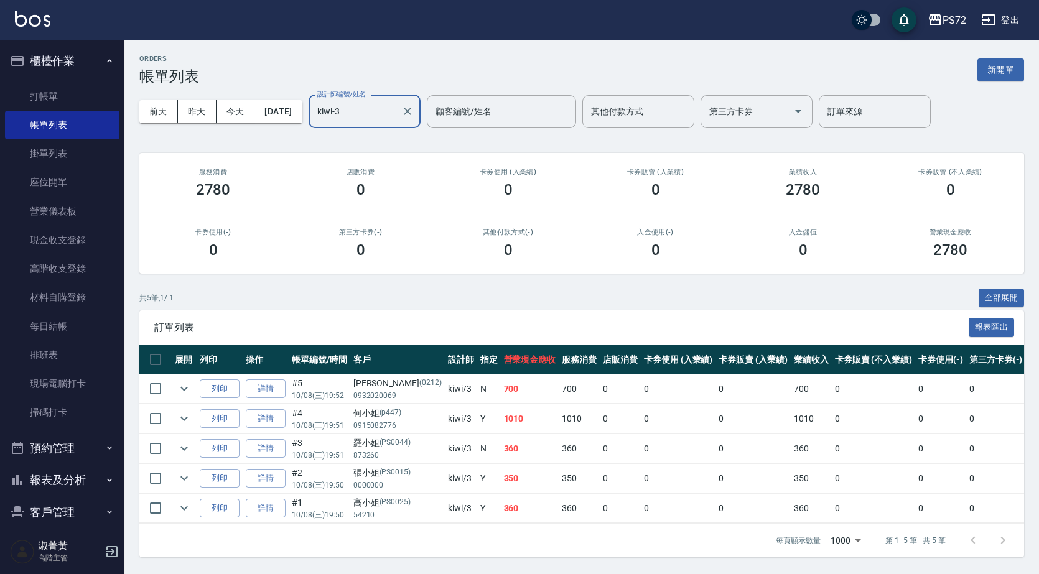
scroll to position [7, 0]
click at [190, 411] on icon "expand row" at bounding box center [184, 418] width 15 height 15
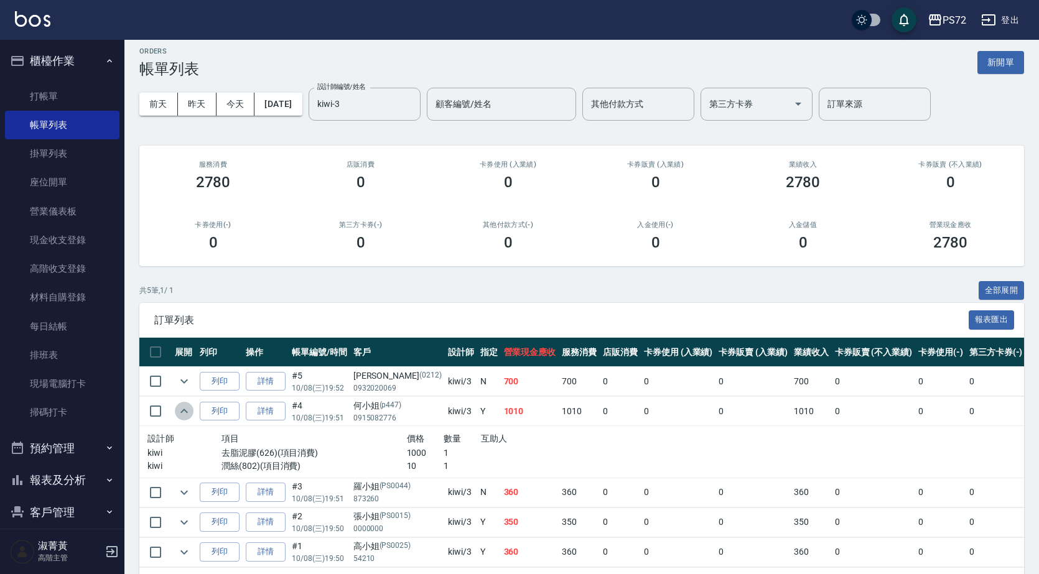
click at [190, 406] on icon "expand row" at bounding box center [184, 411] width 15 height 15
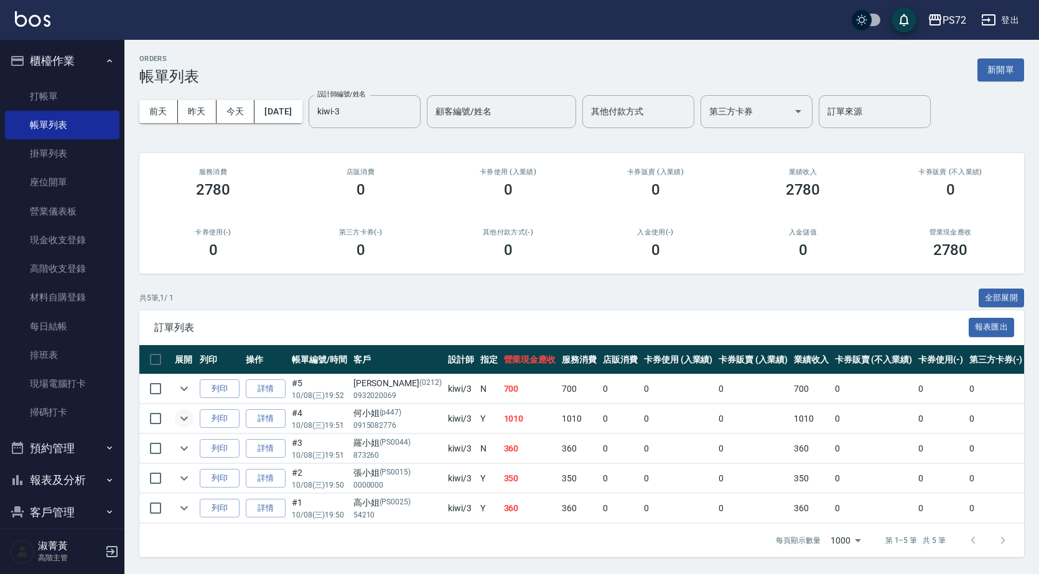
click at [194, 450] on td at bounding box center [184, 448] width 25 height 29
click at [190, 446] on icon "expand row" at bounding box center [184, 448] width 15 height 15
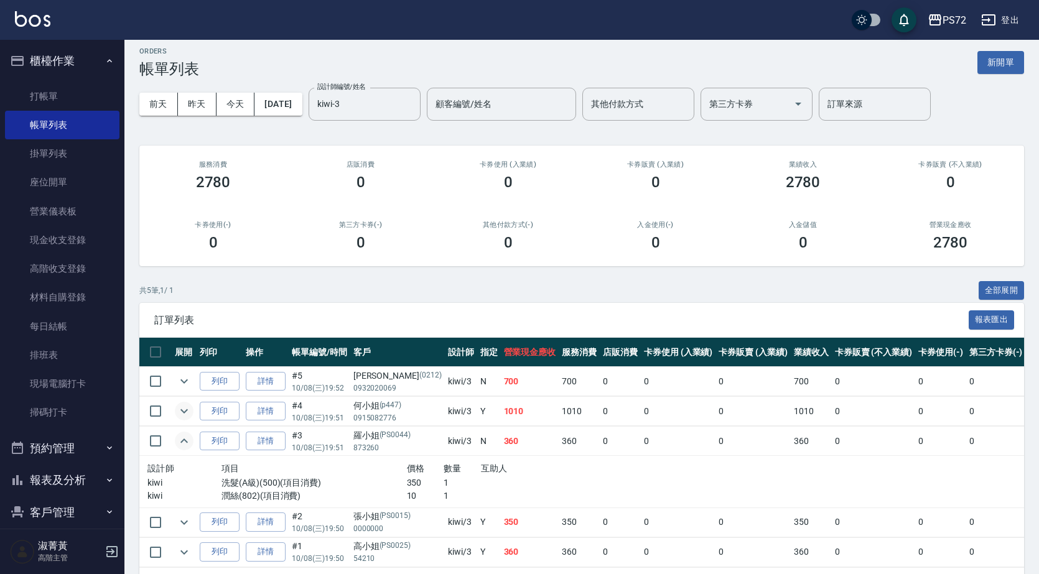
click at [189, 445] on icon "expand row" at bounding box center [184, 441] width 15 height 15
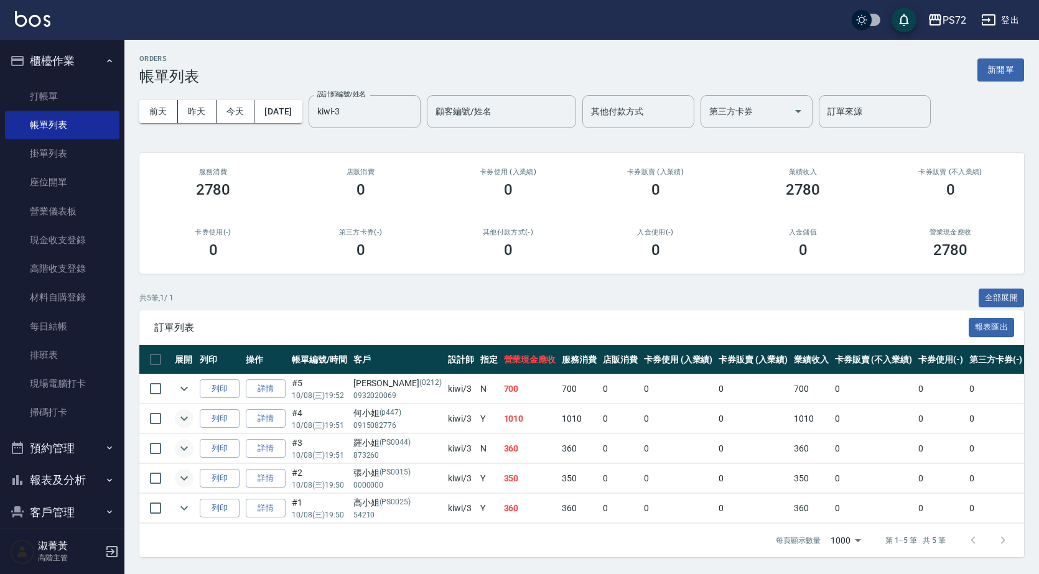
click at [183, 478] on icon "expand row" at bounding box center [184, 478] width 15 height 15
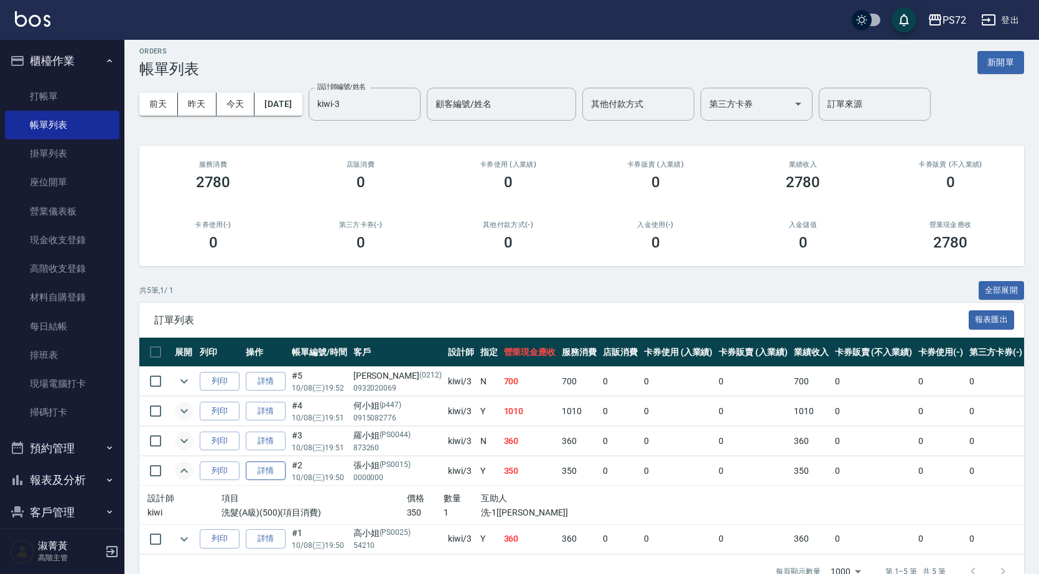
click at [259, 472] on link "詳情" at bounding box center [266, 471] width 40 height 19
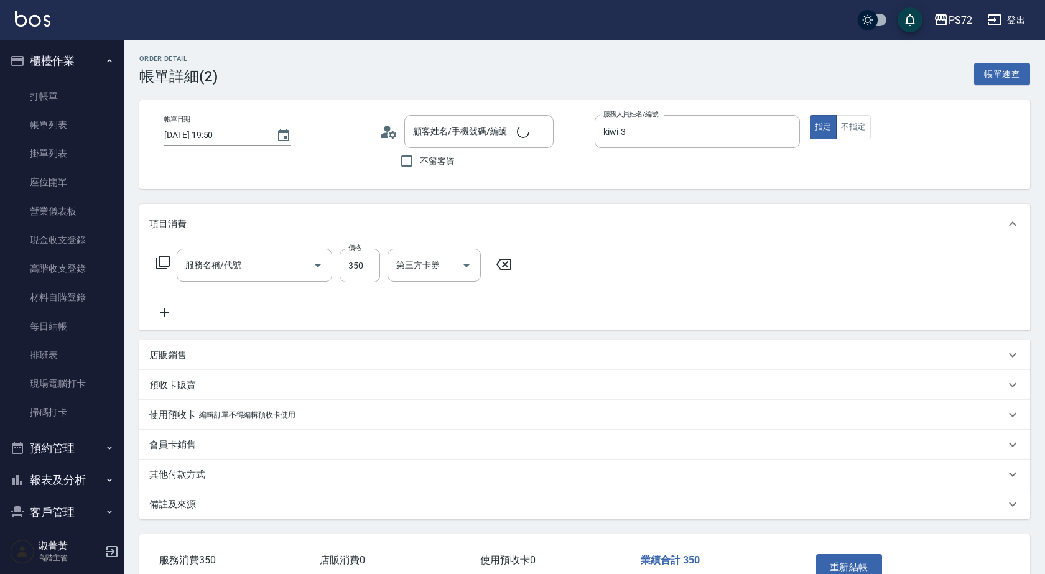
type input "2025/10/08 19:50"
type input "kiwi-3"
type input "張小姐/0000000/PS0015"
type input "洗髮(A級)(500)"
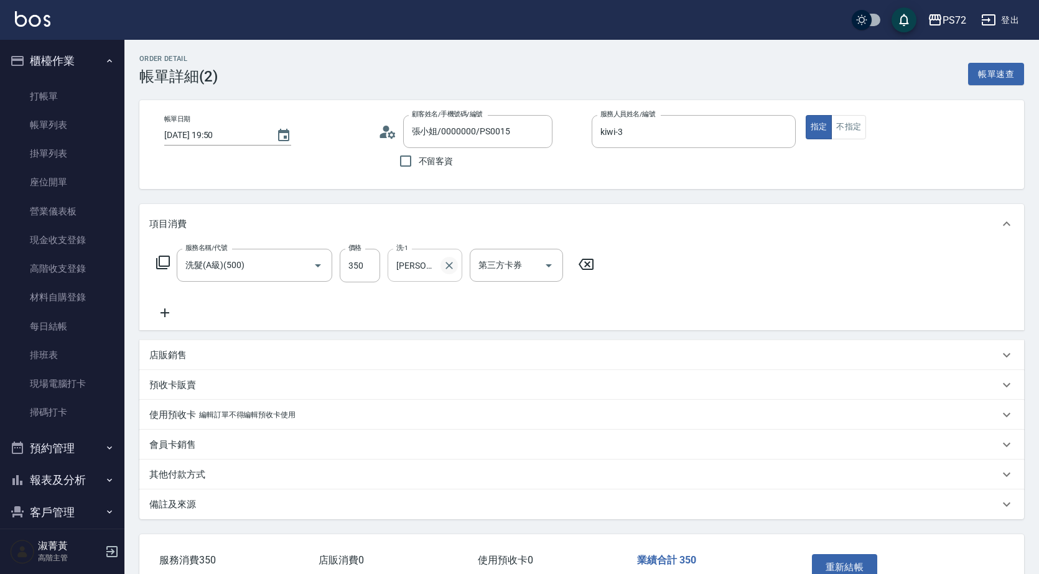
click at [449, 263] on icon "Clear" at bounding box center [449, 265] width 12 height 12
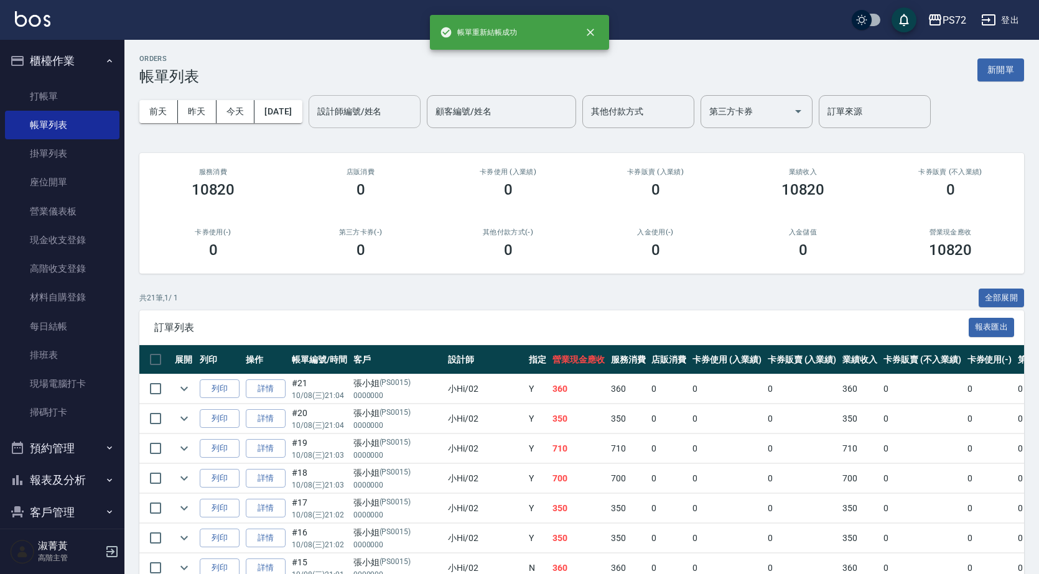
click at [371, 109] on input "設計師編號/姓名" at bounding box center [364, 112] width 101 height 22
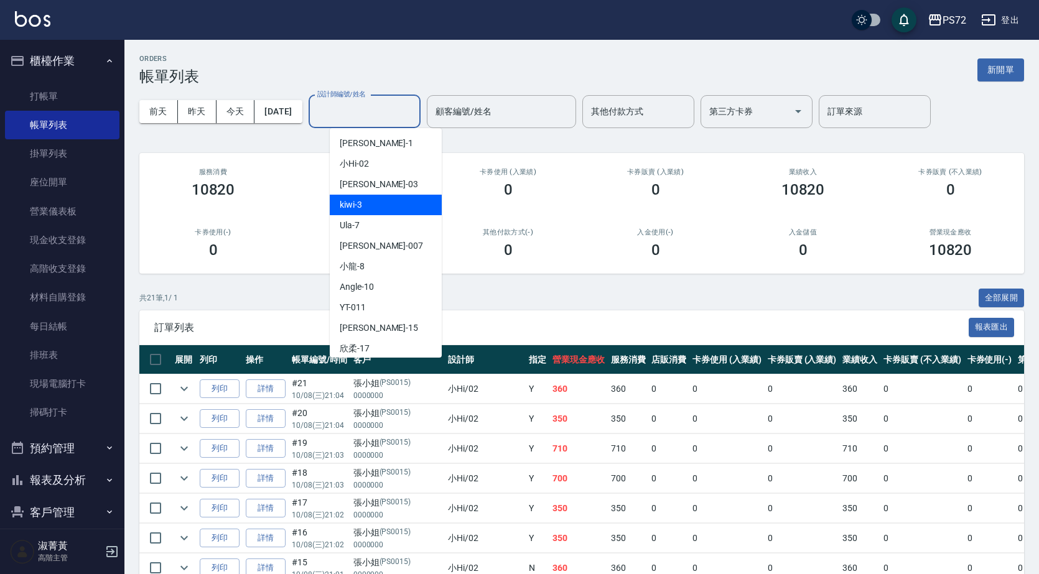
click at [383, 202] on div "kiwi -3" at bounding box center [386, 205] width 112 height 21
type input "kiwi-3"
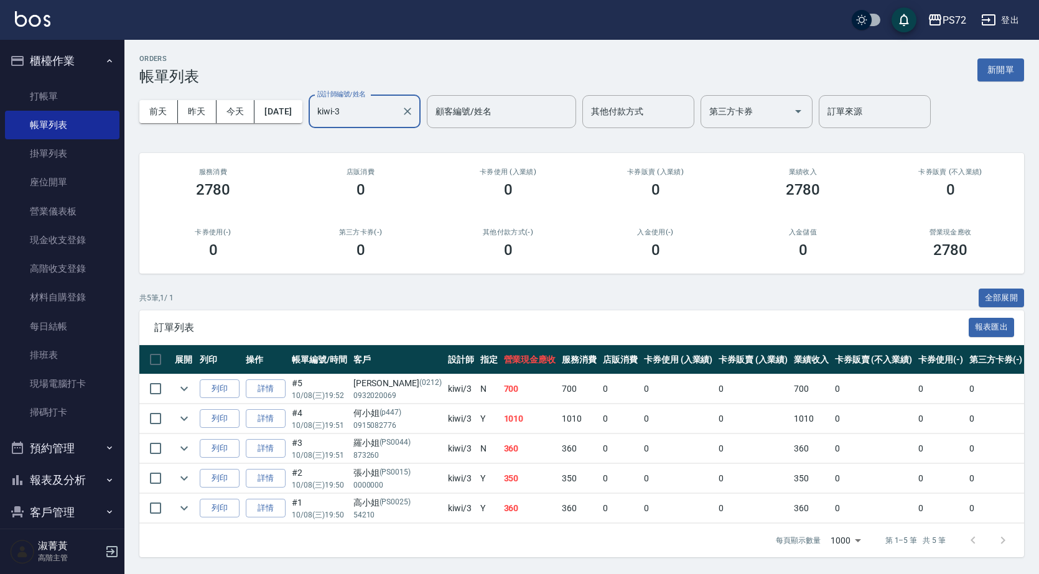
scroll to position [7, 0]
click at [183, 505] on icon "expand row" at bounding box center [184, 508] width 15 height 15
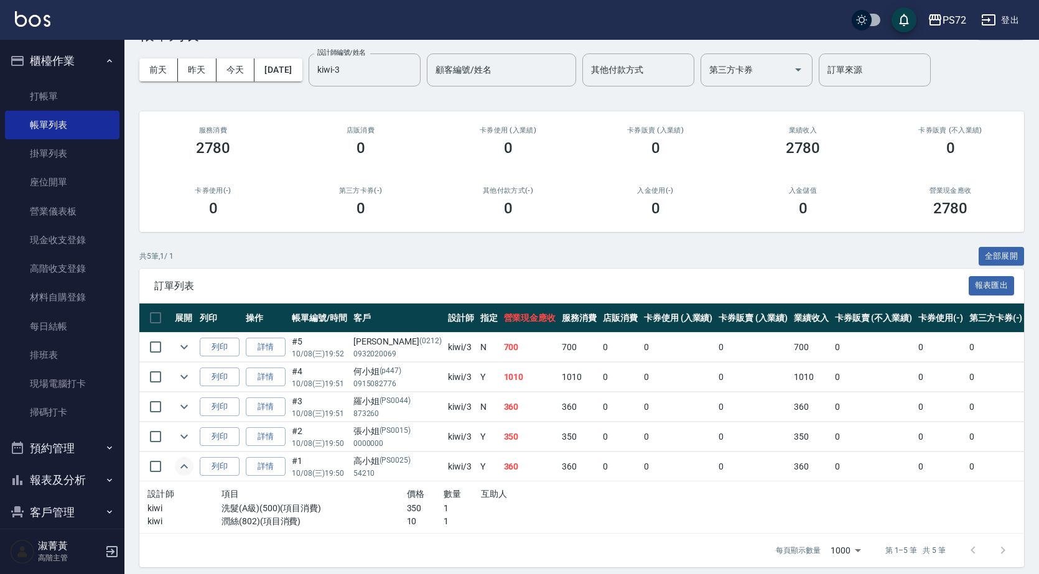
scroll to position [59, 0]
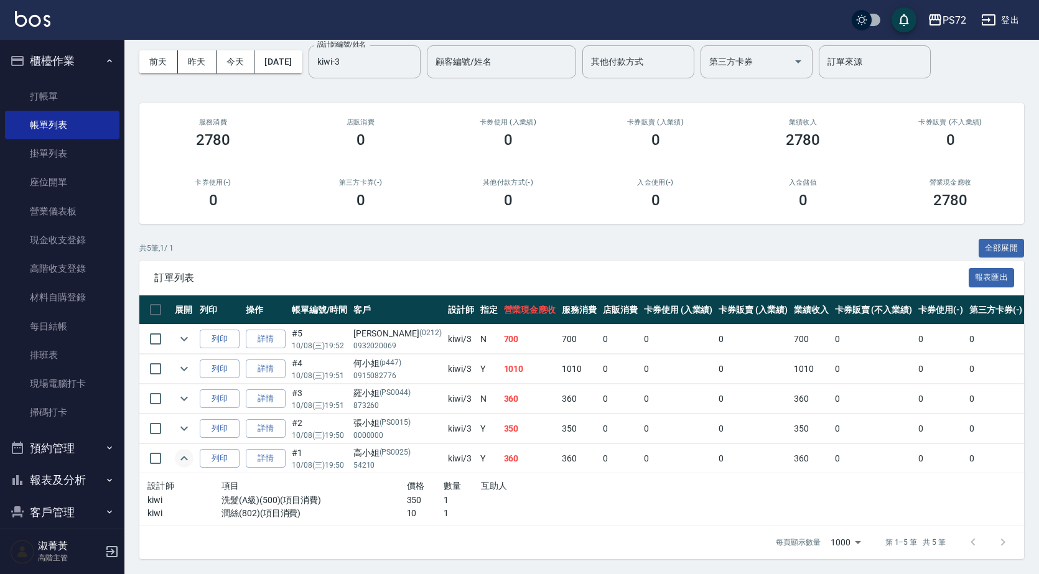
click at [188, 451] on icon "expand row" at bounding box center [184, 458] width 15 height 15
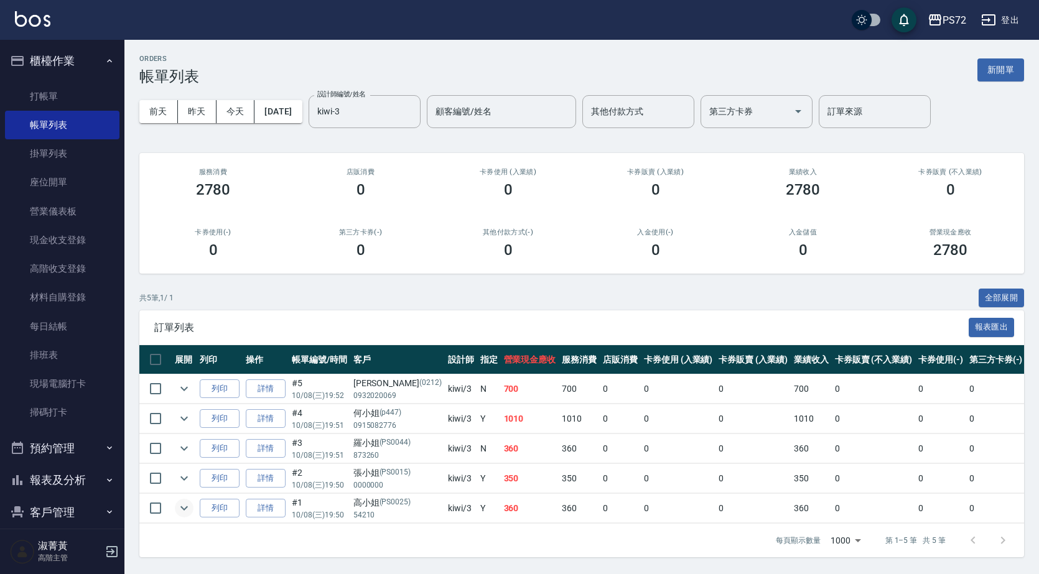
scroll to position [7, 0]
click at [190, 471] on icon "expand row" at bounding box center [184, 478] width 15 height 15
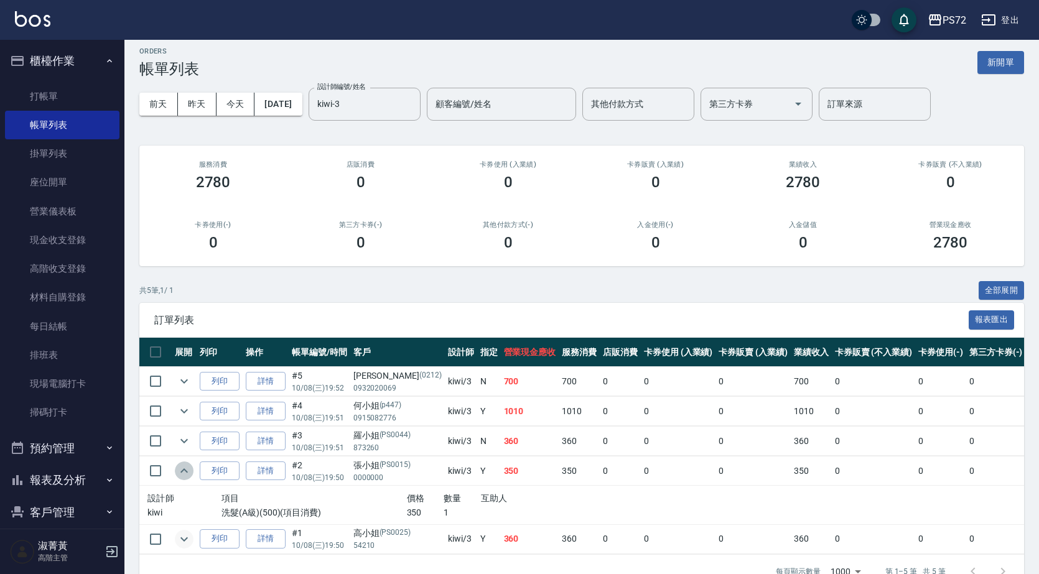
click at [190, 470] on icon "expand row" at bounding box center [184, 470] width 15 height 15
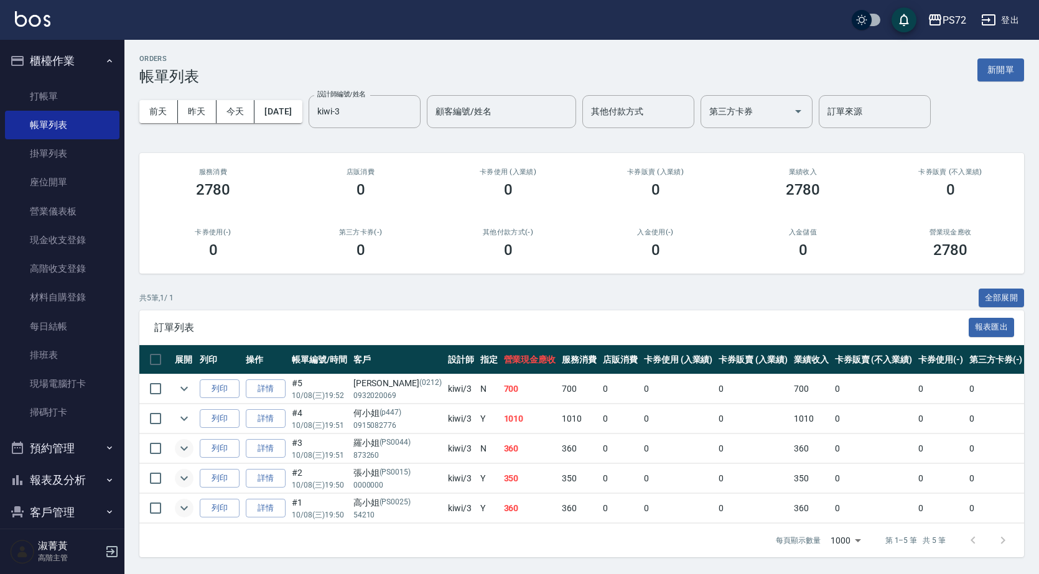
click at [177, 443] on icon "expand row" at bounding box center [184, 448] width 15 height 15
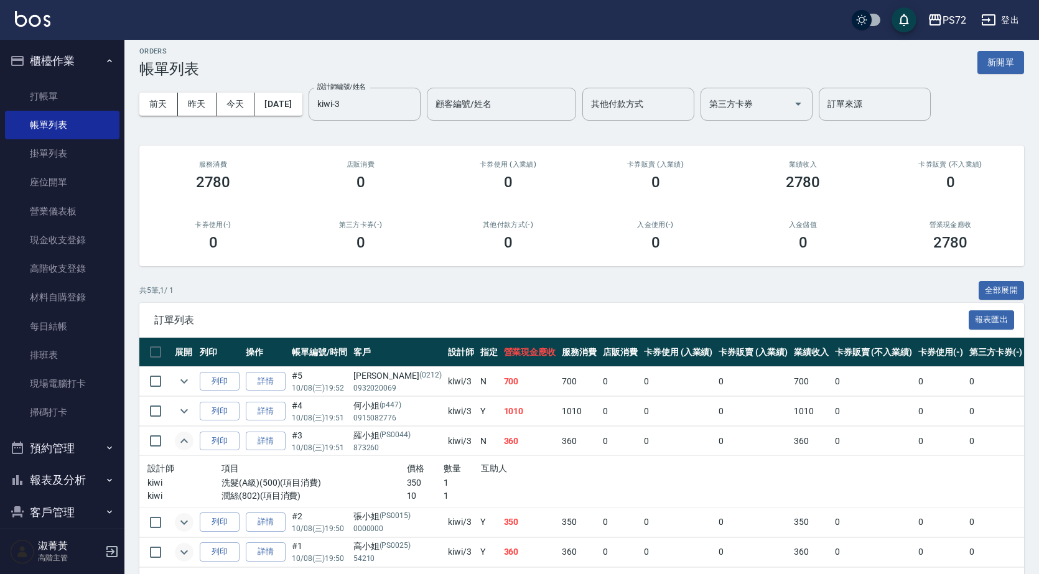
click at [177, 443] on icon "expand row" at bounding box center [184, 441] width 15 height 15
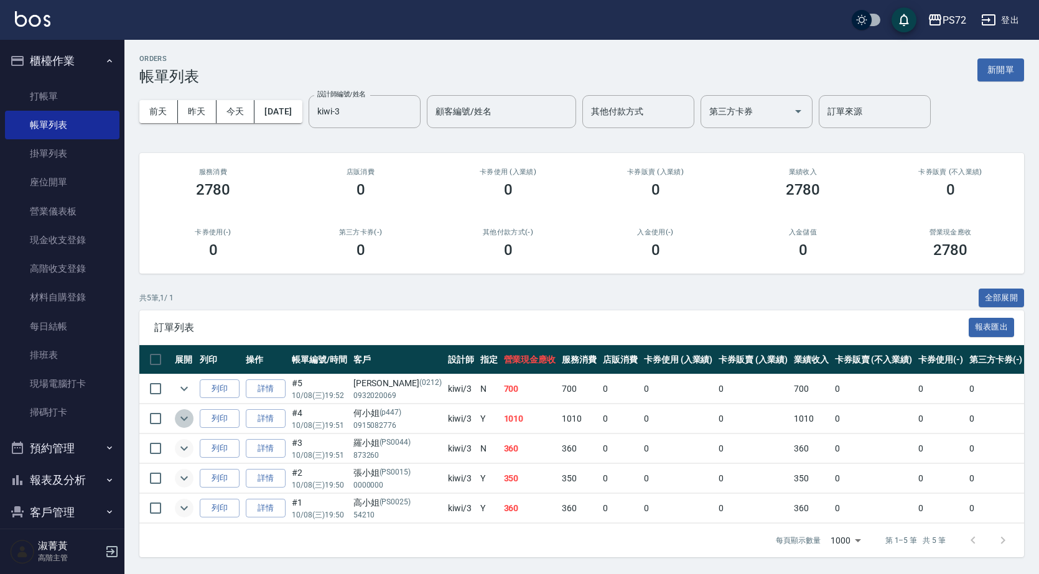
click at [189, 411] on icon "expand row" at bounding box center [184, 418] width 15 height 15
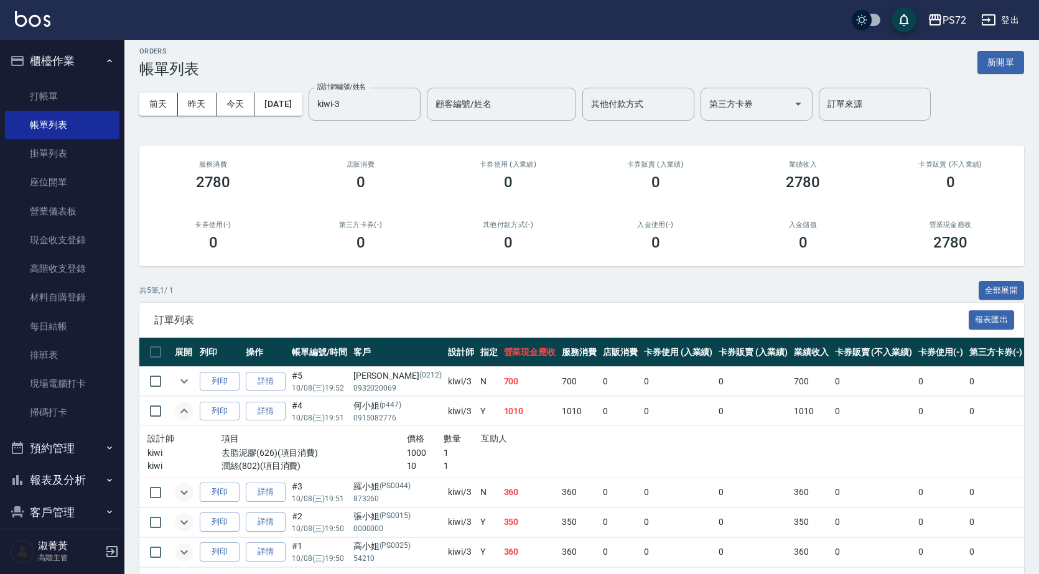
click at [190, 407] on icon "expand row" at bounding box center [184, 411] width 15 height 15
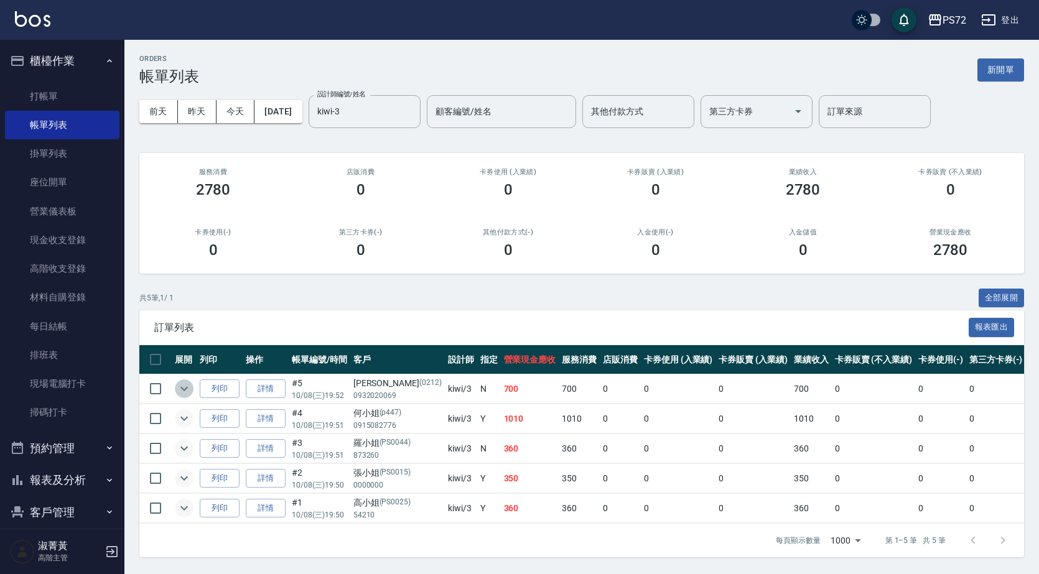
click at [187, 381] on icon "expand row" at bounding box center [184, 388] width 15 height 15
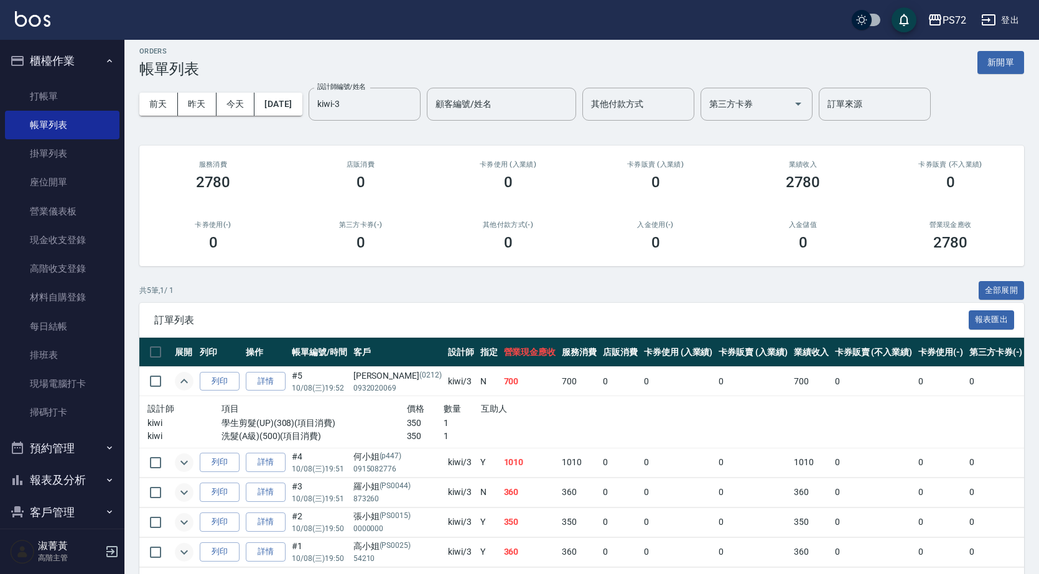
click at [187, 379] on icon "expand row" at bounding box center [184, 381] width 15 height 15
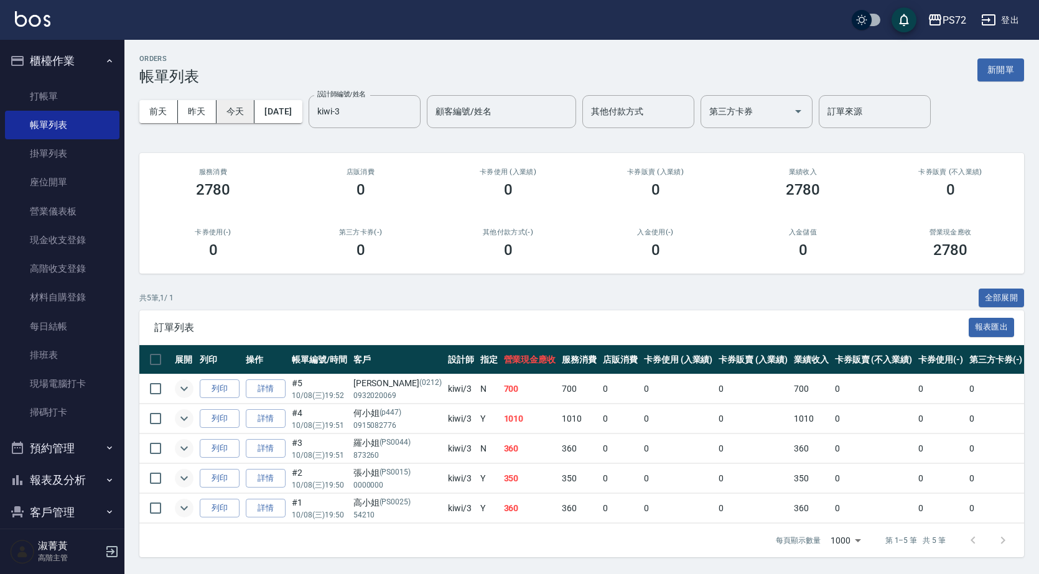
click at [233, 100] on button "今天" at bounding box center [236, 111] width 39 height 23
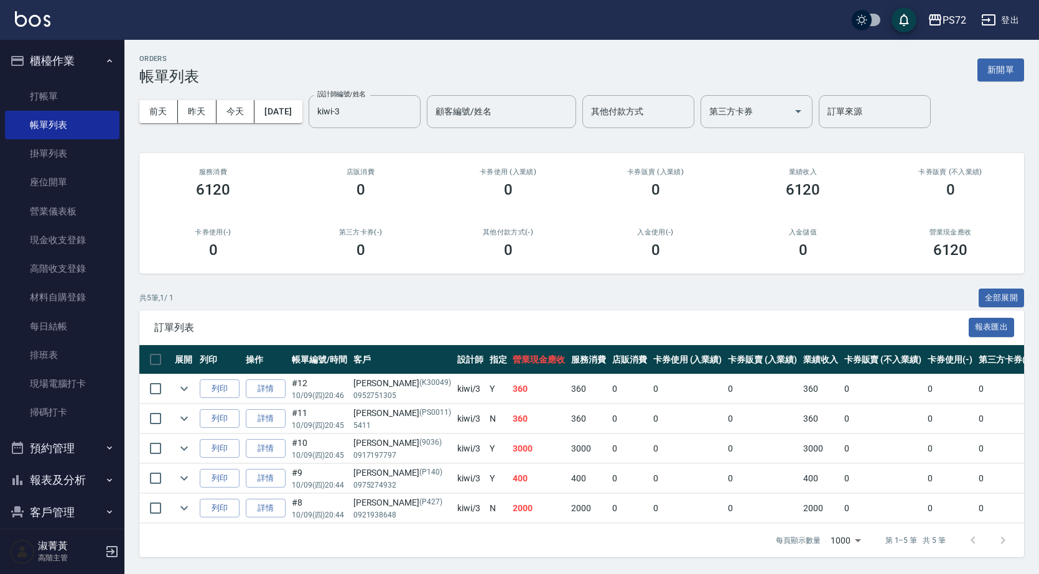
click at [63, 474] on button "報表及分析" at bounding box center [62, 480] width 114 height 32
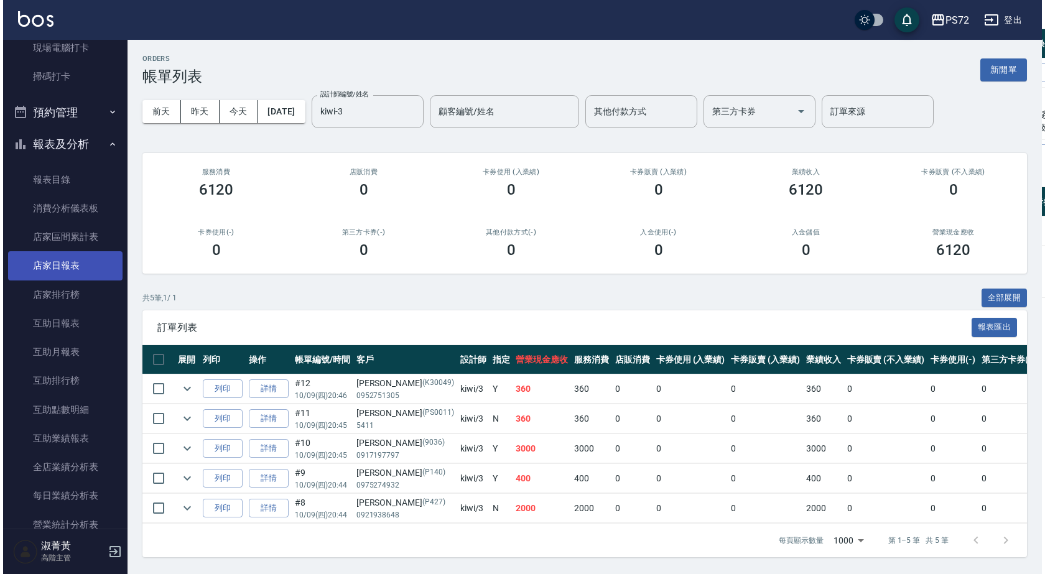
scroll to position [373, 0]
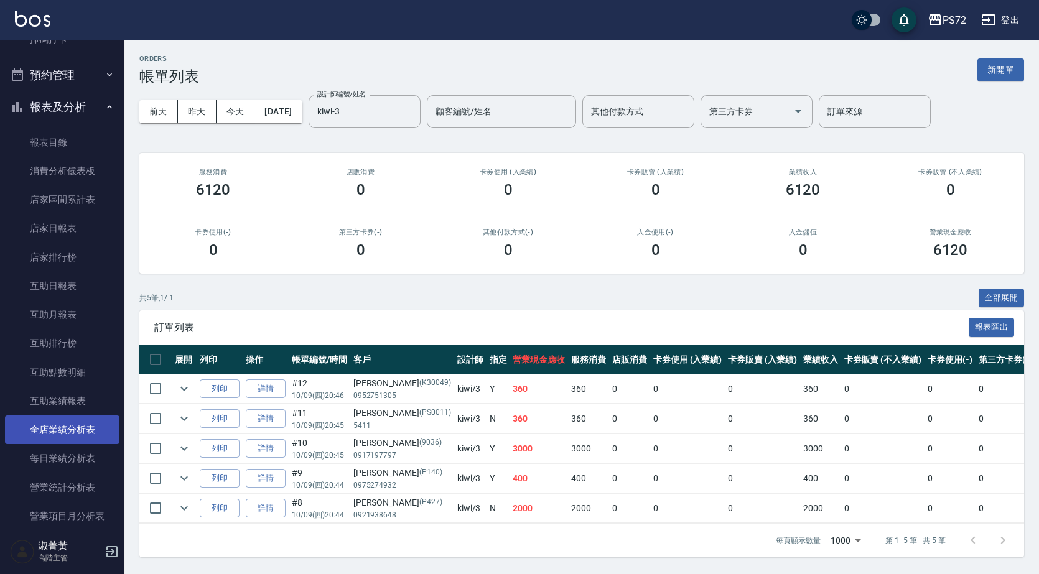
click at [63, 431] on link "全店業績分析表" at bounding box center [62, 430] width 114 height 29
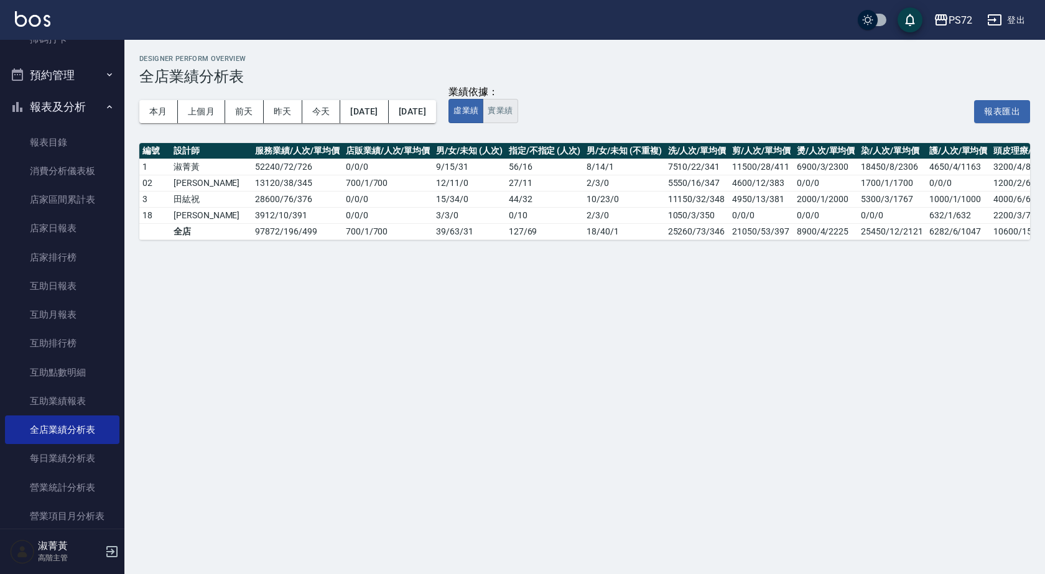
click at [518, 119] on button "實業績" at bounding box center [500, 111] width 35 height 24
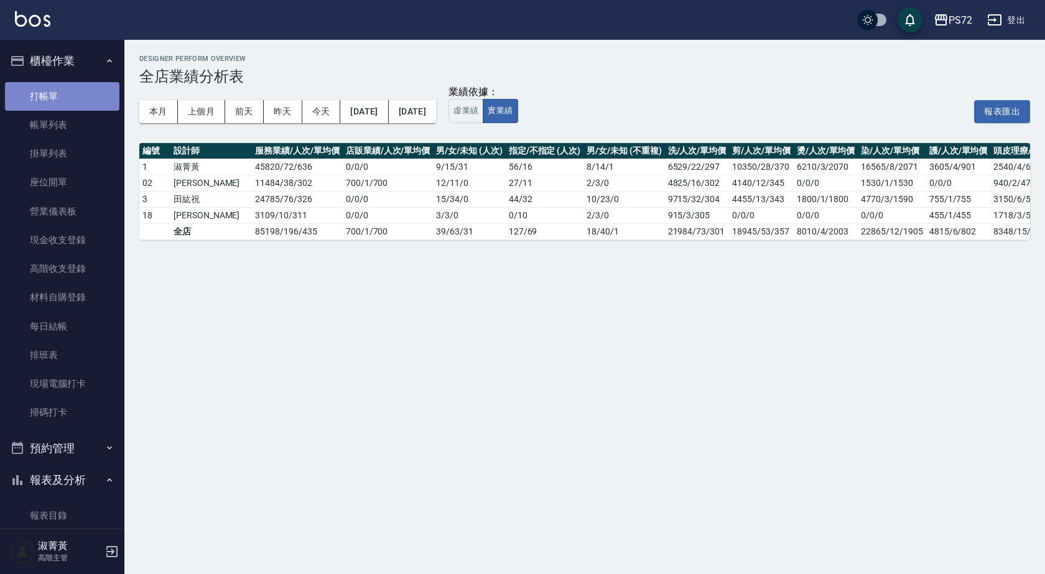
click at [65, 85] on link "打帳單" at bounding box center [62, 96] width 114 height 29
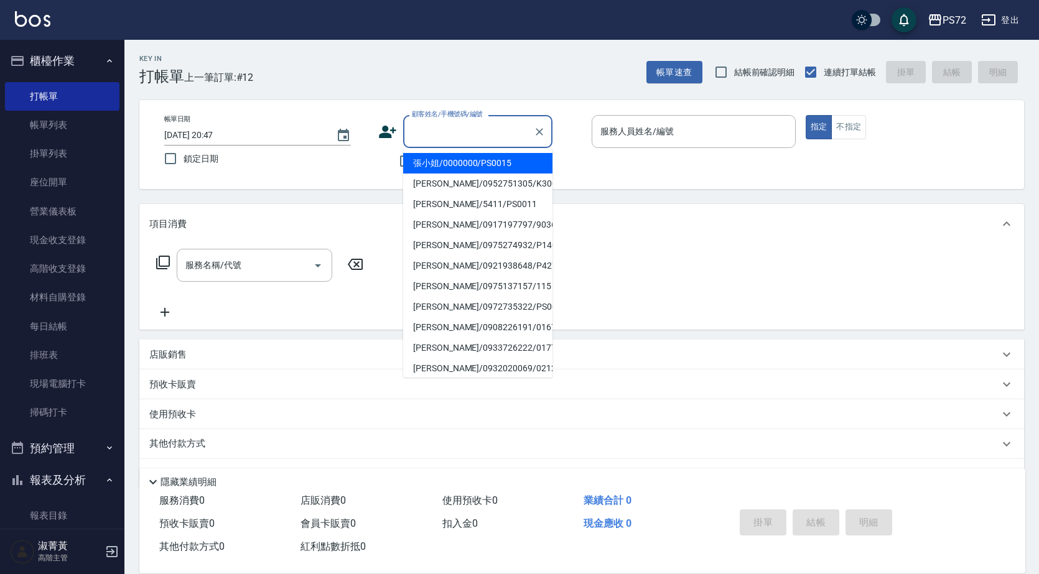
click at [447, 124] on input "顧客姓名/手機號碼/編號" at bounding box center [468, 132] width 119 height 22
click at [489, 164] on li "張小姐/0000000/PS0015" at bounding box center [477, 163] width 149 height 21
type input "張小姐/0000000/PS0015"
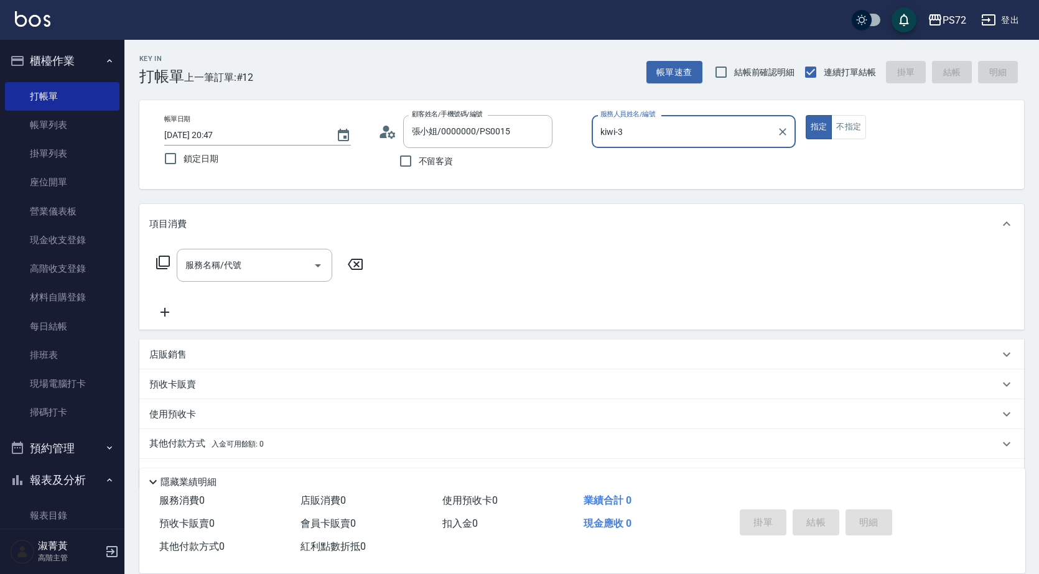
click at [661, 142] on input "kiwi-3" at bounding box center [684, 132] width 174 height 22
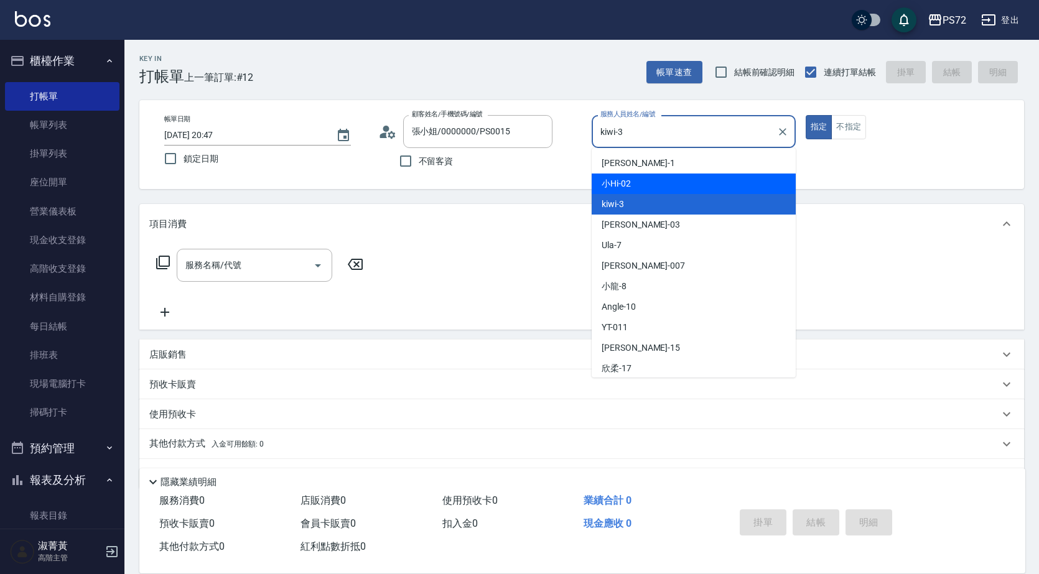
click at [650, 179] on div "小Hi -02" at bounding box center [694, 184] width 204 height 21
type input "小Hi-02"
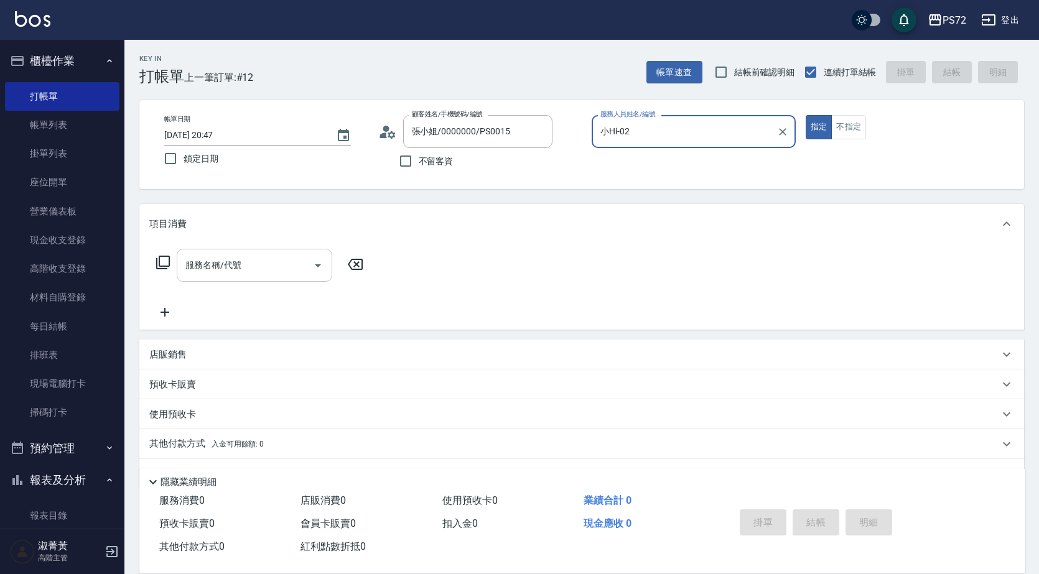
click at [268, 266] on input "服務名稱/代號" at bounding box center [245, 265] width 126 height 22
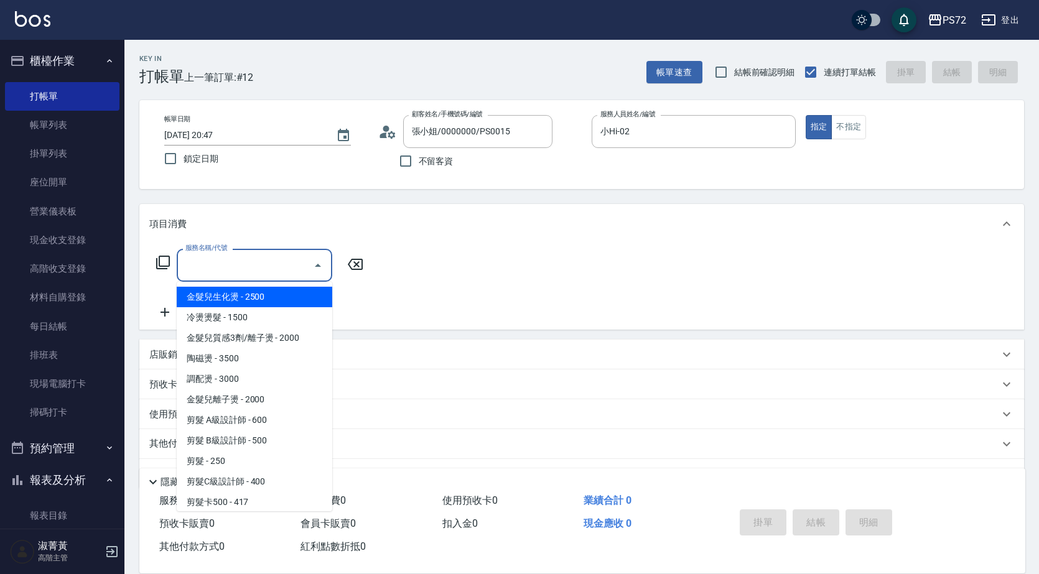
click at [258, 262] on input "服務名稱/代號" at bounding box center [245, 265] width 126 height 22
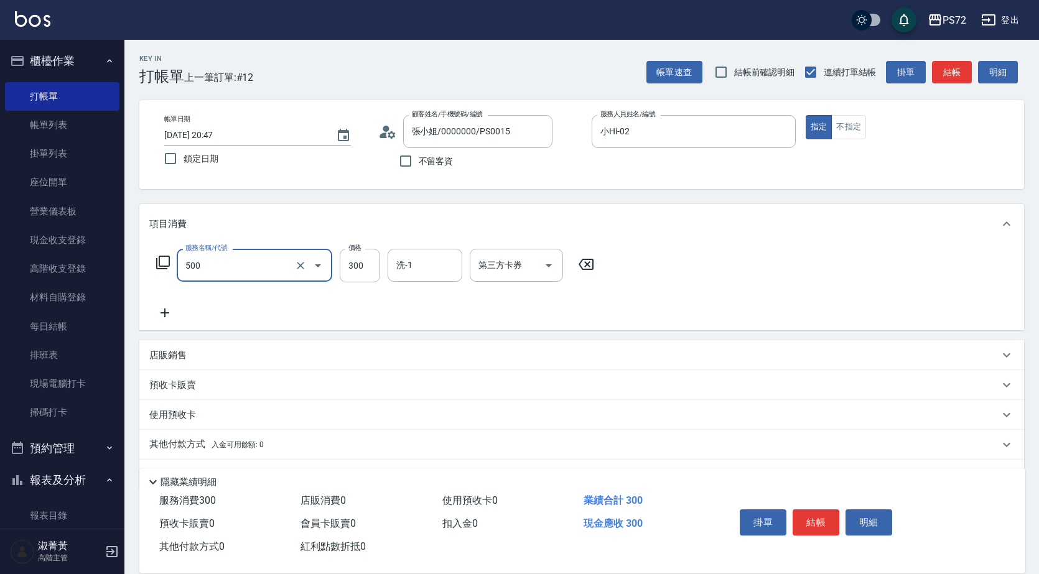
type input "洗髮(A級)(500)"
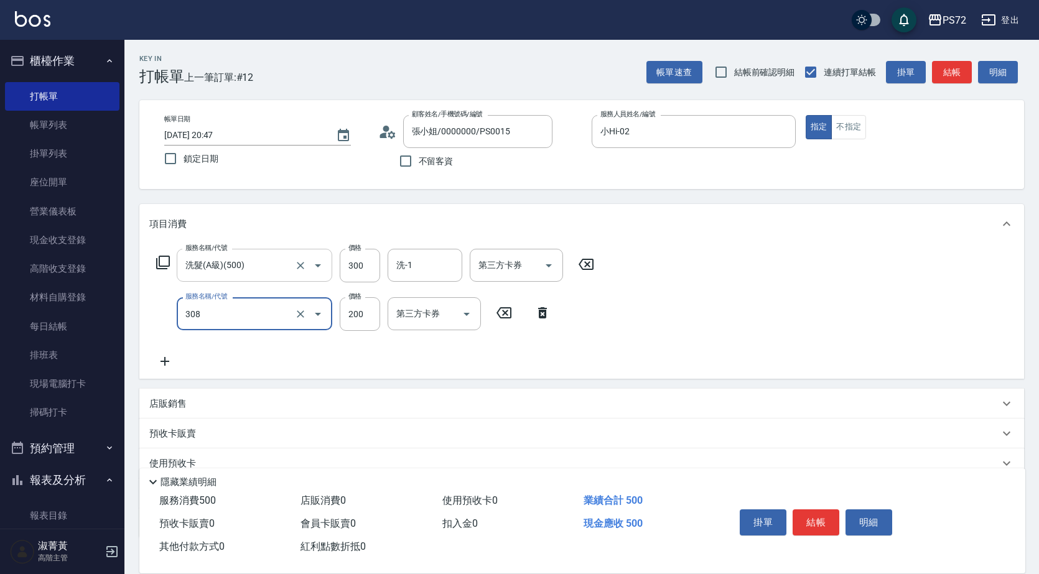
type input "學生剪髮(UP)(308)"
type input "300"
click at [810, 521] on button "結帳" at bounding box center [816, 523] width 47 height 26
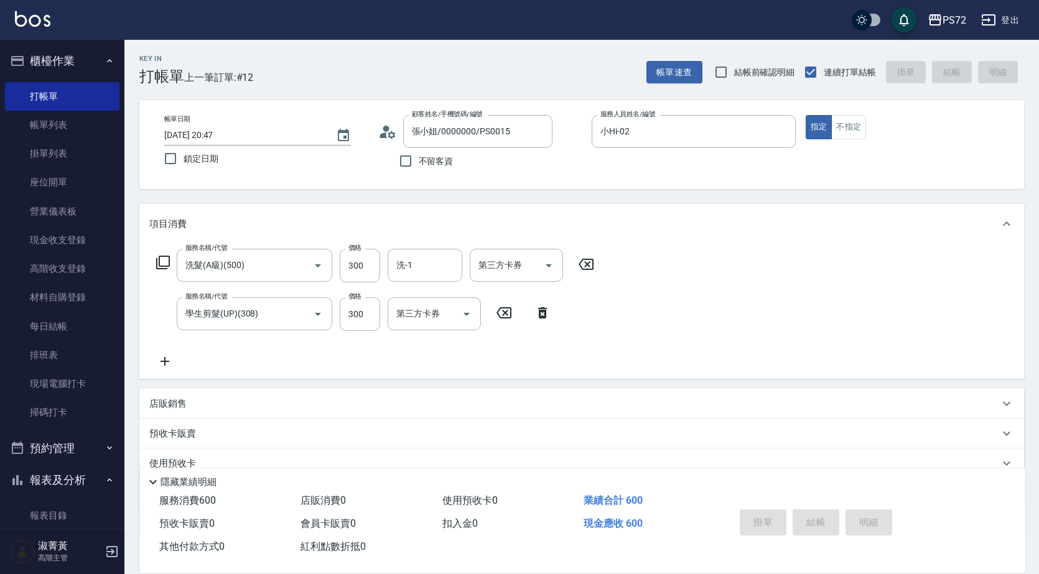
type input "2025/10/09 20:55"
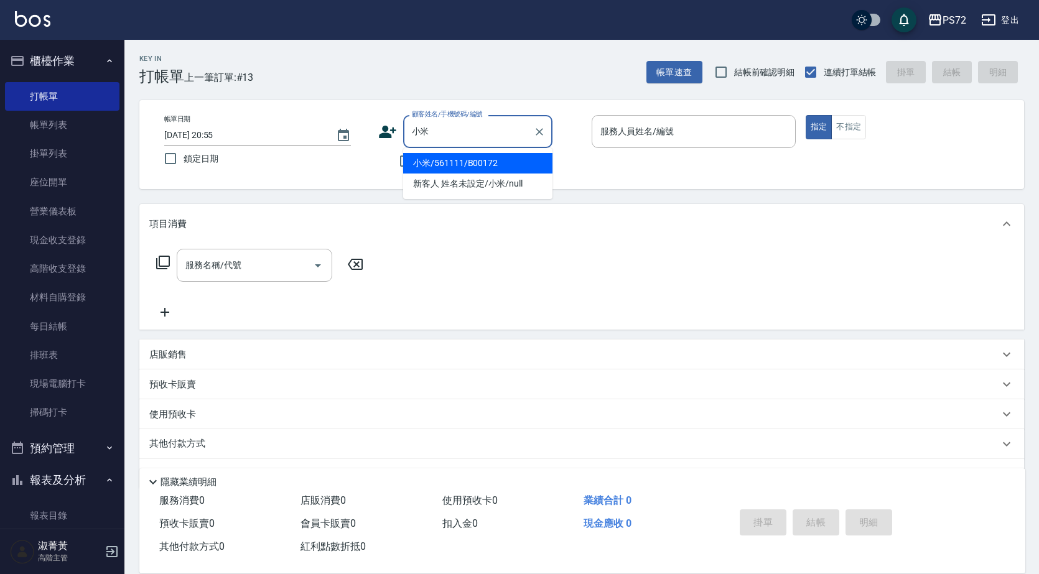
click at [492, 161] on li "小米/561111/B00172" at bounding box center [477, 163] width 149 height 21
type input "小米/561111/B00172"
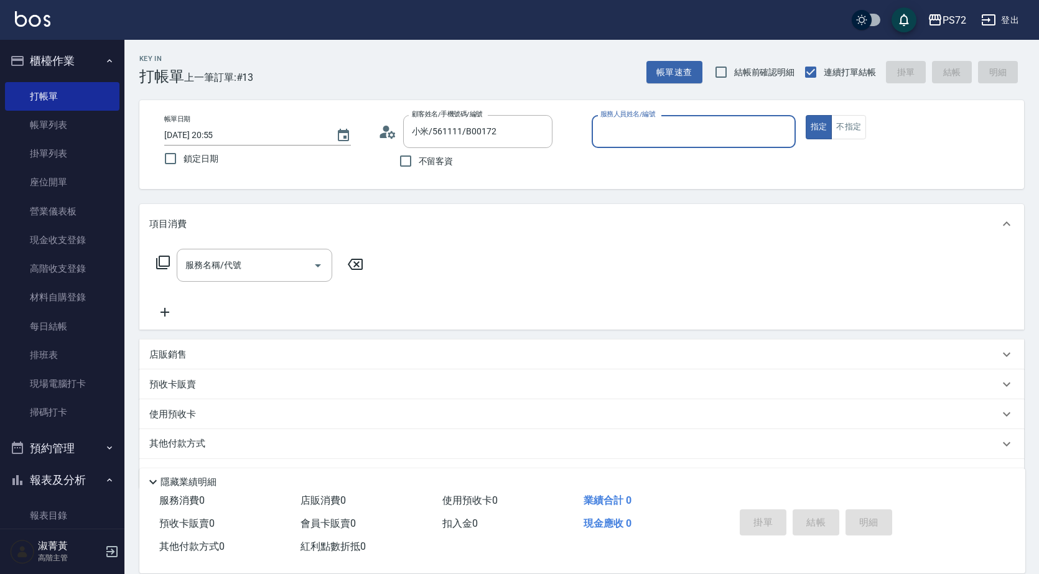
type input "小Hi-02"
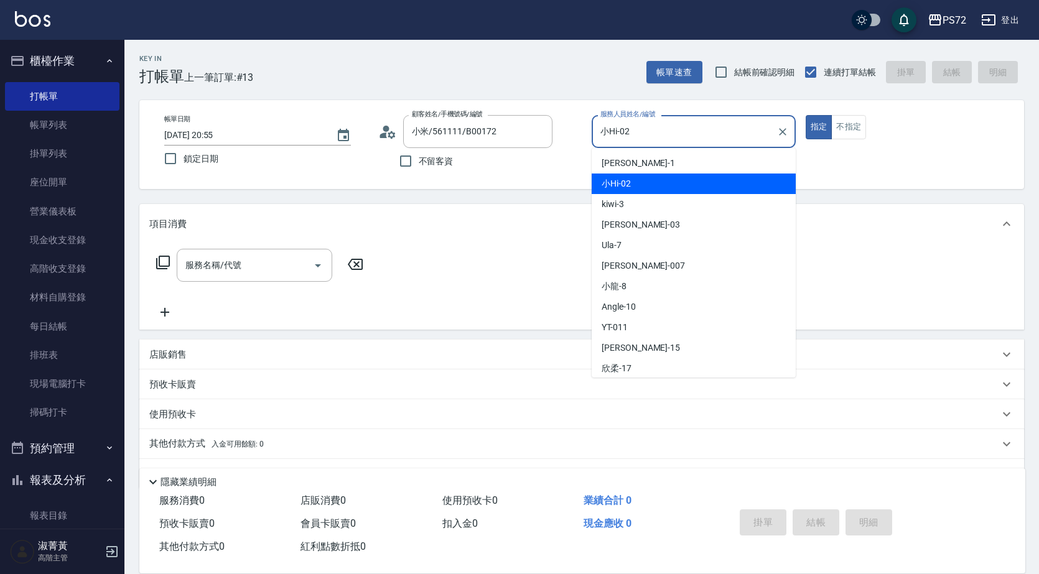
click at [615, 141] on input "小Hi-02" at bounding box center [684, 132] width 174 height 22
click at [635, 187] on div "小Hi -02" at bounding box center [694, 184] width 204 height 21
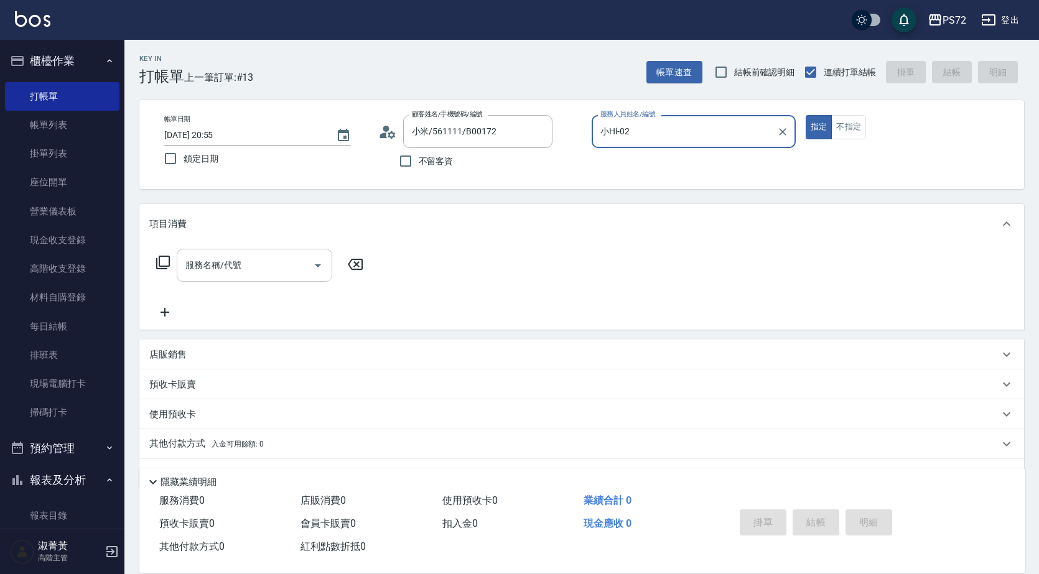
click at [243, 277] on div "服務名稱/代號" at bounding box center [255, 265] width 156 height 33
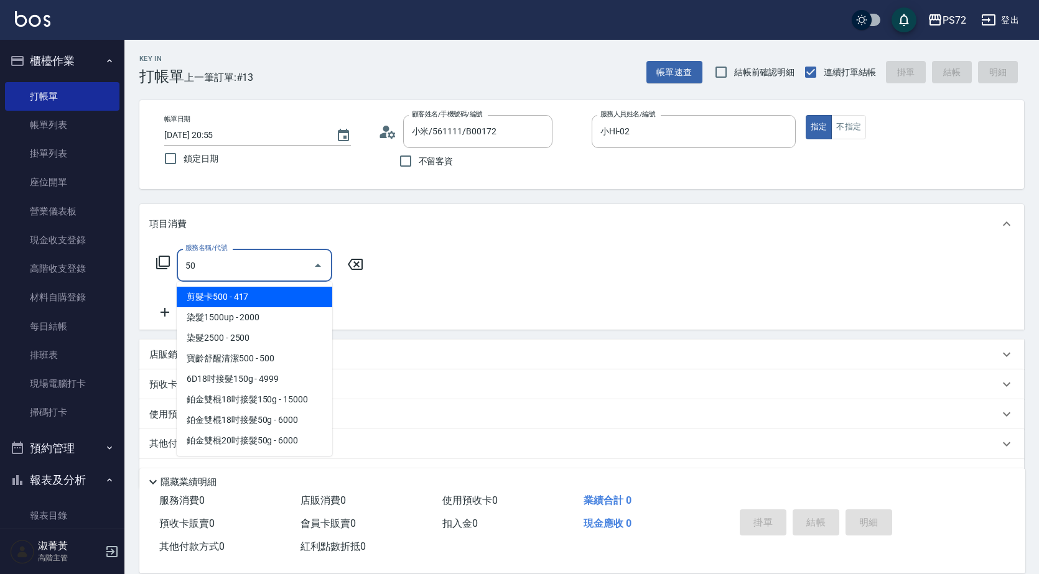
type input "剪髮卡500(307)"
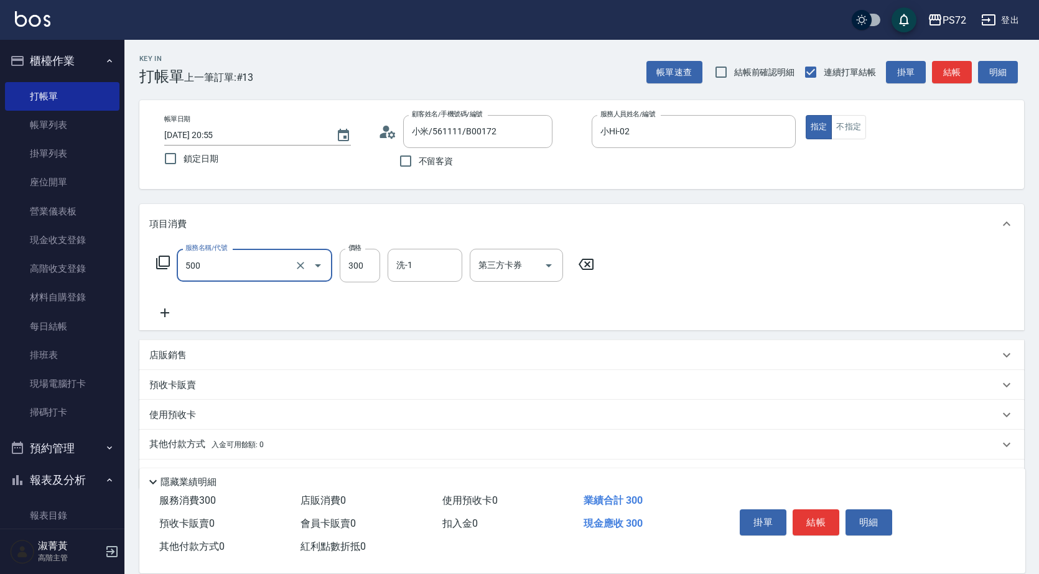
type input "洗髮(A級)(500)"
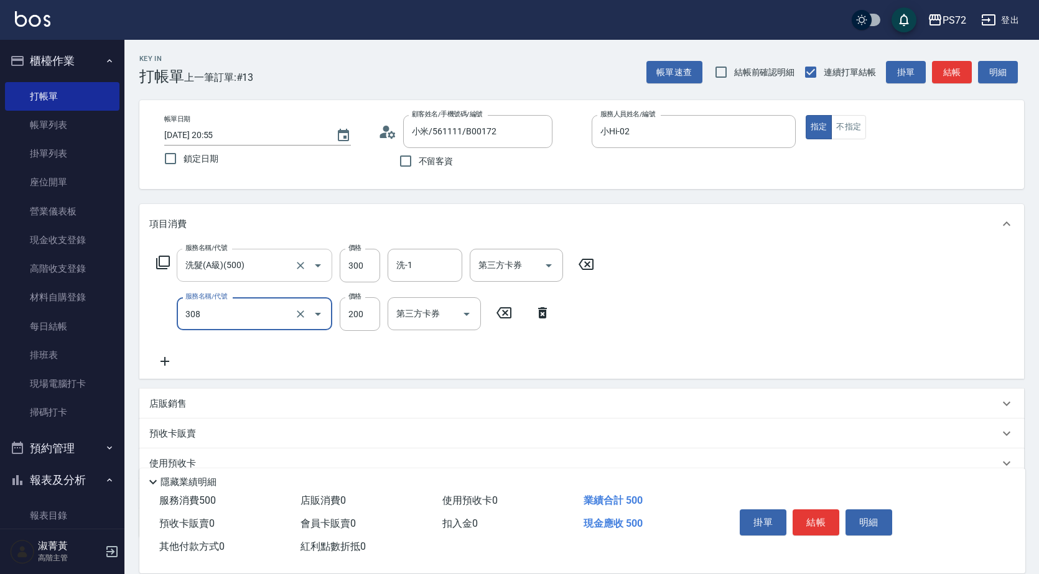
type input "學生剪髮(UP)(308)"
type input "400"
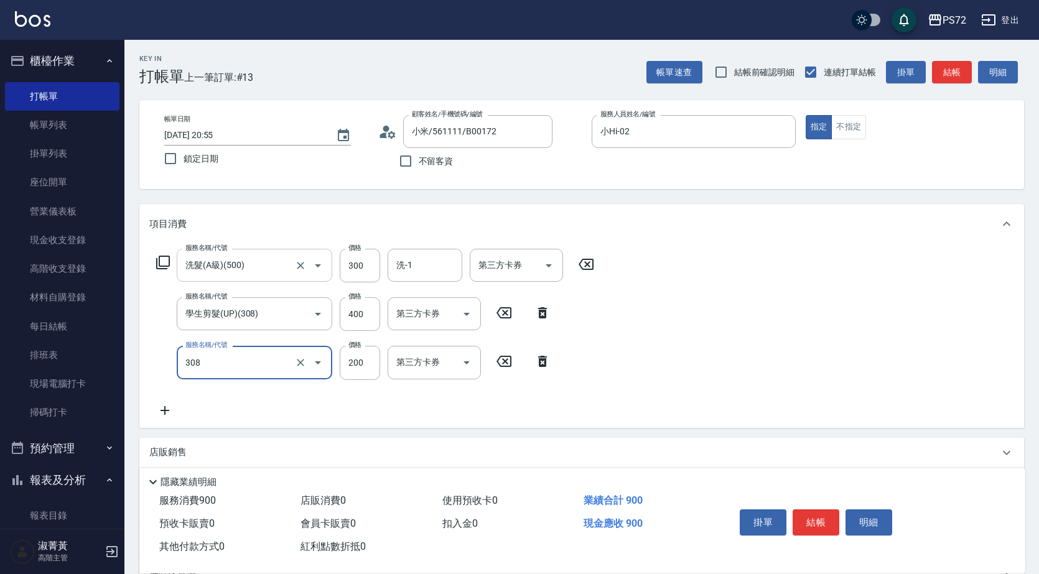
type input "學生剪髮(UP)(308)"
type input "350"
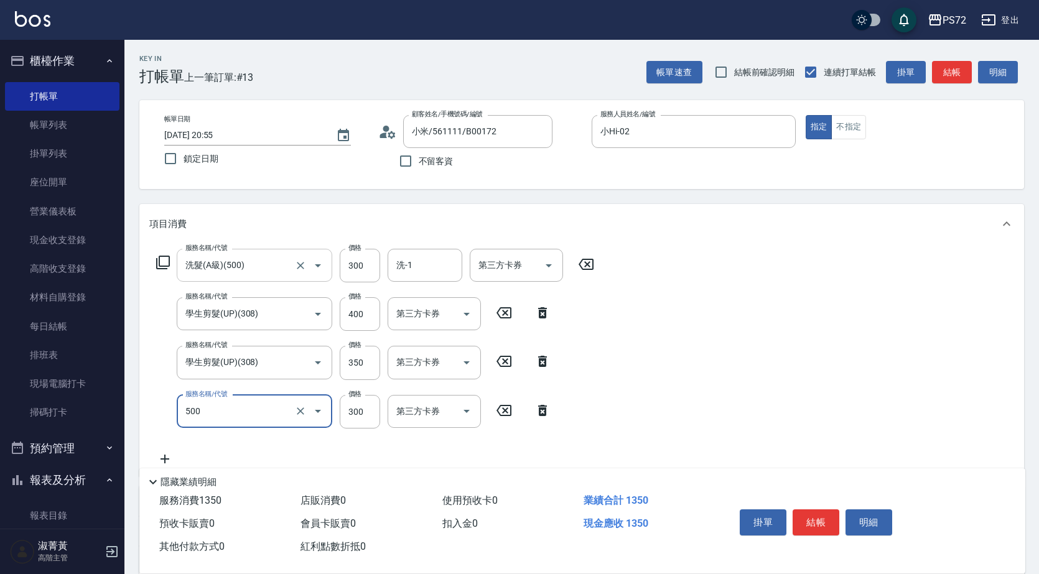
type input "洗髮(A級)(500)"
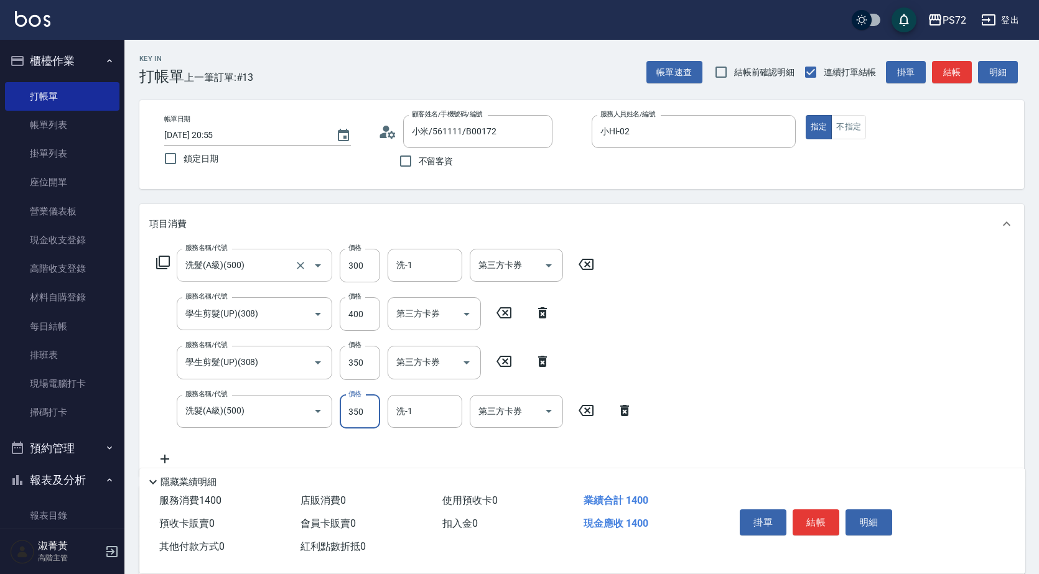
type input "350"
click at [814, 510] on button "結帳" at bounding box center [816, 523] width 47 height 26
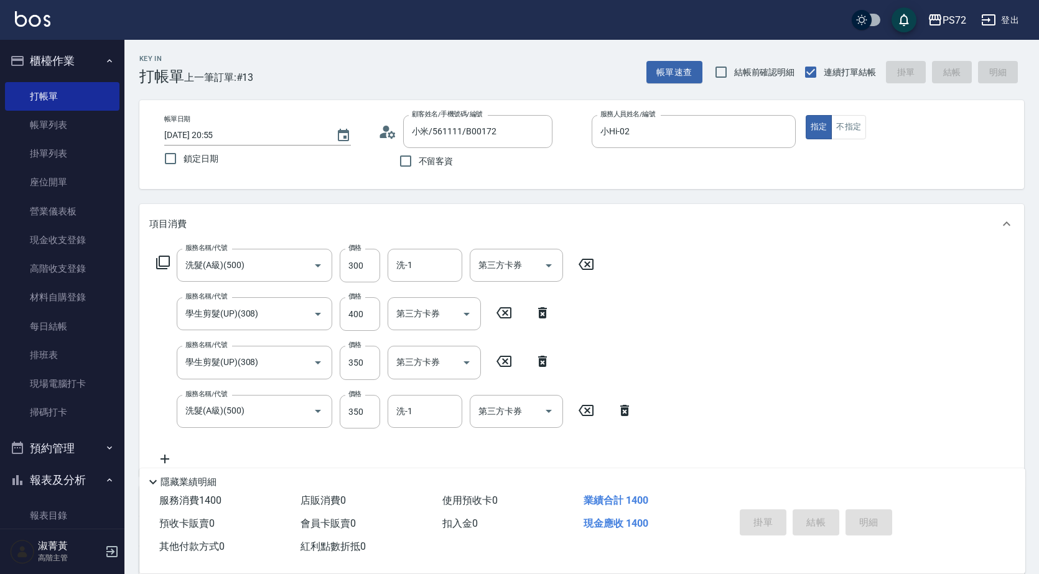
type input "2025/10/09 20:56"
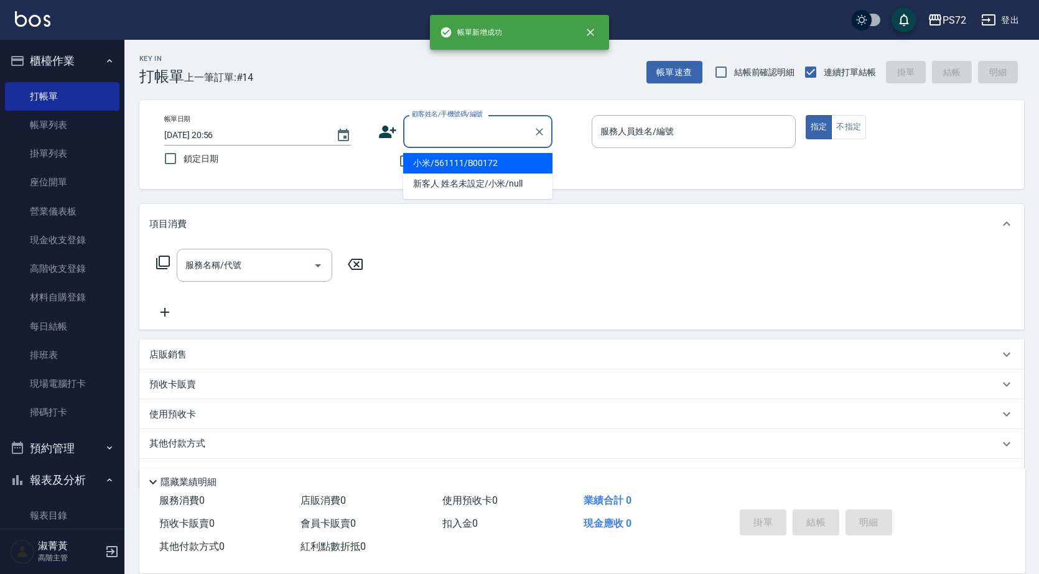
click at [445, 134] on input "顧客姓名/手機號碼/編號" at bounding box center [468, 132] width 119 height 22
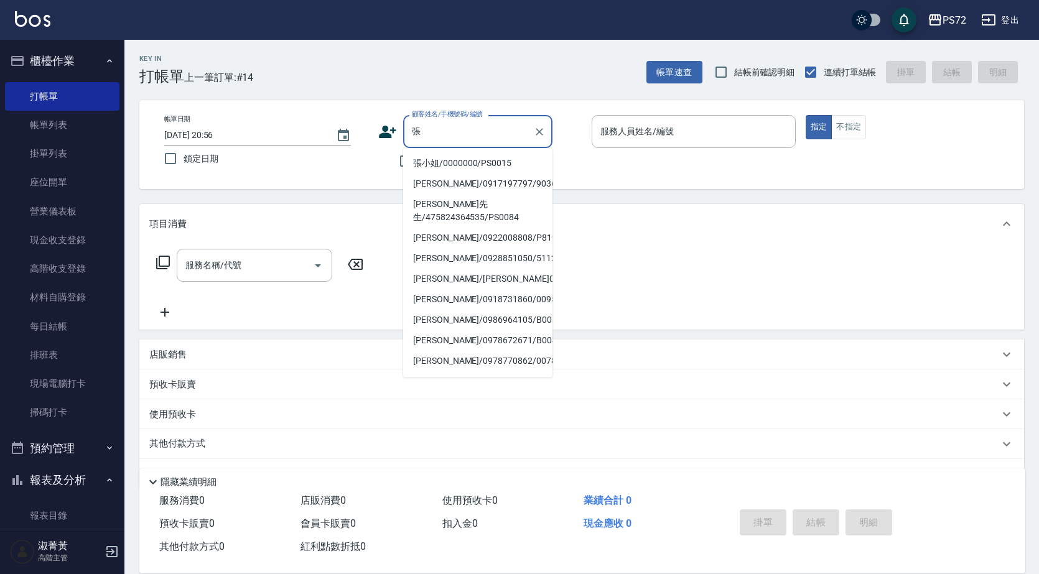
click at [465, 167] on li "張小姐/0000000/PS0015" at bounding box center [477, 163] width 149 height 21
type input "張小姐/0000000/PS0015"
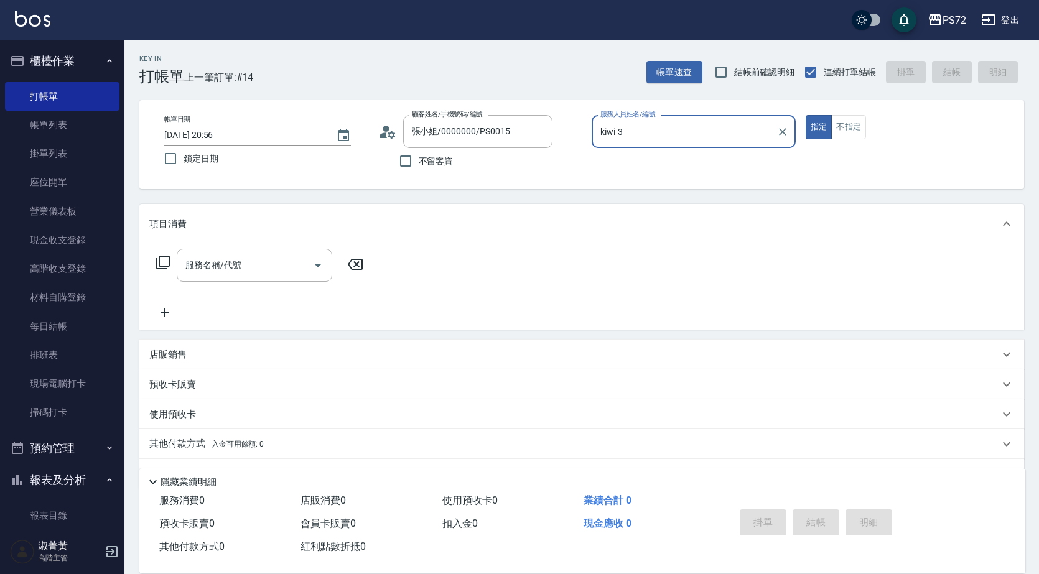
click at [658, 141] on input "kiwi-3" at bounding box center [684, 132] width 174 height 22
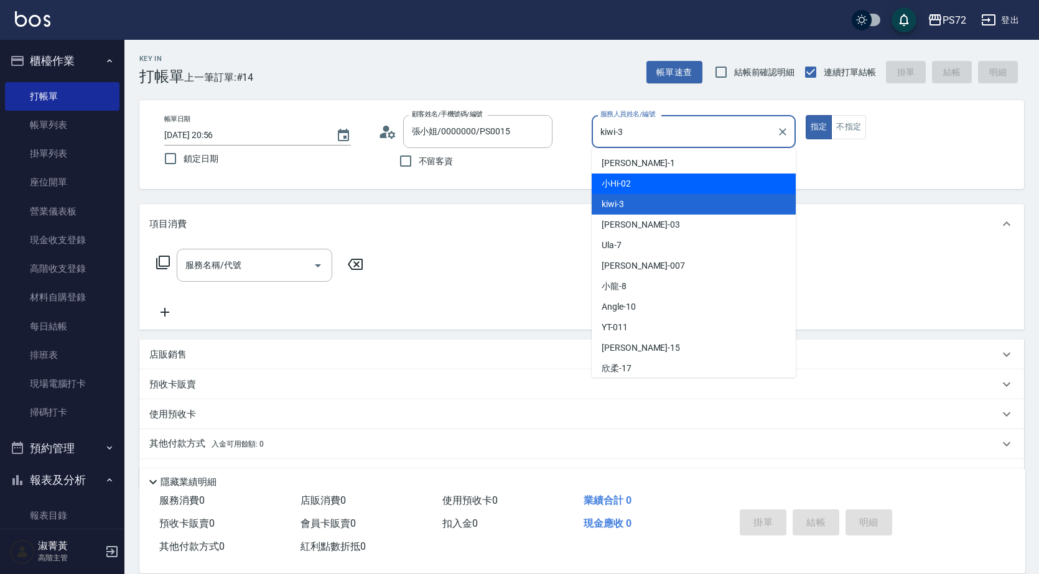
click at [646, 187] on div "小Hi -02" at bounding box center [694, 184] width 204 height 21
type input "小Hi-02"
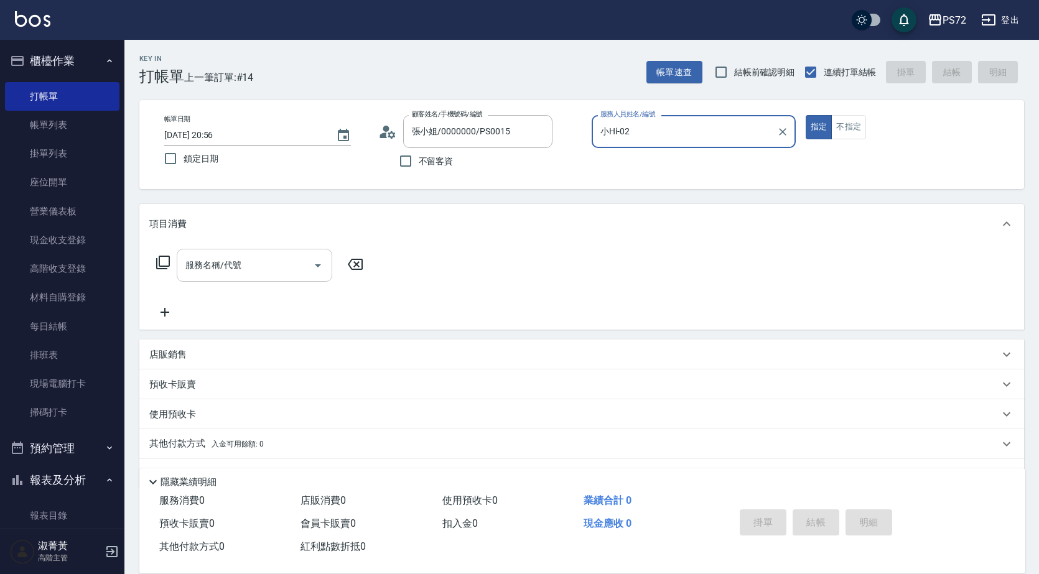
click at [222, 270] on input "服務名稱/代號" at bounding box center [245, 265] width 126 height 22
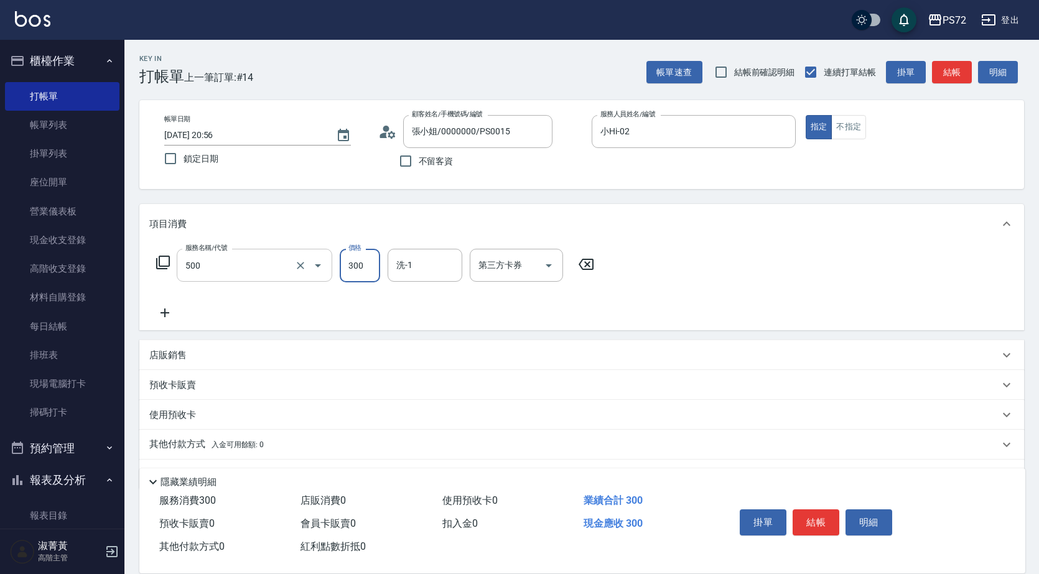
type input "洗髮(A級)(500)"
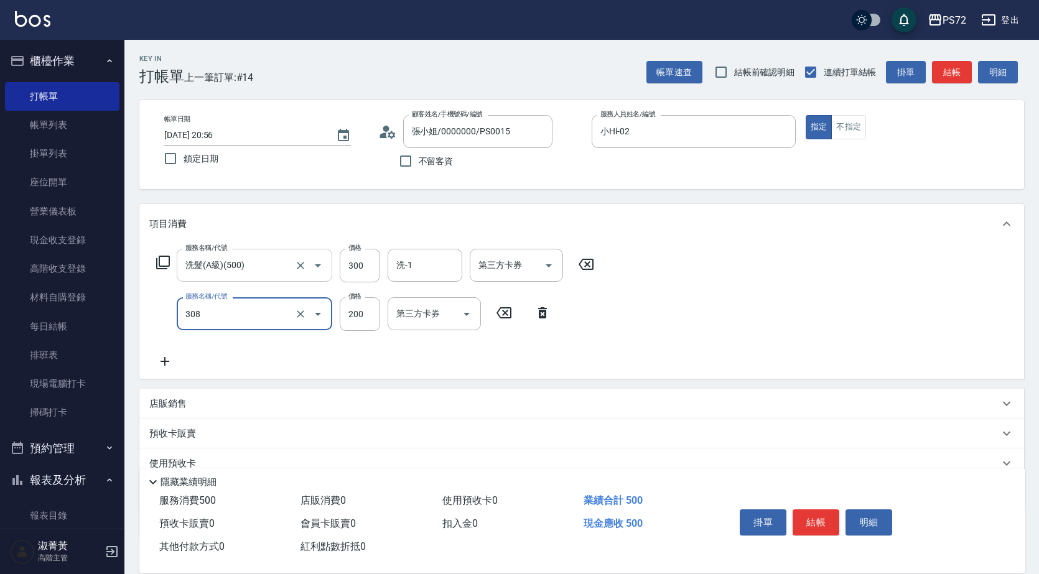
type input "學生剪髮(UP)(308)"
type input "300"
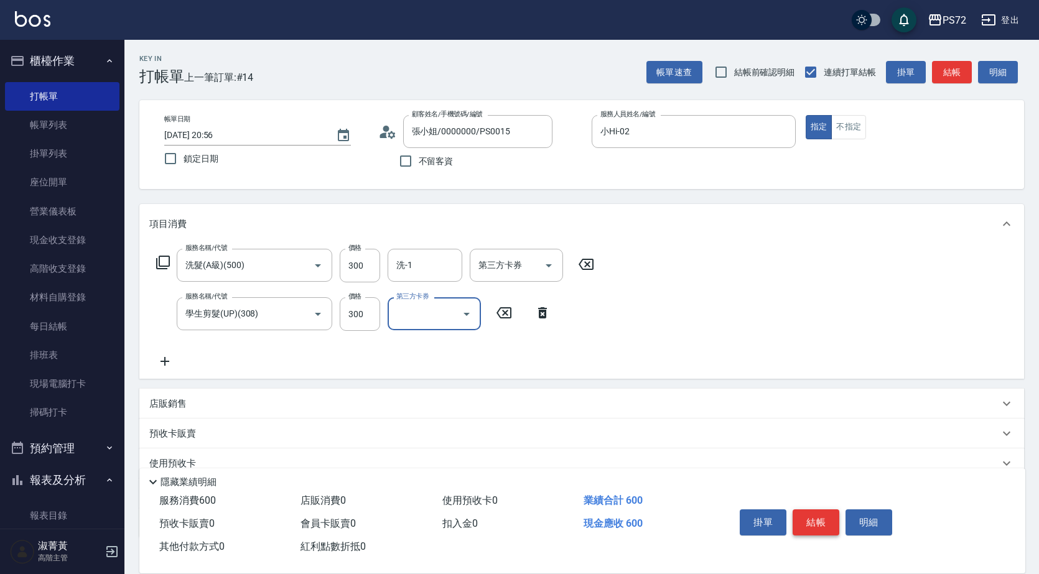
click at [812, 510] on button "結帳" at bounding box center [816, 523] width 47 height 26
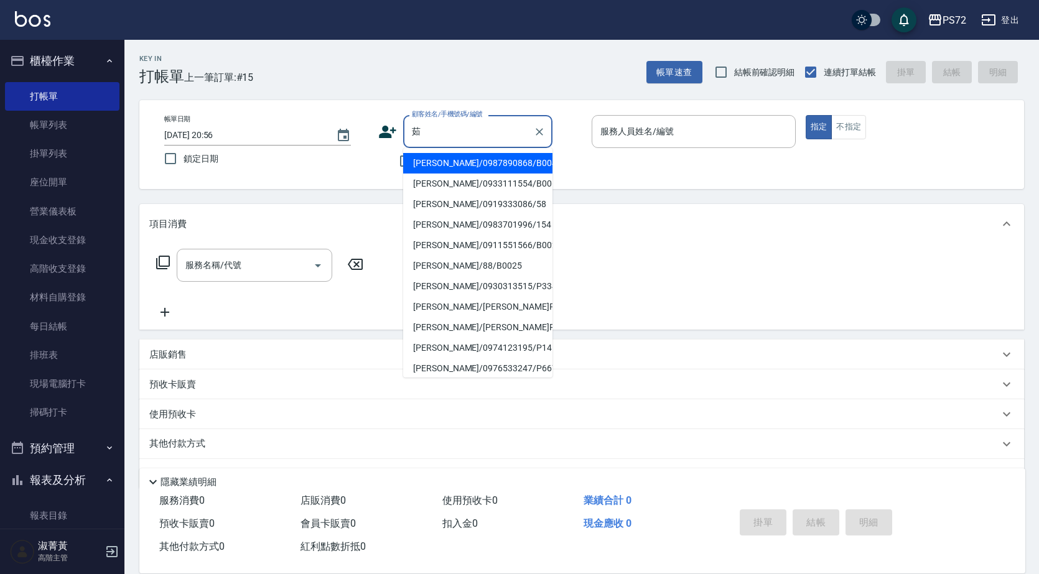
click at [499, 185] on li "劉茹涵/0933111554/B0068" at bounding box center [477, 184] width 149 height 21
type input "劉茹涵/0933111554/B0068"
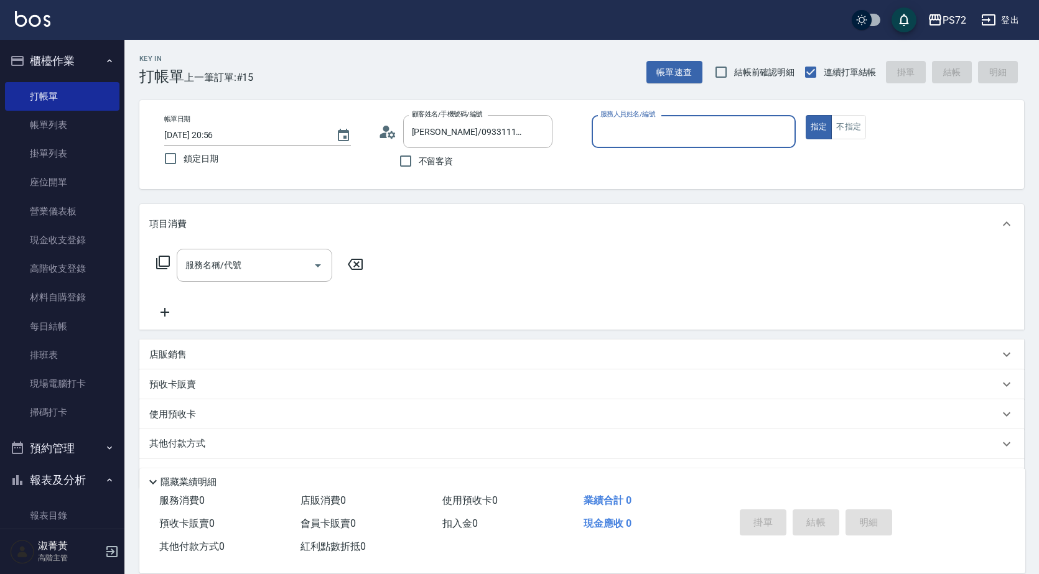
type input "小Hi-02"
click at [241, 268] on div "服務名稱/代號 服務名稱/代號" at bounding box center [255, 265] width 156 height 33
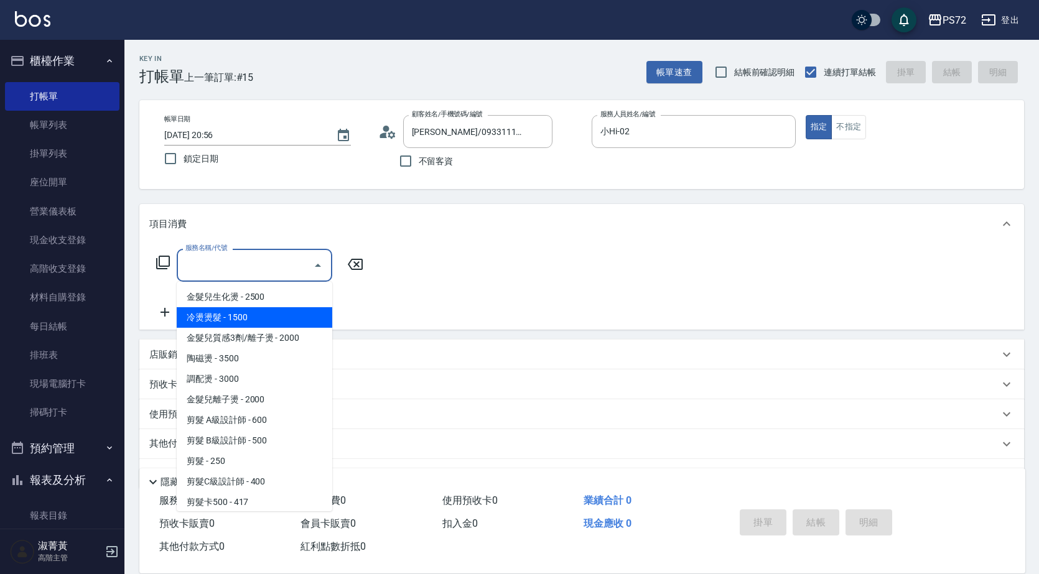
click at [228, 312] on span "冷燙燙髮 - 1500" at bounding box center [255, 317] width 156 height 21
type input "冷燙燙髮(200)"
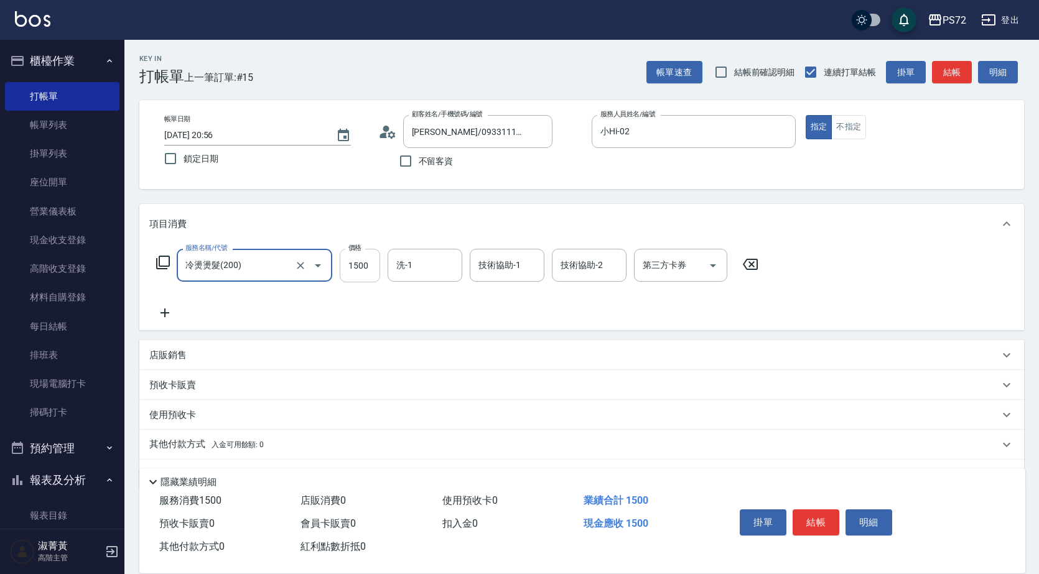
click at [372, 266] on input "1500" at bounding box center [360, 266] width 40 height 34
type input "2500"
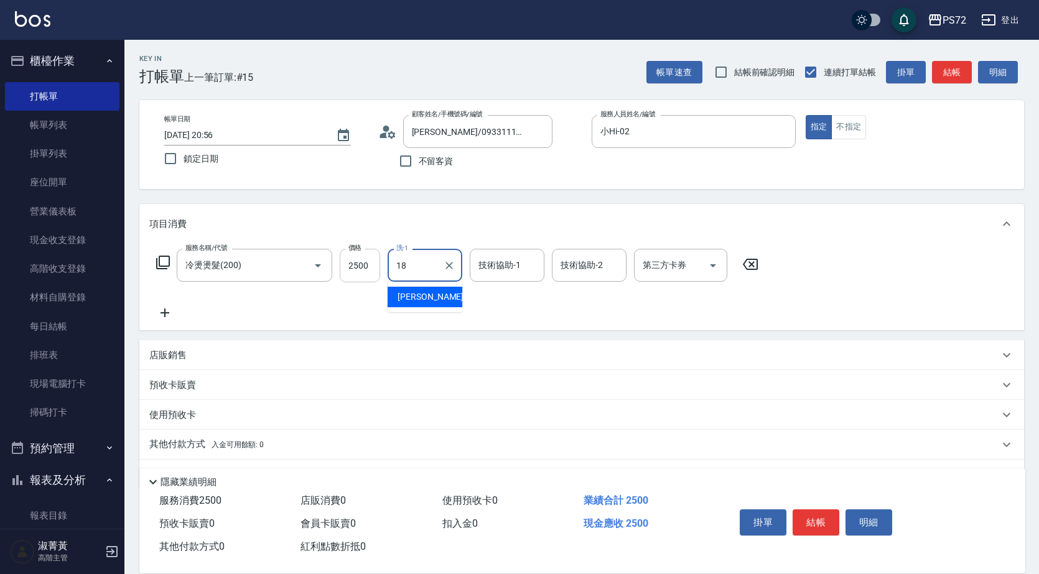
type input "[PERSON_NAME]-18"
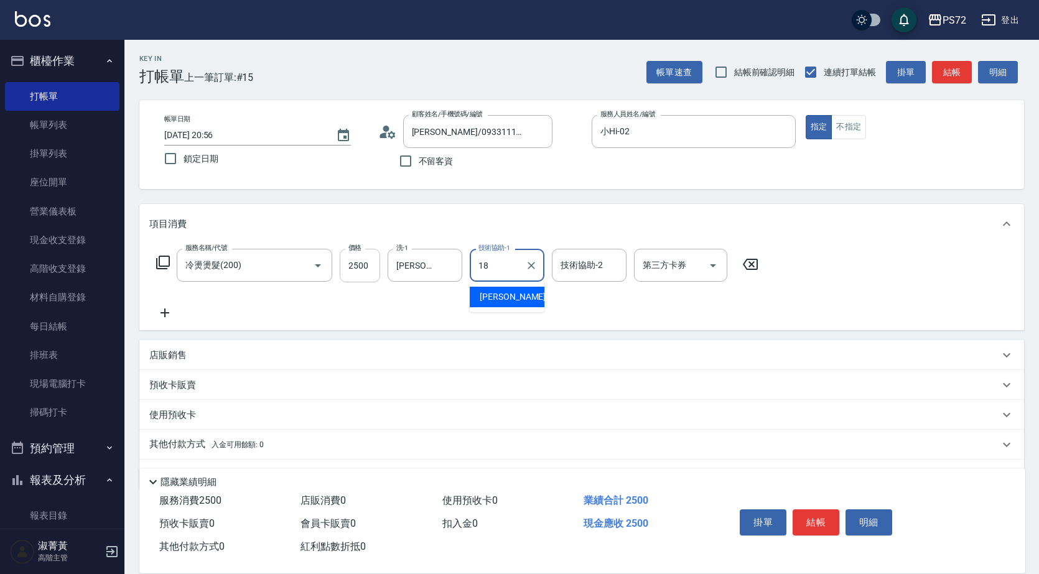
type input "[PERSON_NAME]-18"
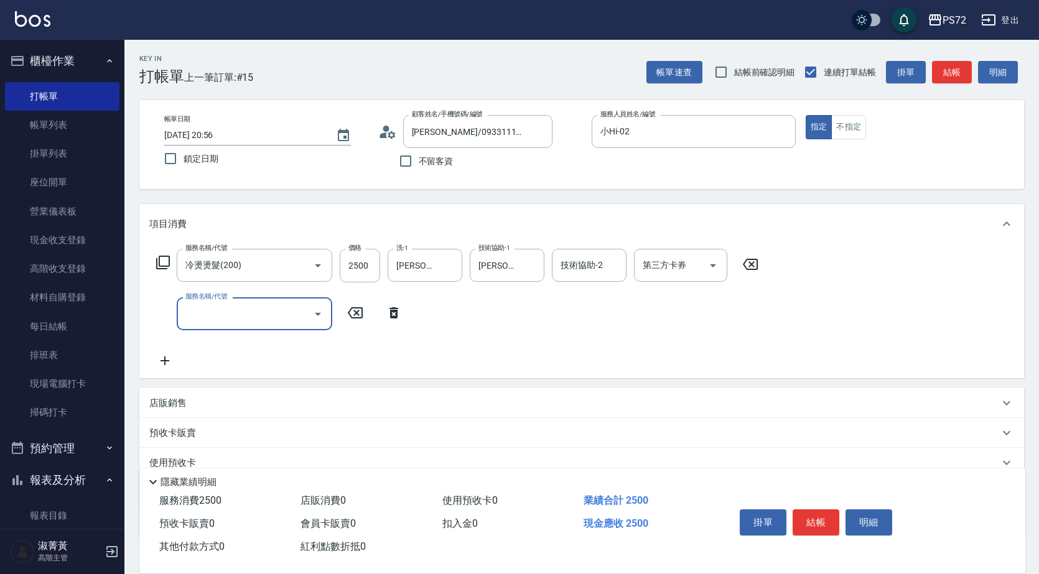
click at [168, 268] on icon at bounding box center [163, 262] width 15 height 15
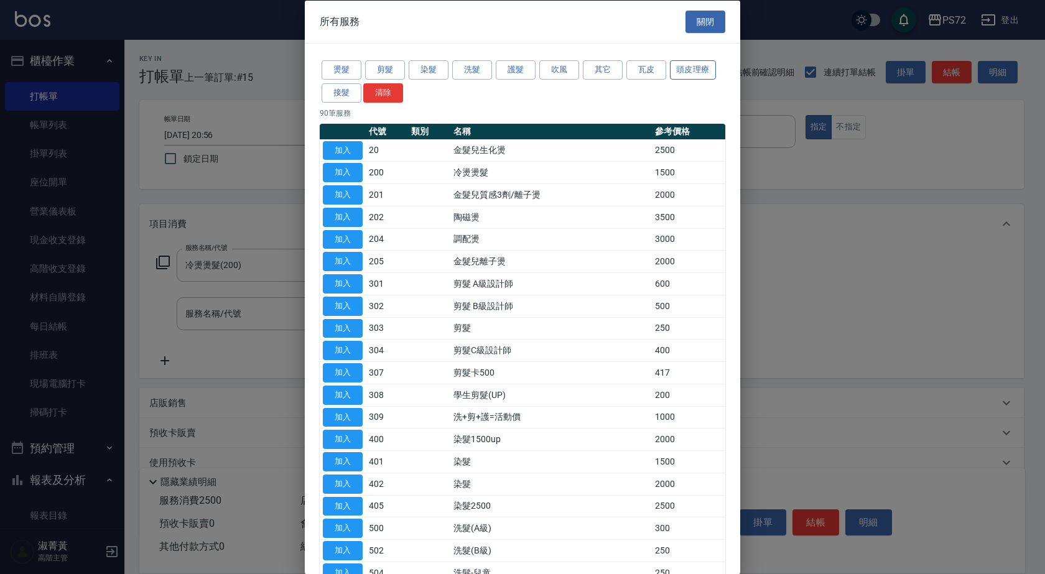
click at [702, 78] on button "頭皮理療" at bounding box center [693, 69] width 46 height 19
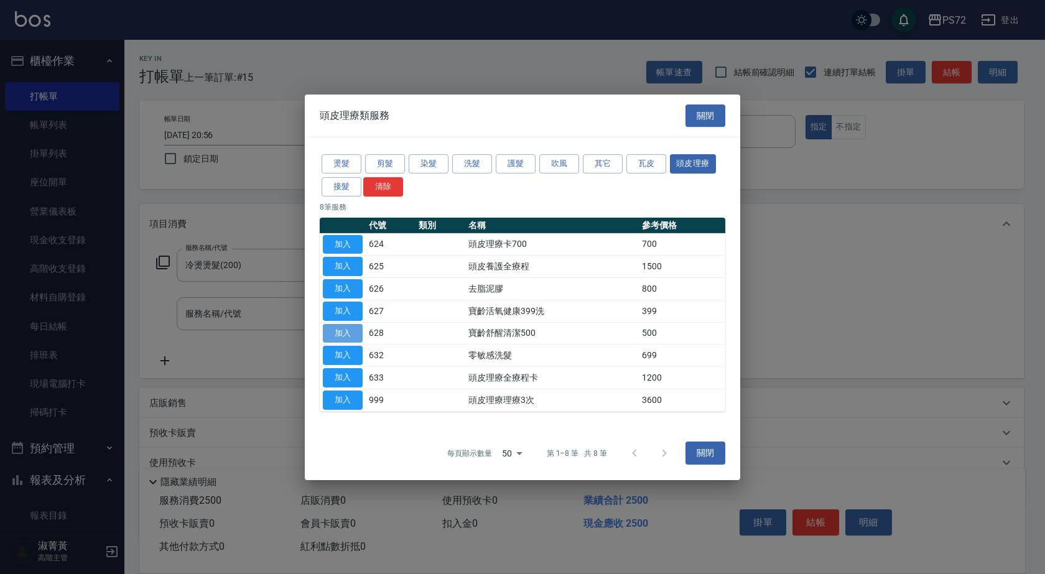
click at [352, 333] on button "加入" at bounding box center [343, 333] width 40 height 19
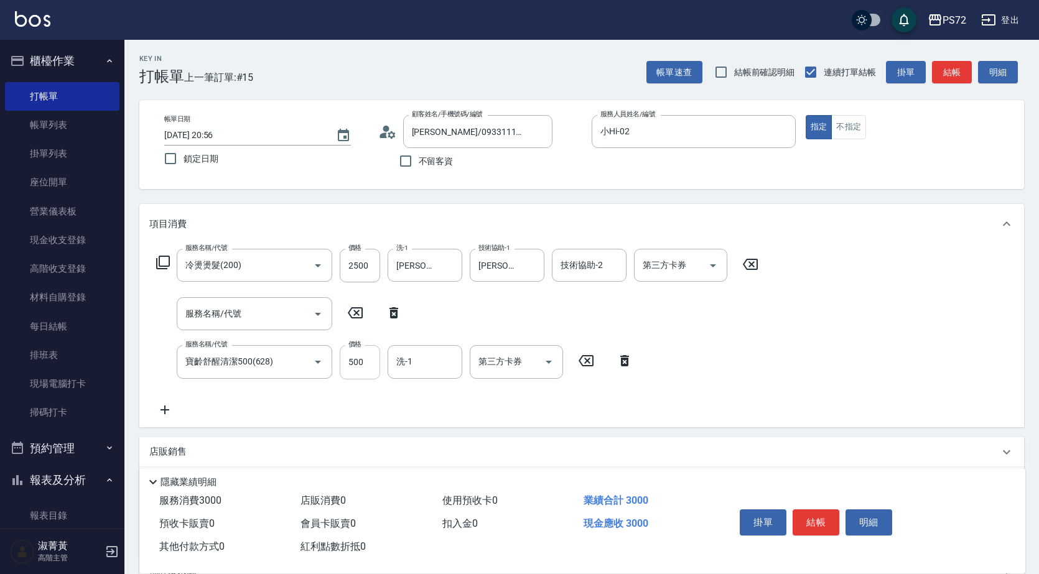
click at [362, 371] on input "500" at bounding box center [360, 362] width 40 height 34
click at [442, 271] on button "Clear" at bounding box center [448, 265] width 17 height 17
type input "600"
click at [270, 321] on input "服務名稱/代號" at bounding box center [245, 314] width 126 height 22
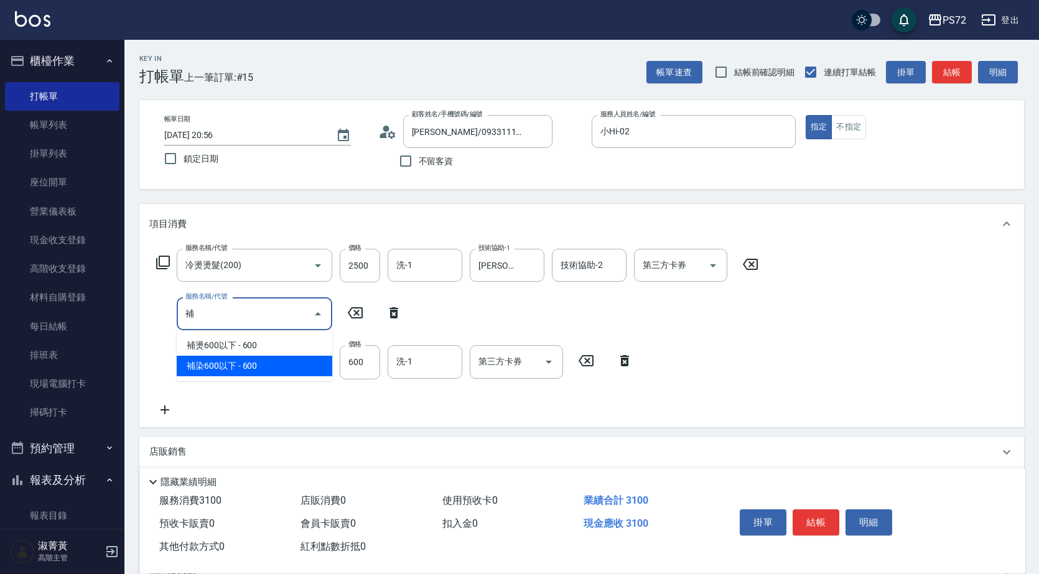
click at [261, 360] on span "補染600以下 - 600" at bounding box center [255, 366] width 156 height 21
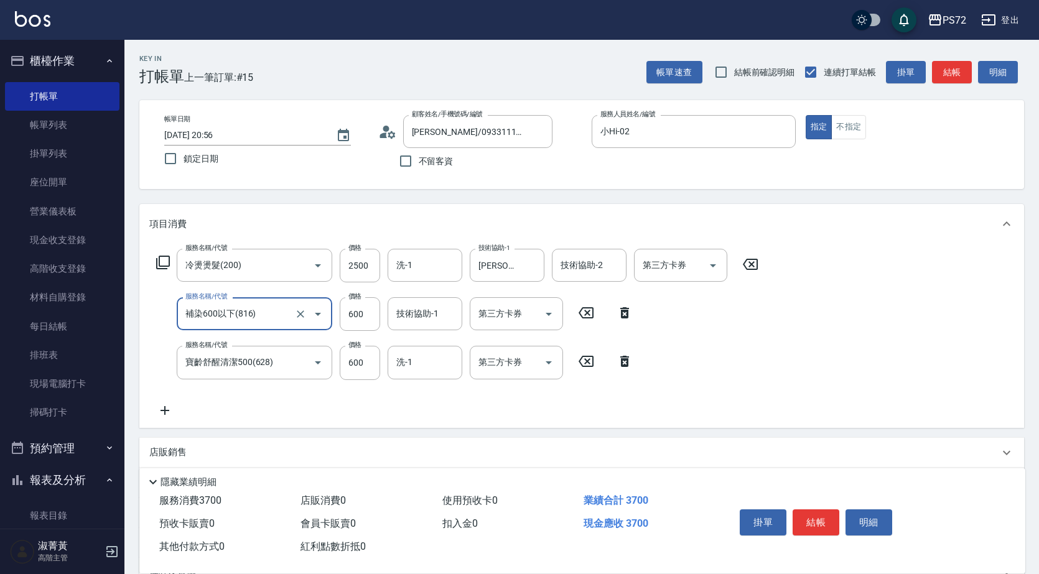
type input "補染600以下(816)"
click at [169, 405] on icon at bounding box center [164, 410] width 31 height 15
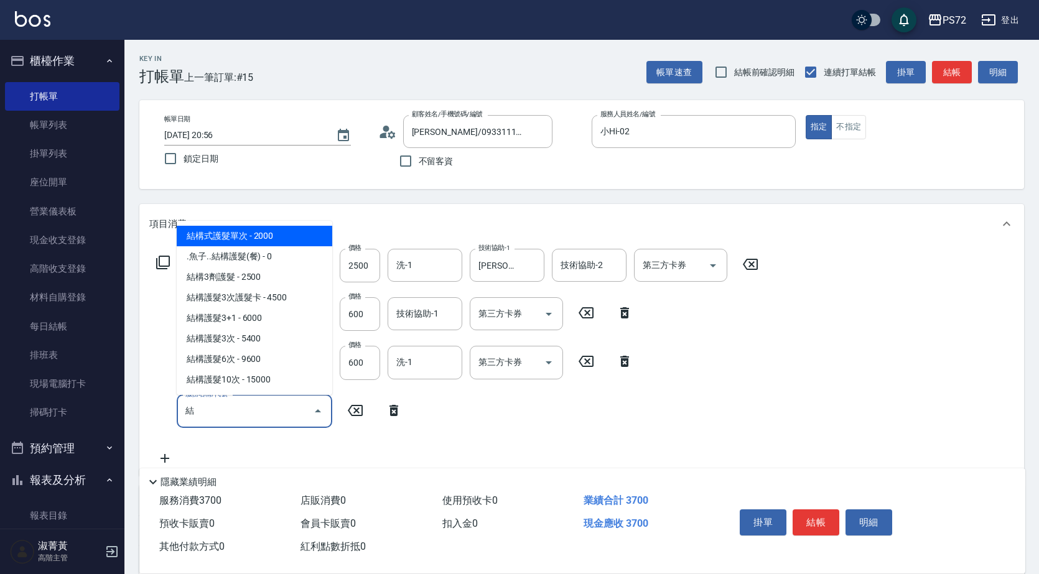
click at [250, 233] on span "結構式護髮單次 - 2000" at bounding box center [255, 236] width 156 height 21
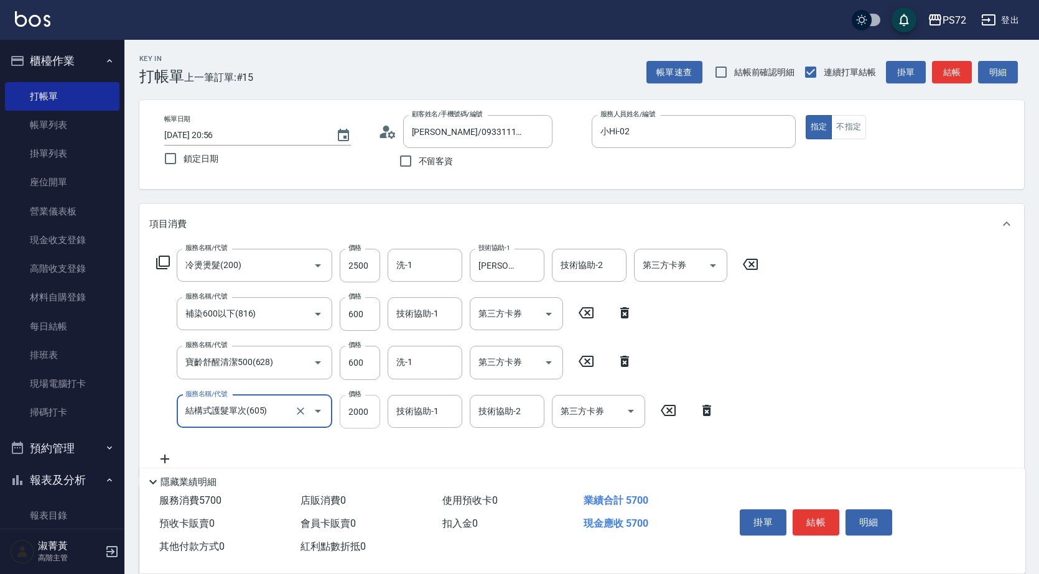
type input "結構式護髮單次(605)"
click at [368, 417] on input "2000" at bounding box center [360, 412] width 40 height 34
type input "1000"
click at [827, 513] on button "結帳" at bounding box center [816, 523] width 47 height 26
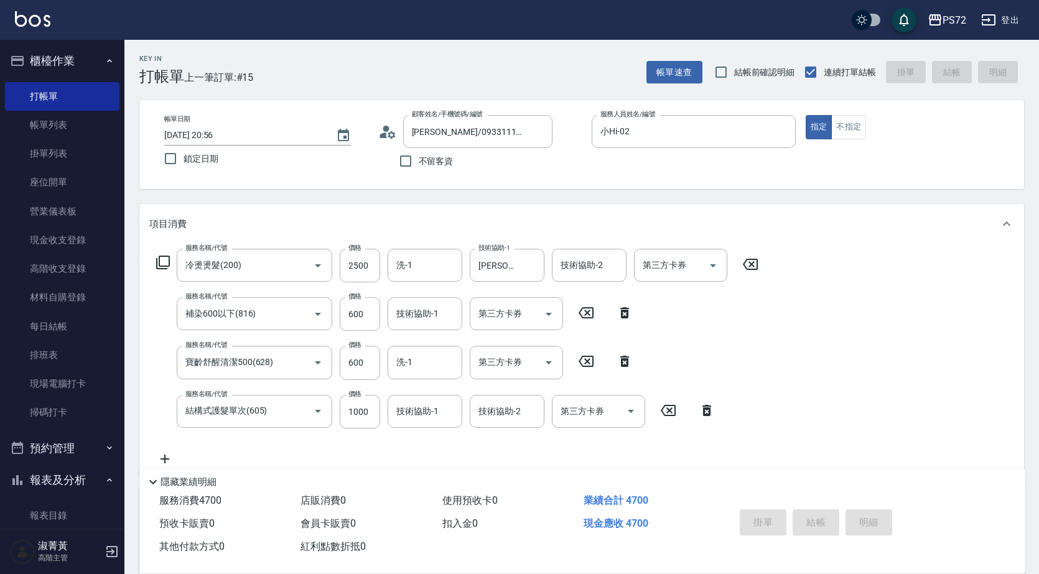
type input "2025/10/09 20:57"
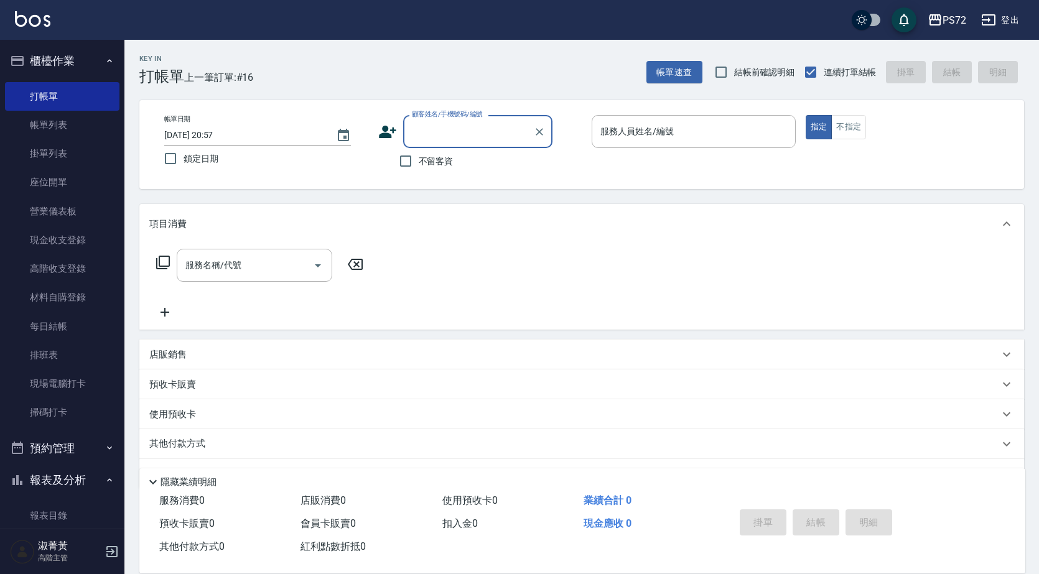
click at [427, 133] on input "顧客姓名/手機號碼/編號" at bounding box center [468, 132] width 119 height 22
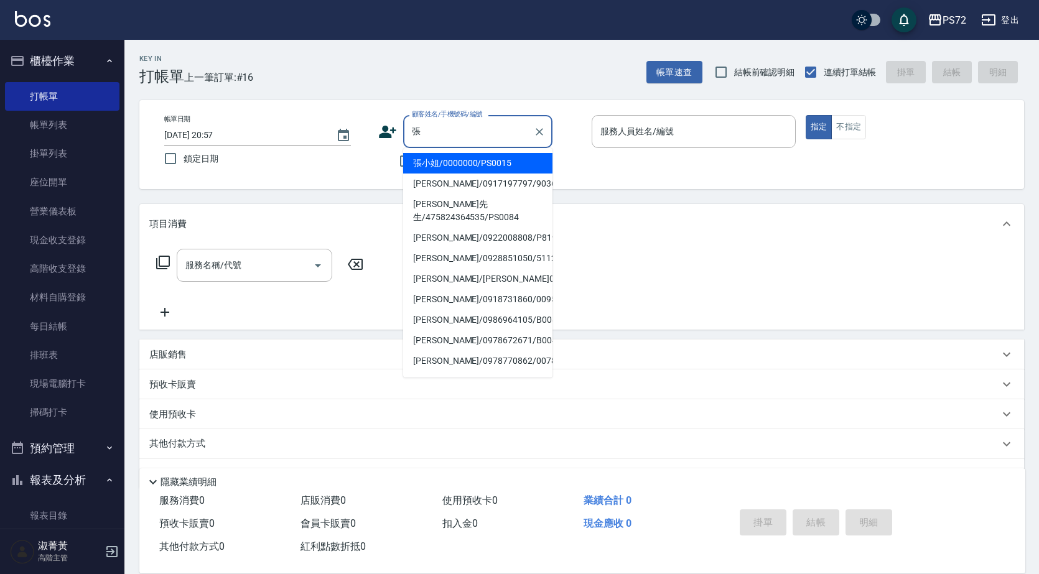
drag, startPoint x: 510, startPoint y: 167, endPoint x: 551, endPoint y: 157, distance: 43.0
click at [509, 166] on li "張小姐/0000000/PS0015" at bounding box center [477, 163] width 149 height 21
type input "張小姐/0000000/PS0015"
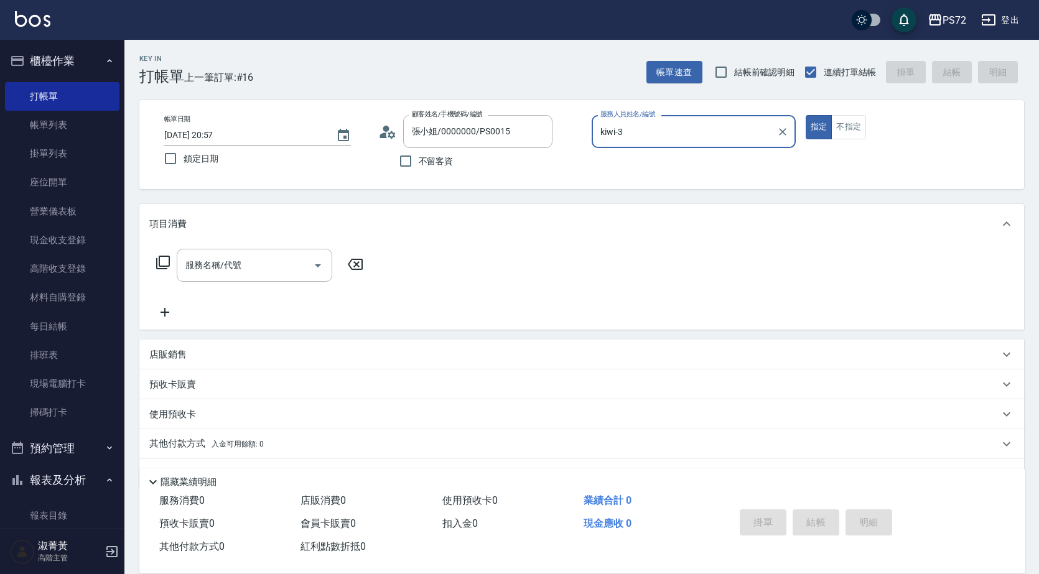
click at [623, 132] on input "kiwi-3" at bounding box center [684, 132] width 174 height 22
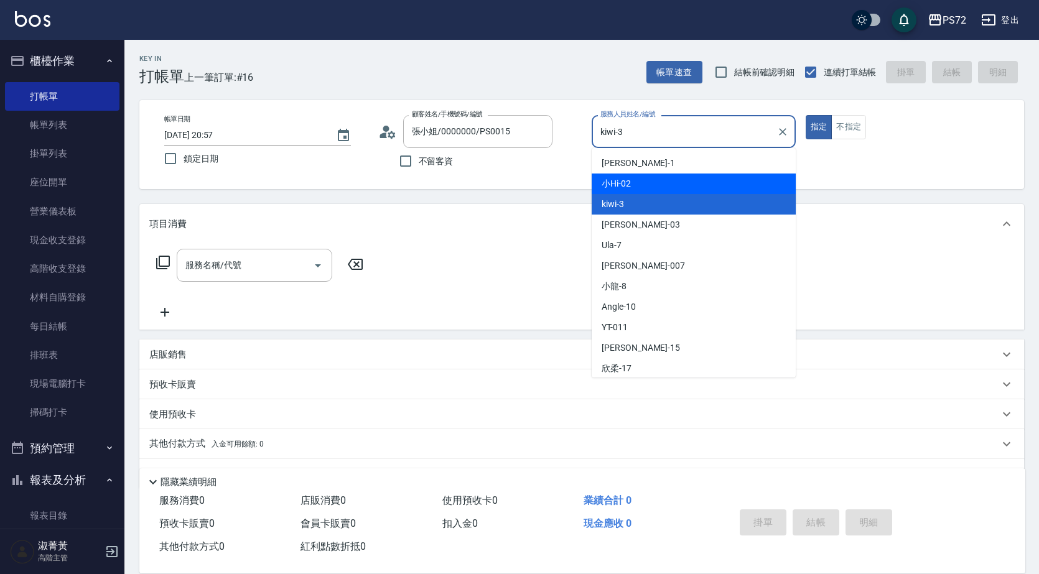
click at [636, 183] on div "小Hi -02" at bounding box center [694, 184] width 204 height 21
type input "小Hi-02"
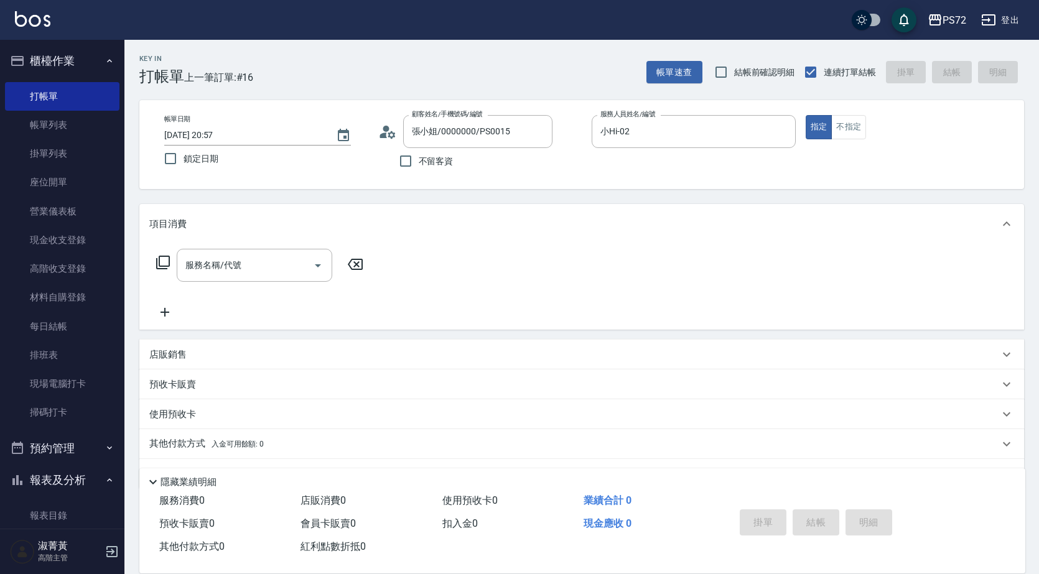
click at [170, 263] on div "服務名稱/代號 服務名稱/代號" at bounding box center [259, 265] width 221 height 33
click at [164, 269] on icon at bounding box center [163, 263] width 14 height 14
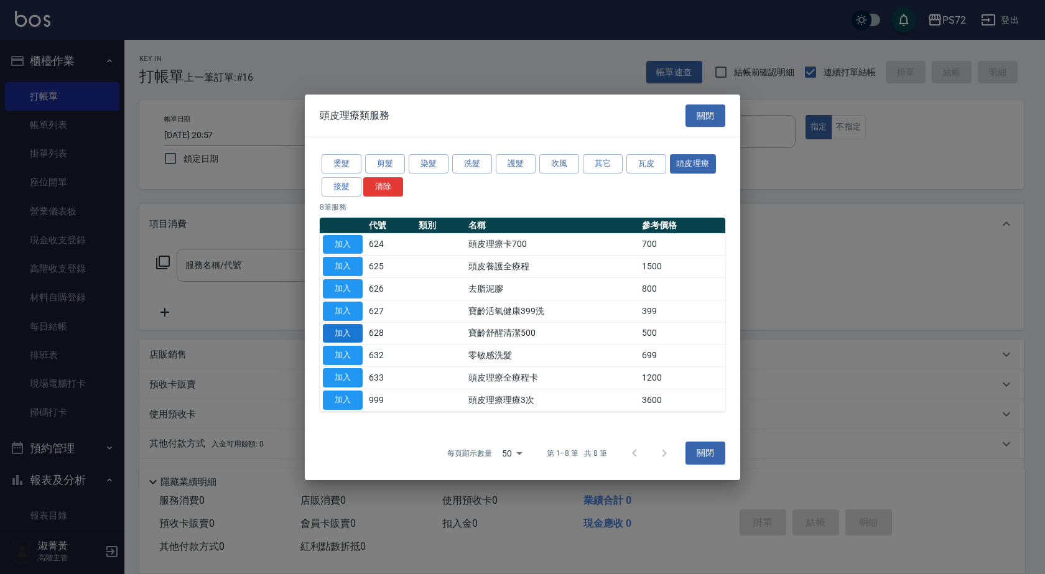
click at [352, 338] on button "加入" at bounding box center [343, 333] width 40 height 19
type input "寶齡舒醒清潔500(628)"
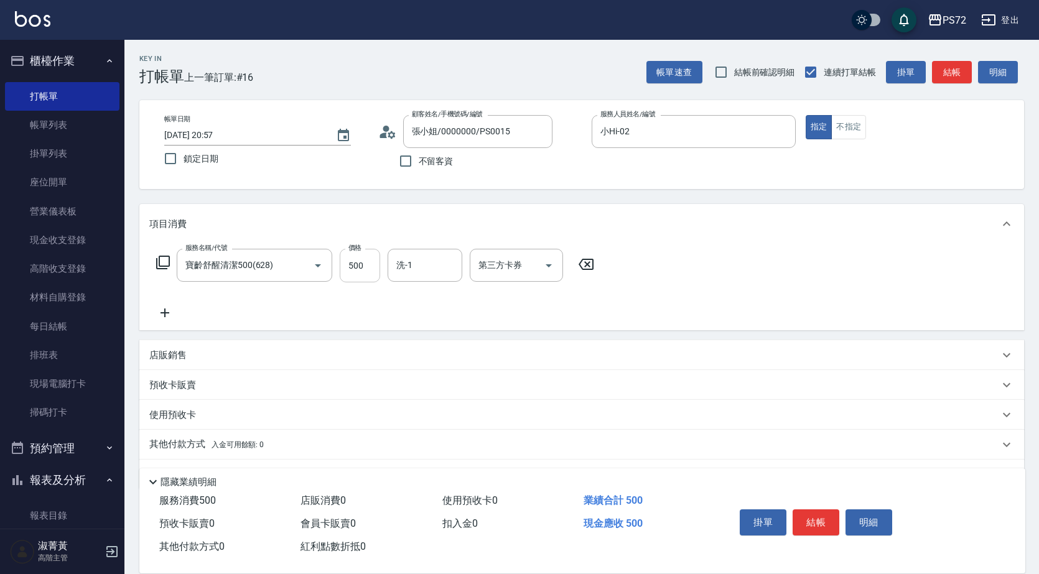
click at [360, 270] on input "500" at bounding box center [360, 266] width 40 height 34
type input "600"
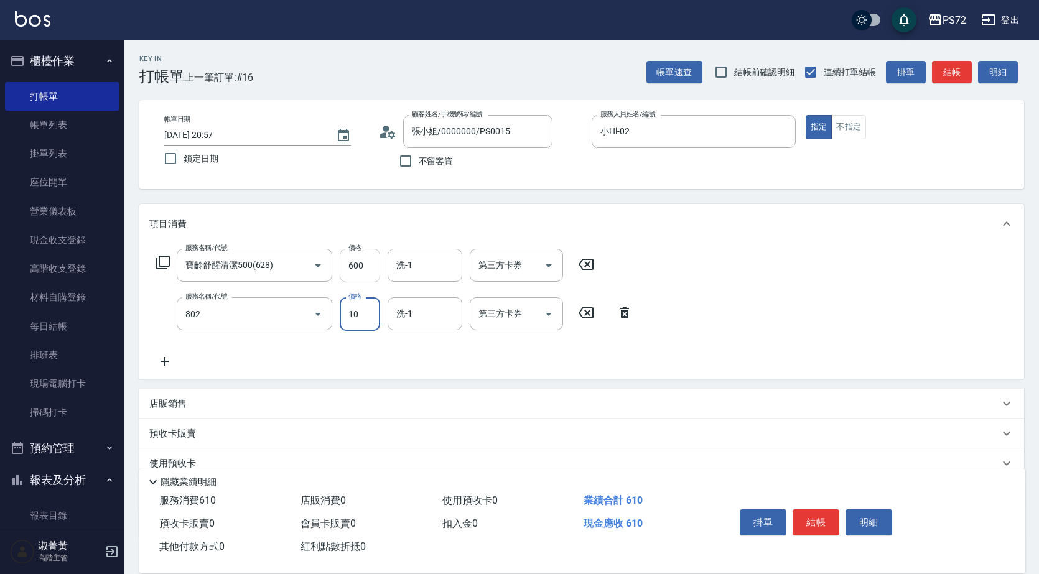
type input "潤絲(802)"
click at [821, 523] on button "結帳" at bounding box center [816, 523] width 47 height 26
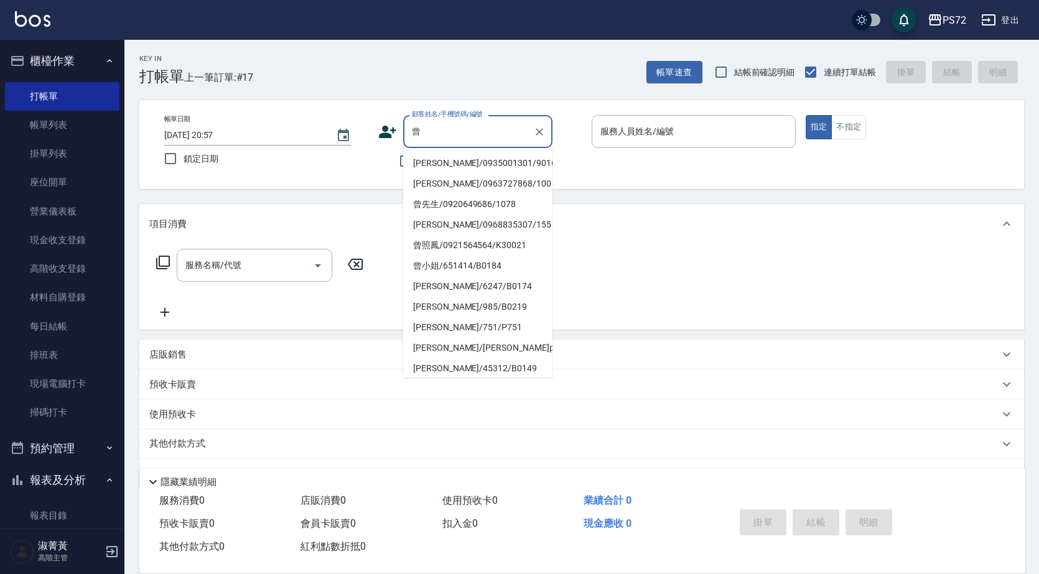
click at [438, 163] on li "曾裕隆隆/0935001301/9016" at bounding box center [477, 163] width 149 height 21
type input "曾裕隆隆/0935001301/9016"
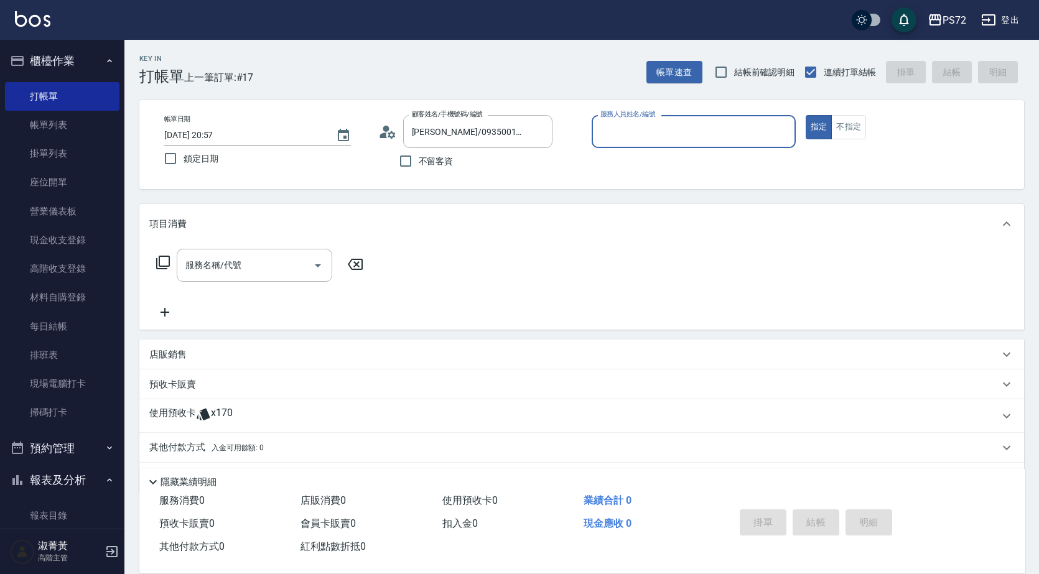
click at [637, 134] on input "服務人員姓名/編號" at bounding box center [693, 132] width 193 height 22
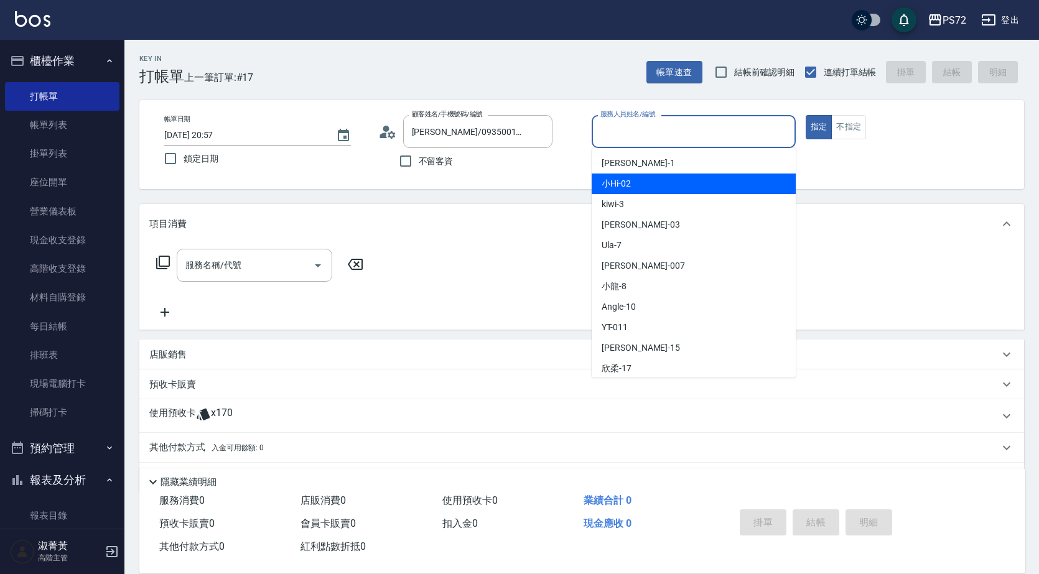
click at [636, 184] on div "小Hi -02" at bounding box center [694, 184] width 204 height 21
type input "小Hi-02"
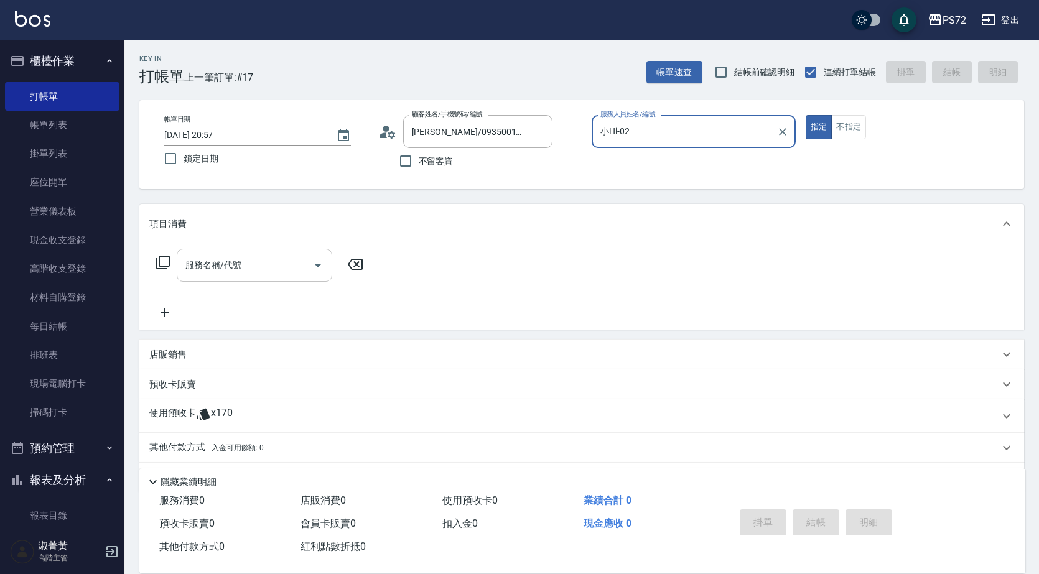
click at [284, 268] on input "服務名稱/代號" at bounding box center [245, 265] width 126 height 22
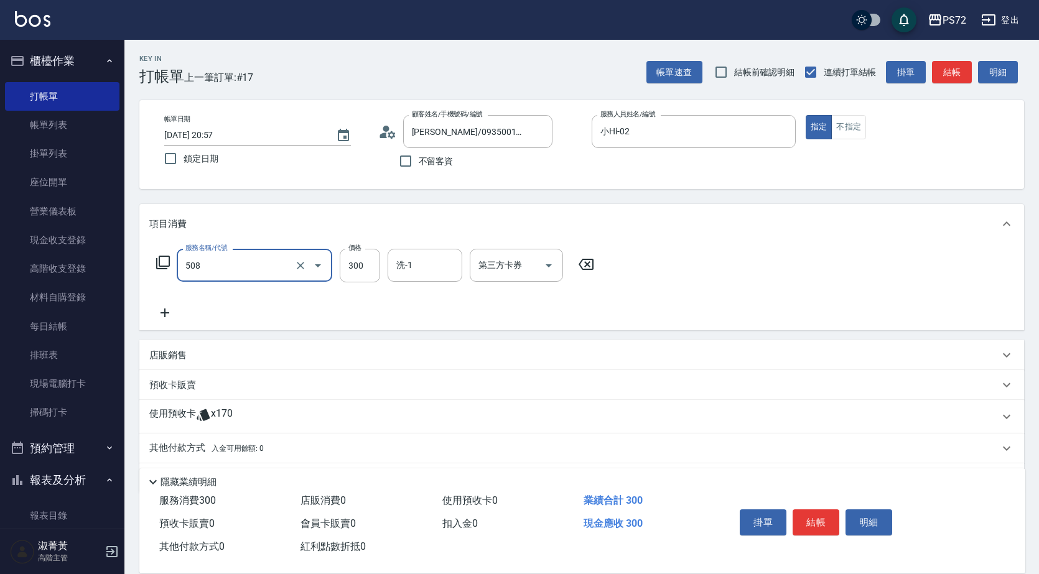
type input "洗髮卡300(508)"
click at [515, 265] on input "第三方卡券" at bounding box center [506, 265] width 63 height 22
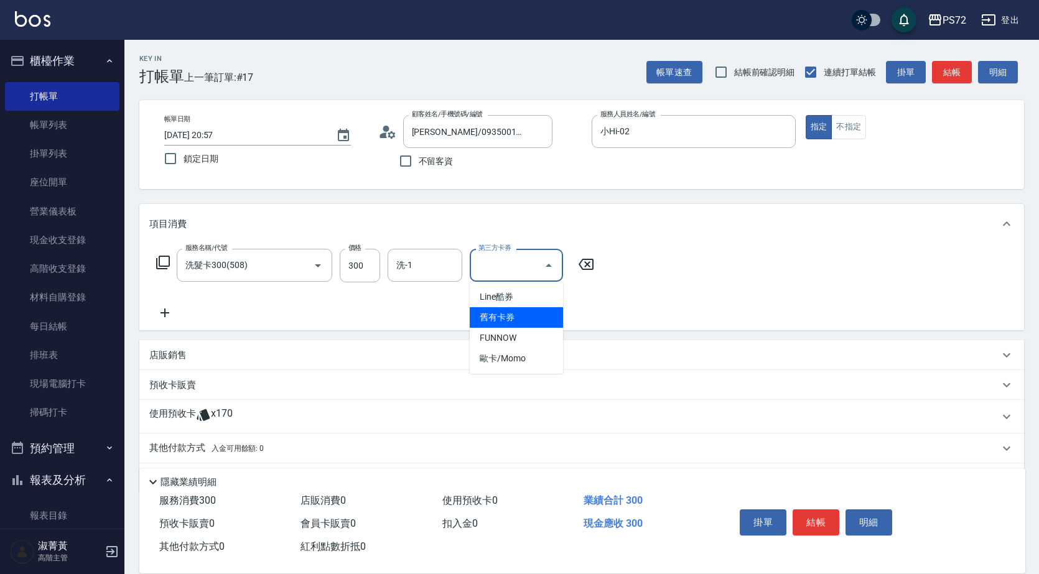
click at [523, 316] on span "舊有卡券" at bounding box center [516, 317] width 93 height 21
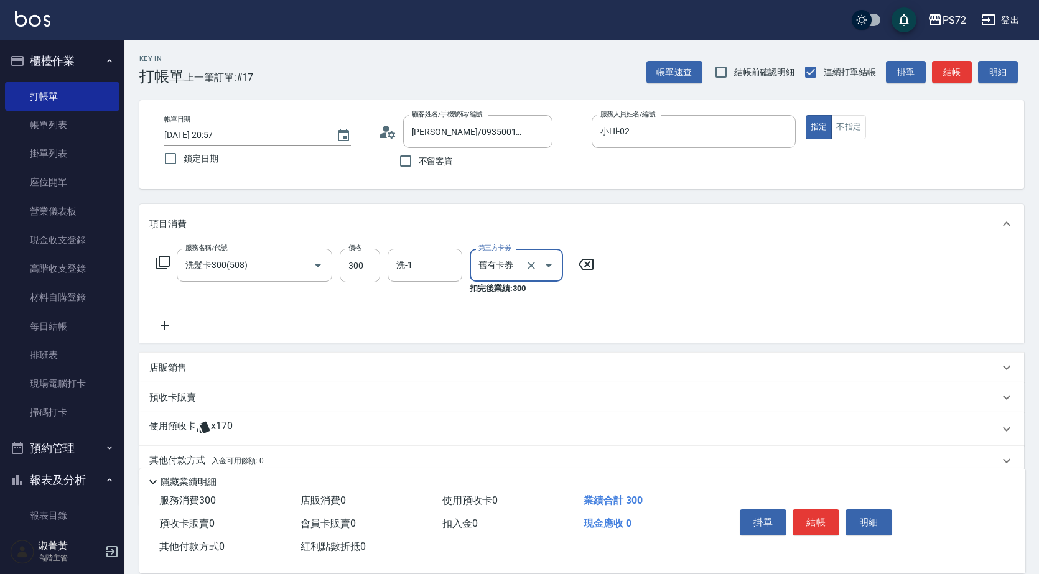
type input "舊有卡券"
click at [815, 510] on button "結帳" at bounding box center [816, 523] width 47 height 26
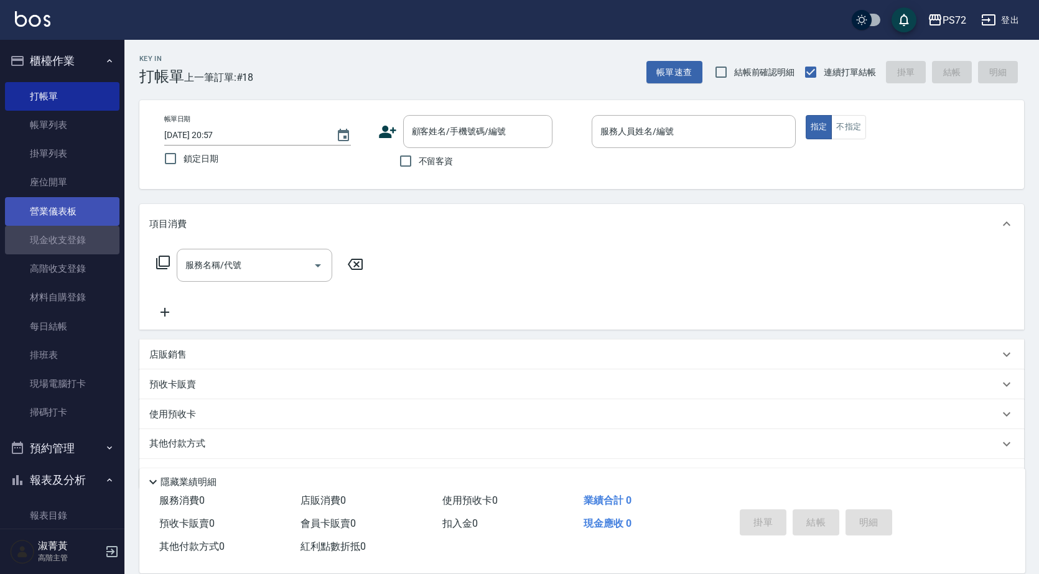
drag, startPoint x: 73, startPoint y: 235, endPoint x: 85, endPoint y: 221, distance: 18.1
click at [73, 233] on link "現金收支登錄" at bounding box center [62, 240] width 114 height 29
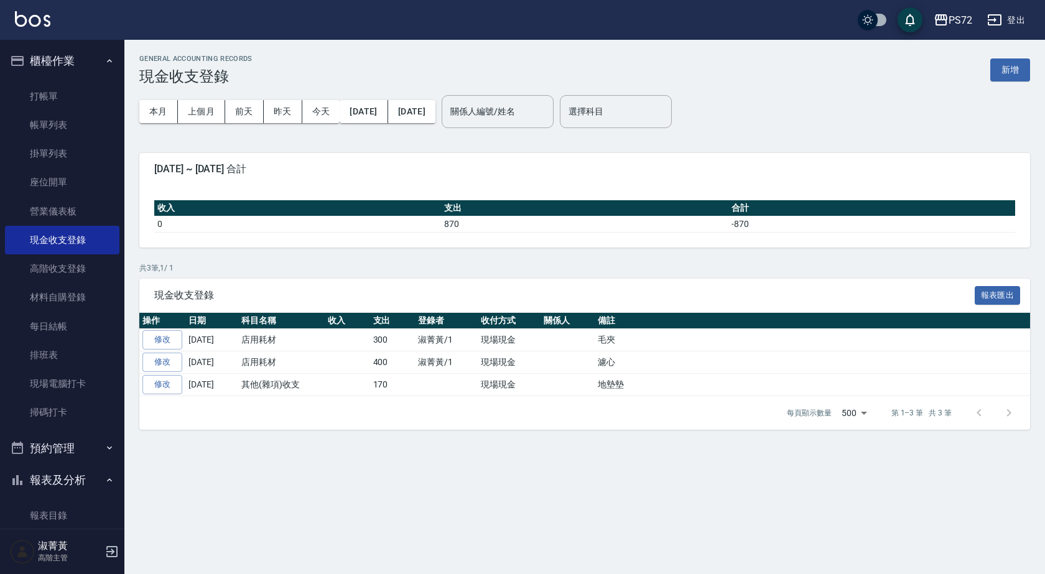
click at [1025, 41] on div "GENERAL ACCOUNTING RECORDS 現金收支登錄 新增 本月 上個月 前天 昨天 今天 2025/10/01 2025/10/09 關係人編…" at bounding box center [584, 242] width 921 height 405
click at [1012, 65] on button "新增" at bounding box center [1010, 69] width 40 height 23
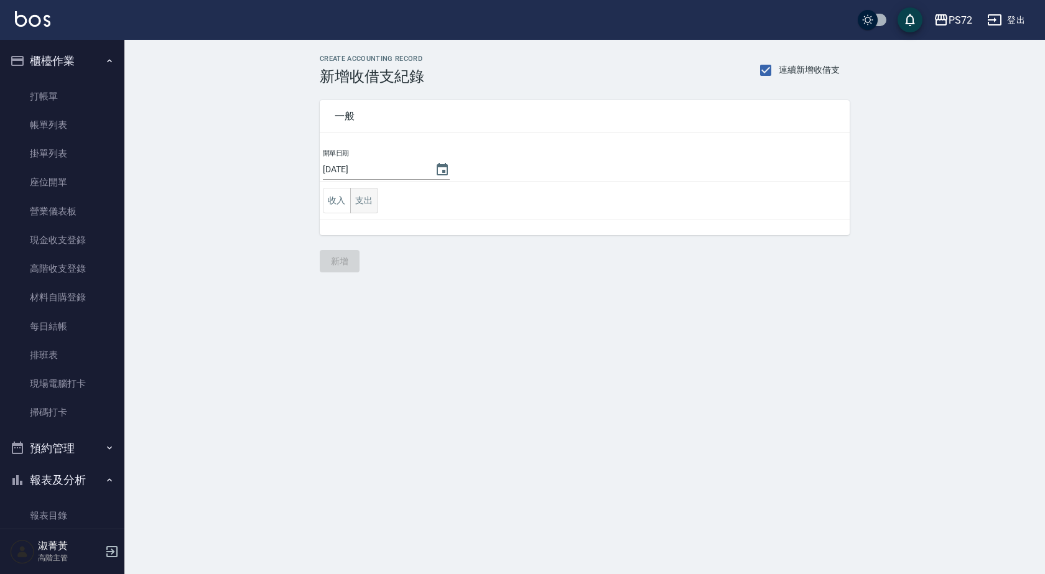
click at [372, 208] on button "支出" at bounding box center [364, 201] width 28 height 26
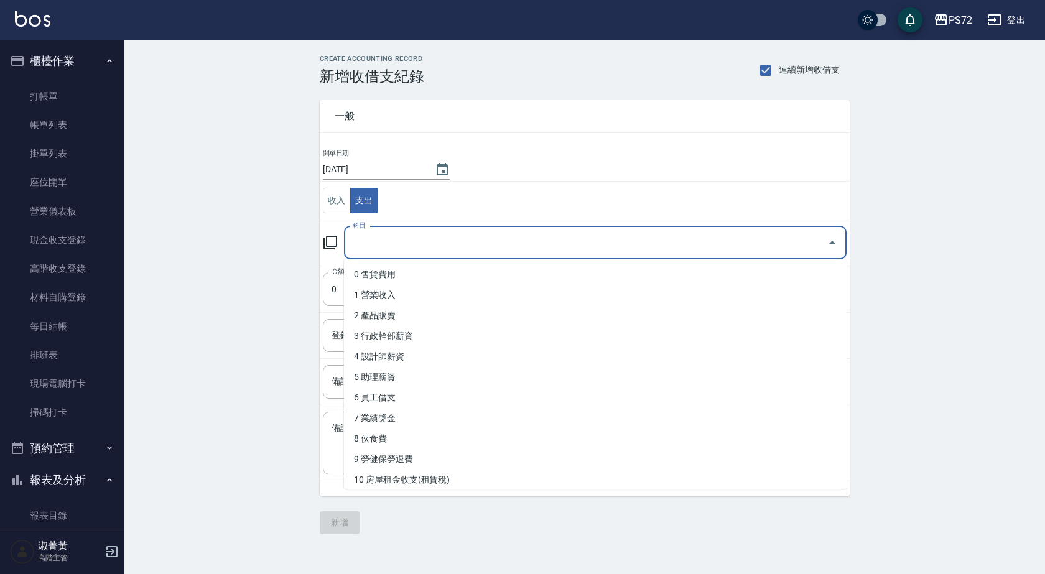
click at [378, 243] on input "科目" at bounding box center [586, 243] width 473 height 22
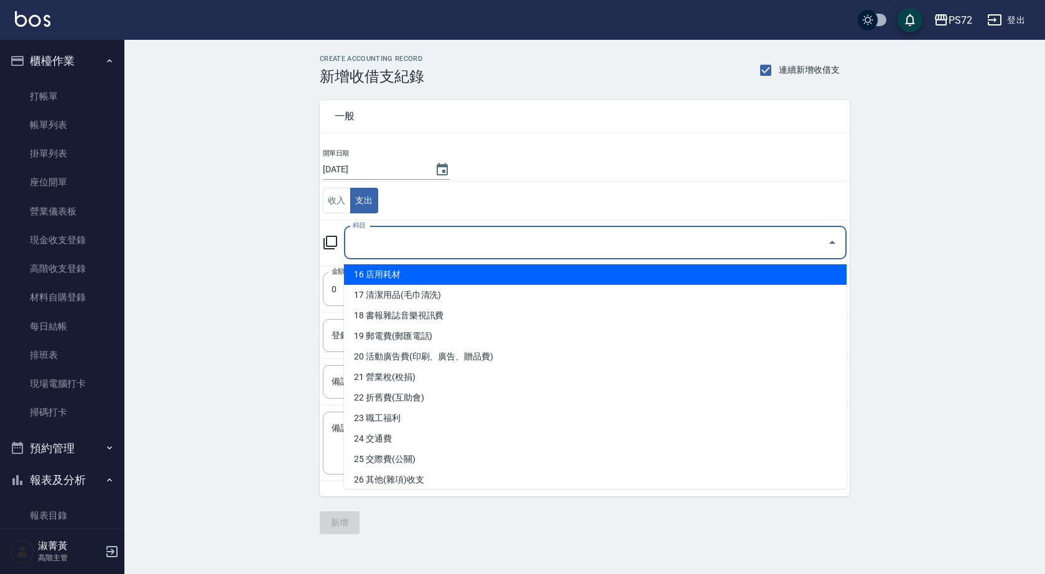
scroll to position [373, 0]
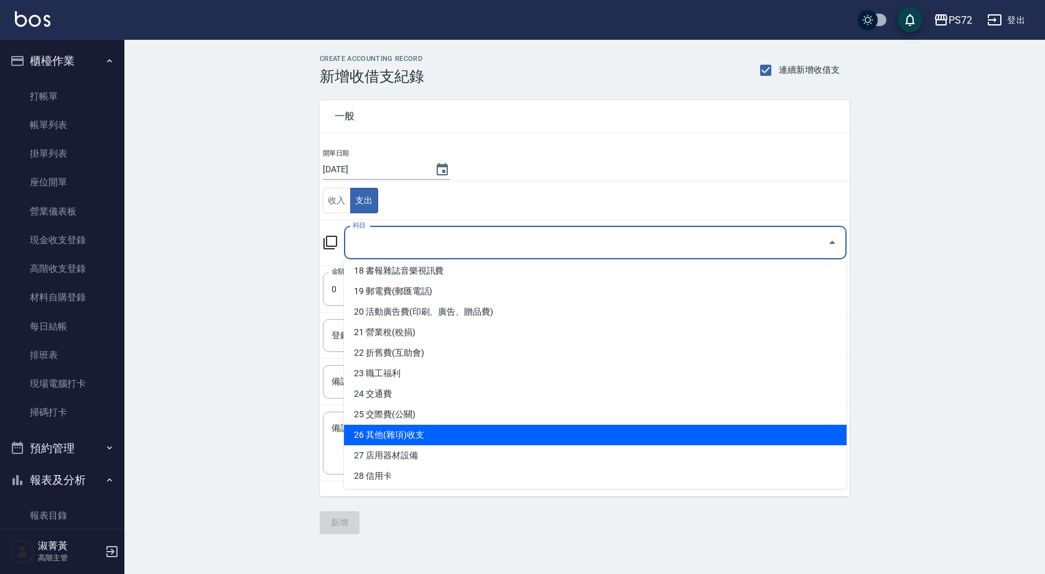
click at [429, 432] on li "26 其他(雜項)收支" at bounding box center [595, 435] width 503 height 21
type input "26 其他(雜項)收支"
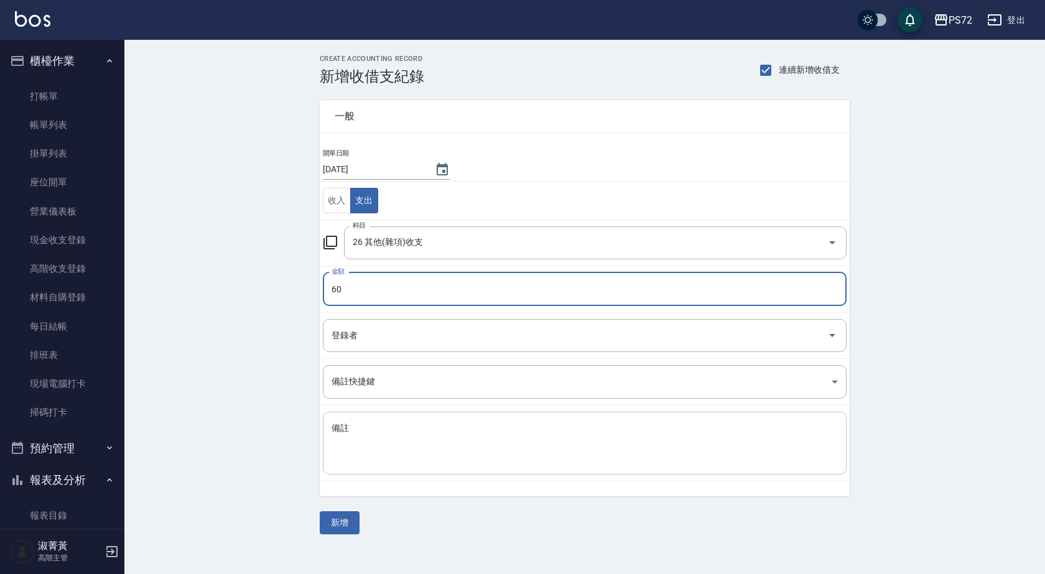
type input "60"
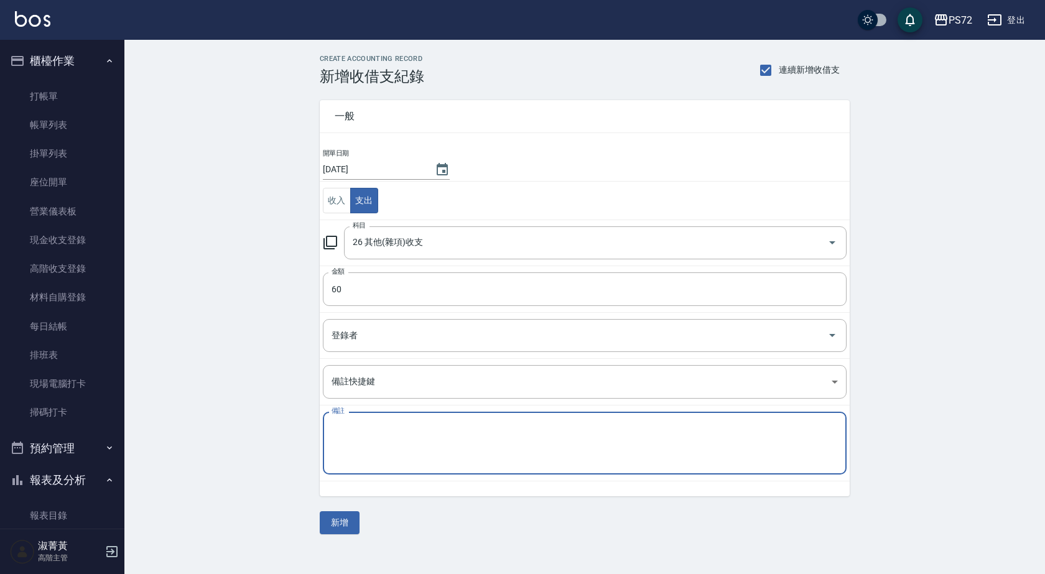
drag, startPoint x: 423, startPoint y: 442, endPoint x: 411, endPoint y: 451, distance: 15.2
click at [414, 448] on textarea "備註" at bounding box center [585, 443] width 506 height 42
type textarea "匯費費"
click at [343, 524] on button "新增" at bounding box center [340, 522] width 40 height 23
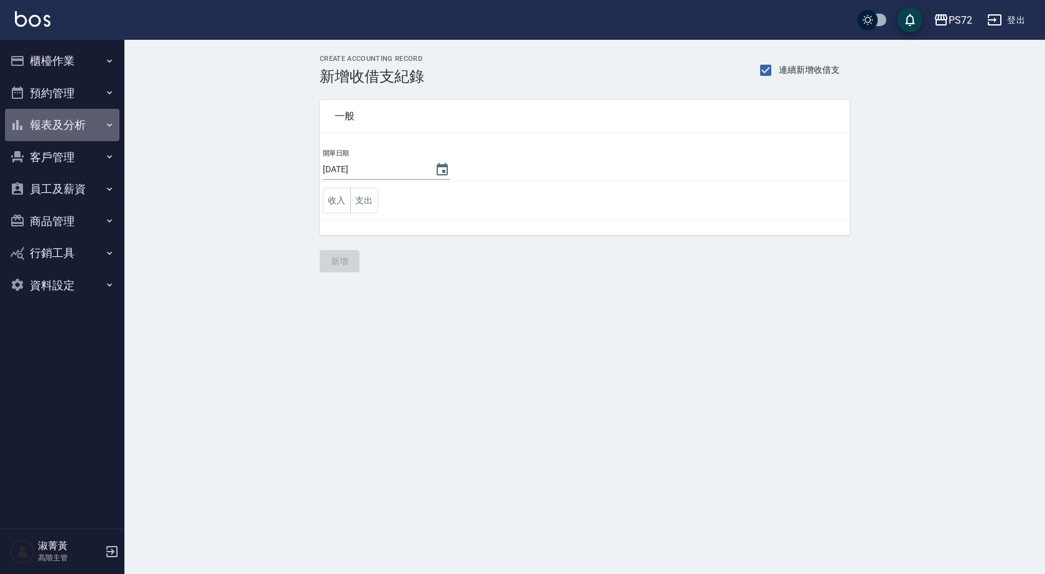
click at [59, 117] on button "報表及分析" at bounding box center [62, 125] width 114 height 32
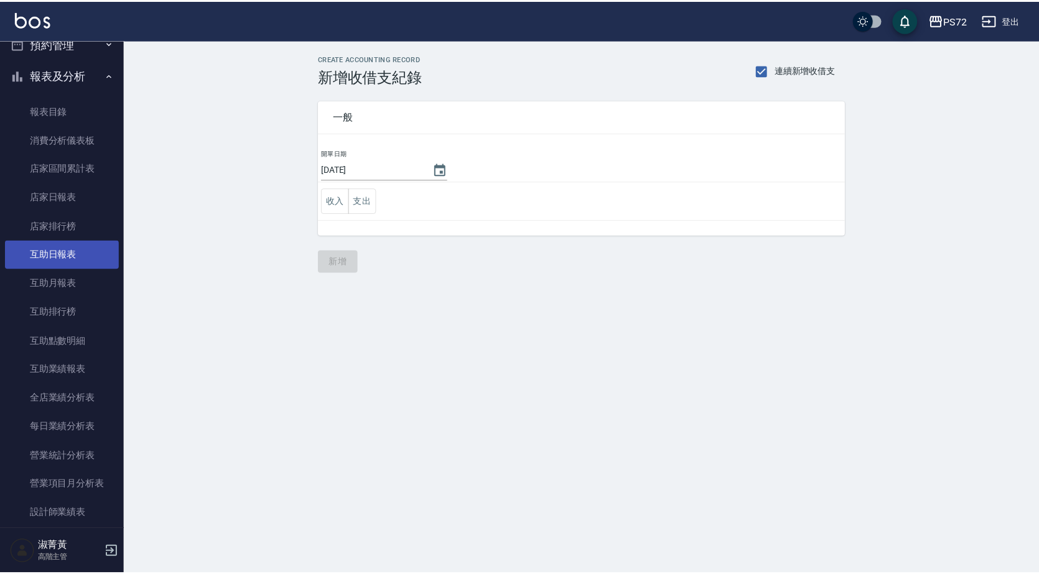
scroll to position [62, 0]
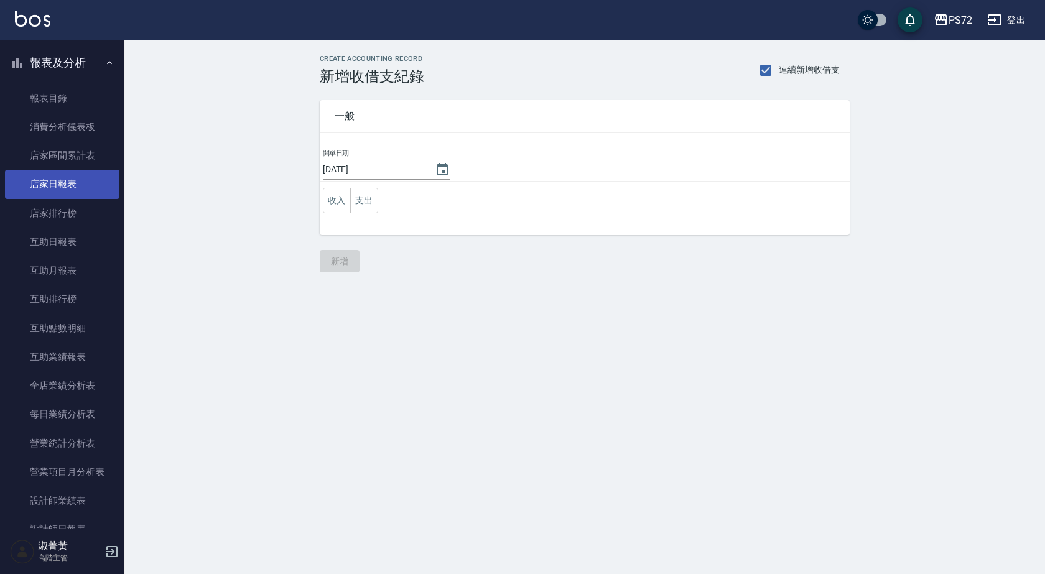
click at [75, 186] on link "店家日報表" at bounding box center [62, 184] width 114 height 29
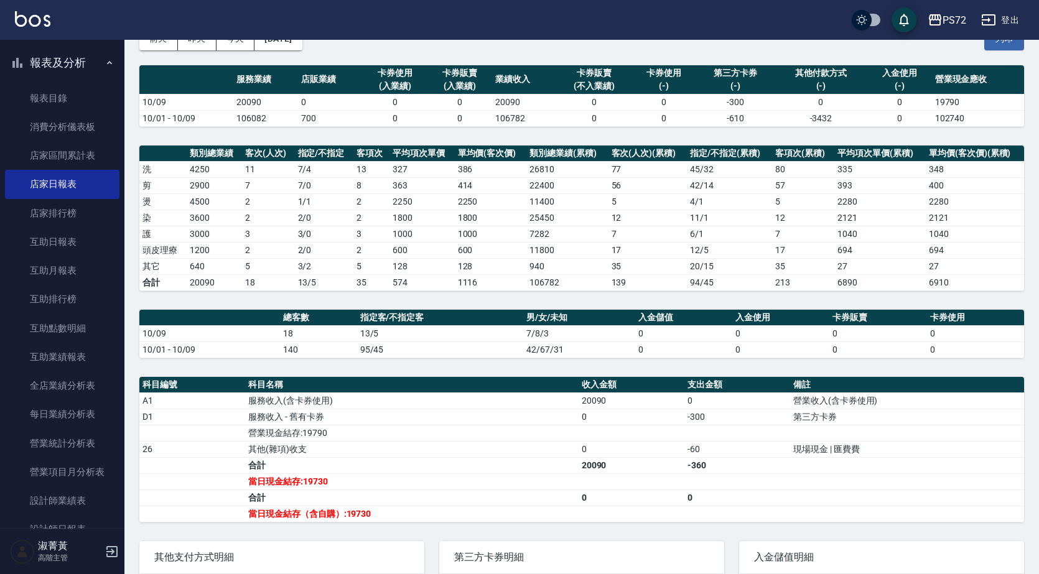
scroll to position [184, 0]
